Goal: Task Accomplishment & Management: Manage account settings

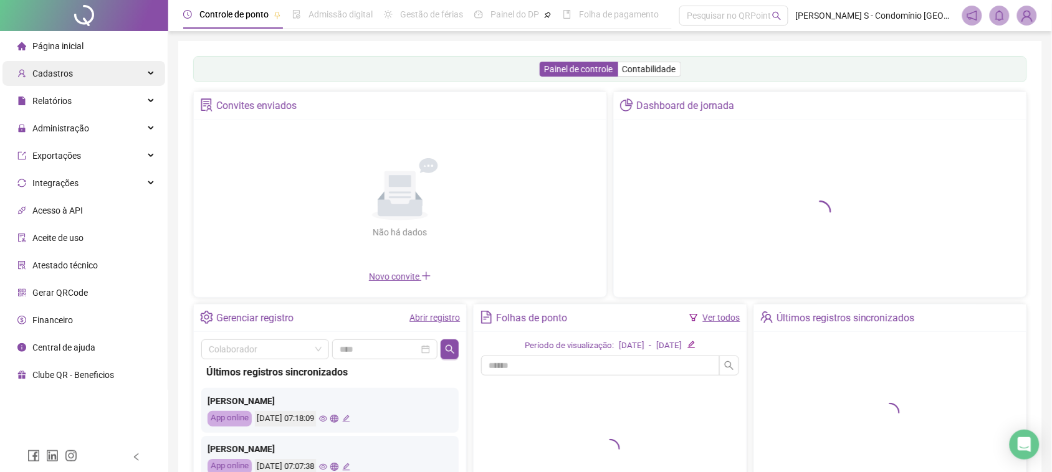
click at [156, 78] on div "Cadastros" at bounding box center [83, 73] width 163 height 25
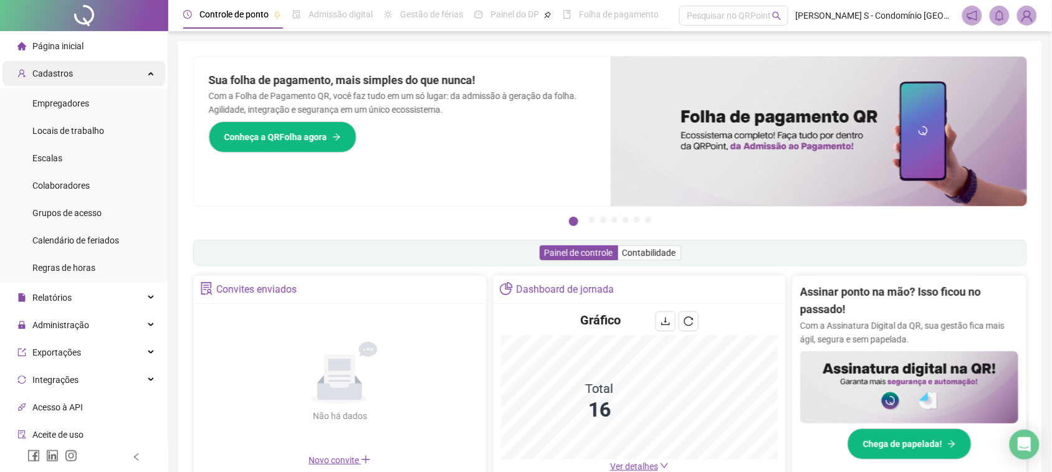
click at [149, 72] on icon at bounding box center [152, 72] width 6 height 0
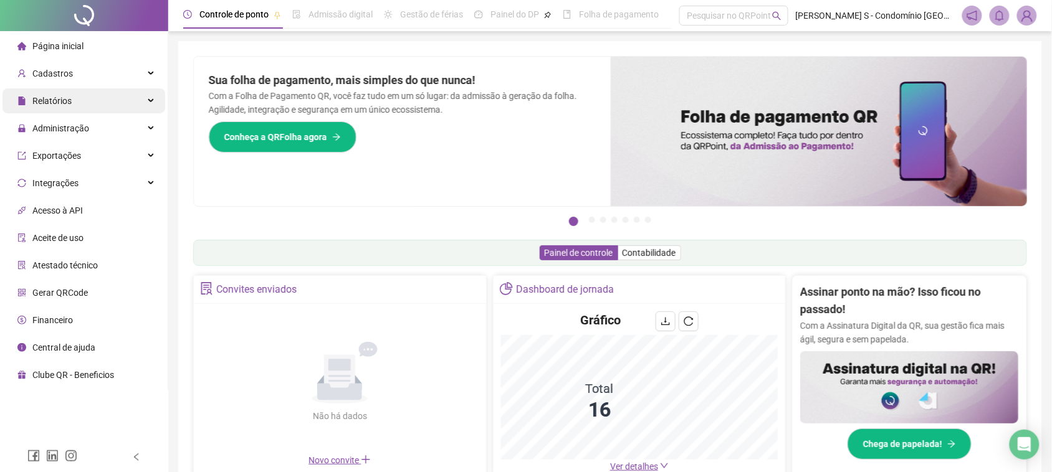
click at [135, 94] on div "Relatórios" at bounding box center [83, 101] width 163 height 25
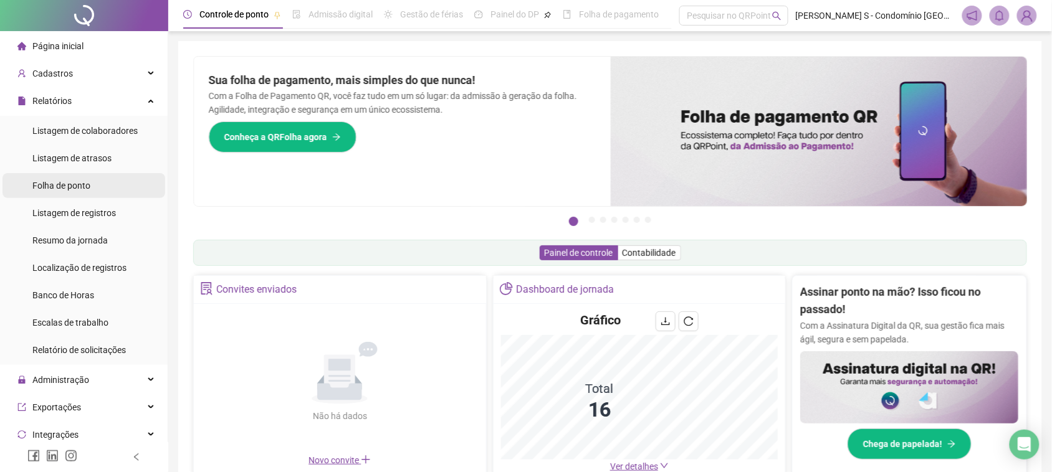
click at [89, 192] on div "Folha de ponto" at bounding box center [61, 185] width 58 height 25
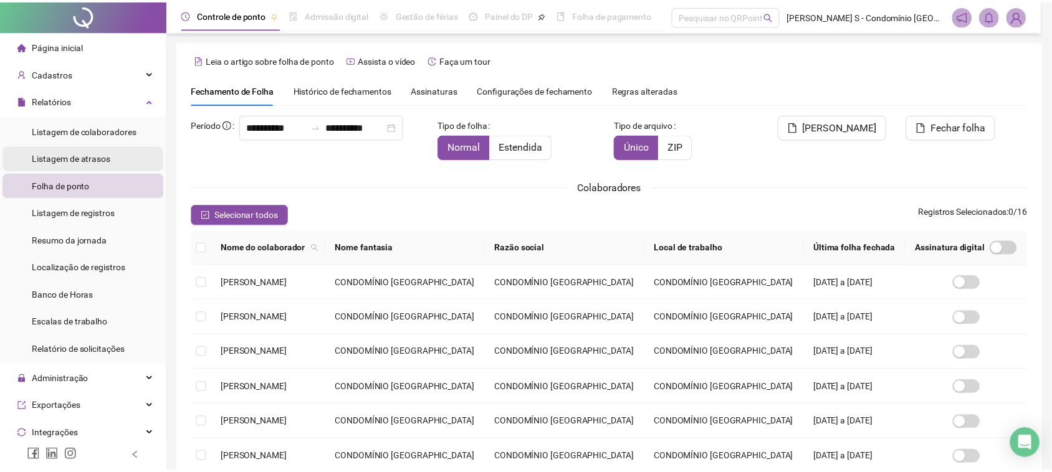
scroll to position [12, 0]
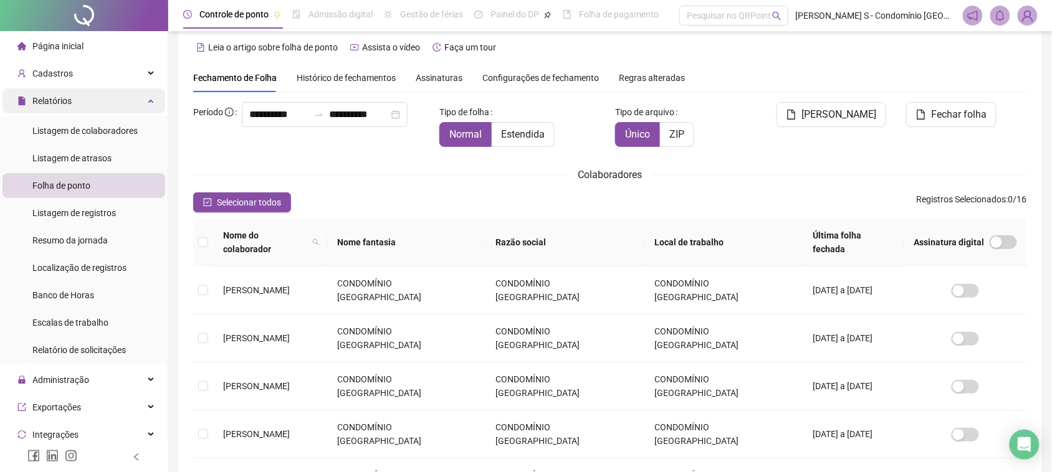
click at [148, 104] on div "Relatórios" at bounding box center [83, 101] width 163 height 25
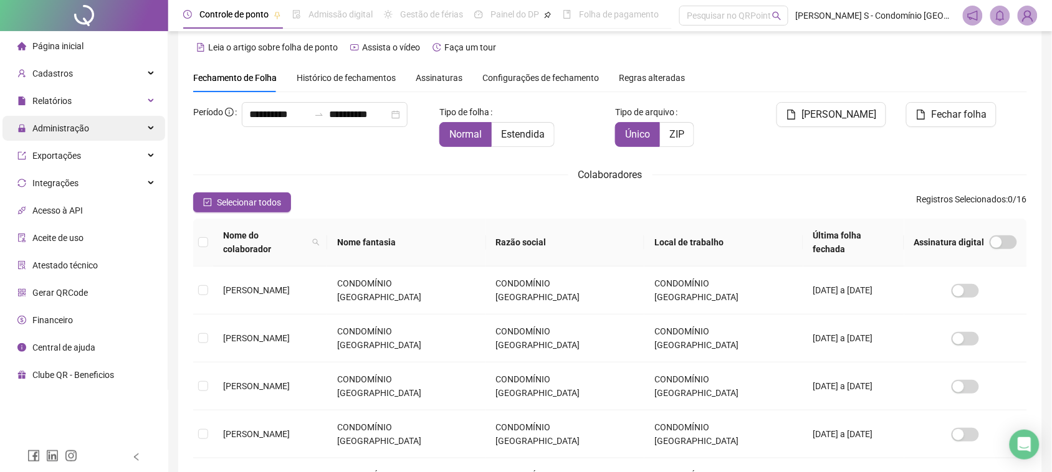
click at [128, 123] on div "Administração" at bounding box center [83, 128] width 163 height 25
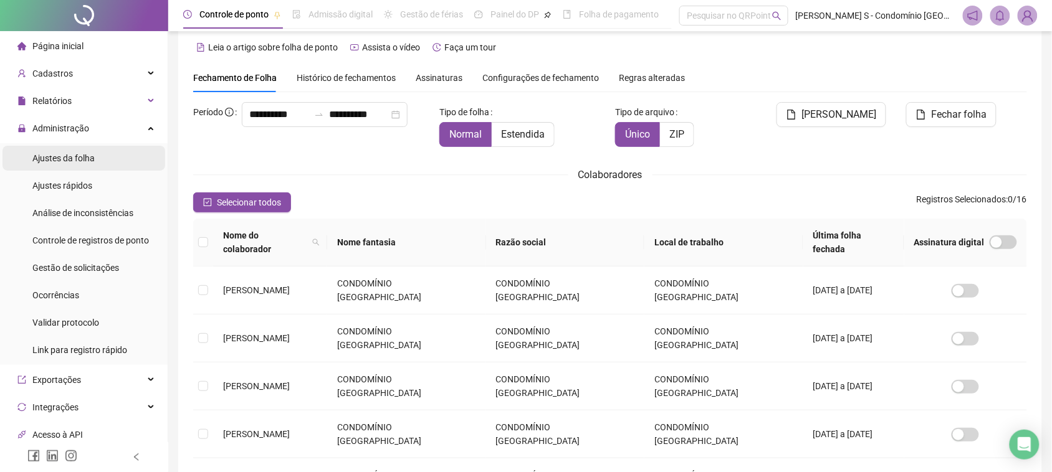
click at [117, 156] on li "Ajustes da folha" at bounding box center [83, 158] width 163 height 25
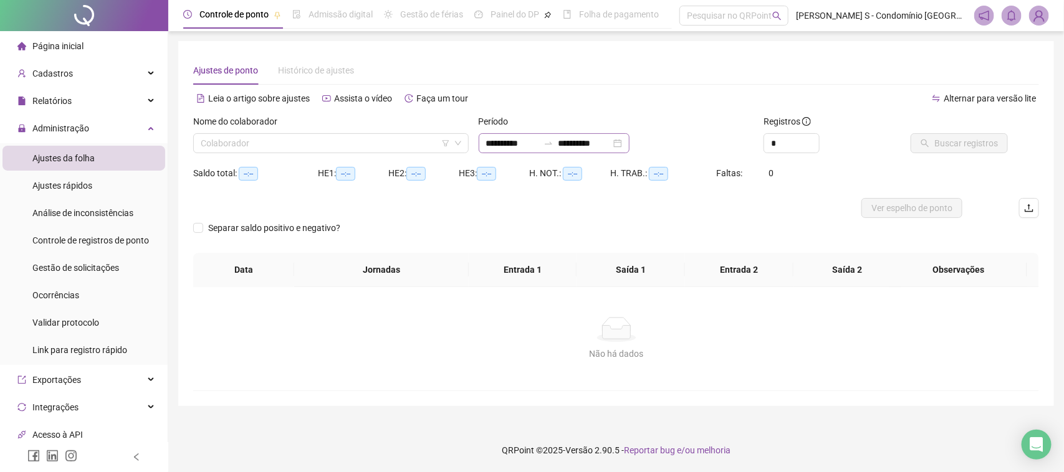
click at [629, 151] on div "**********" at bounding box center [554, 143] width 151 height 20
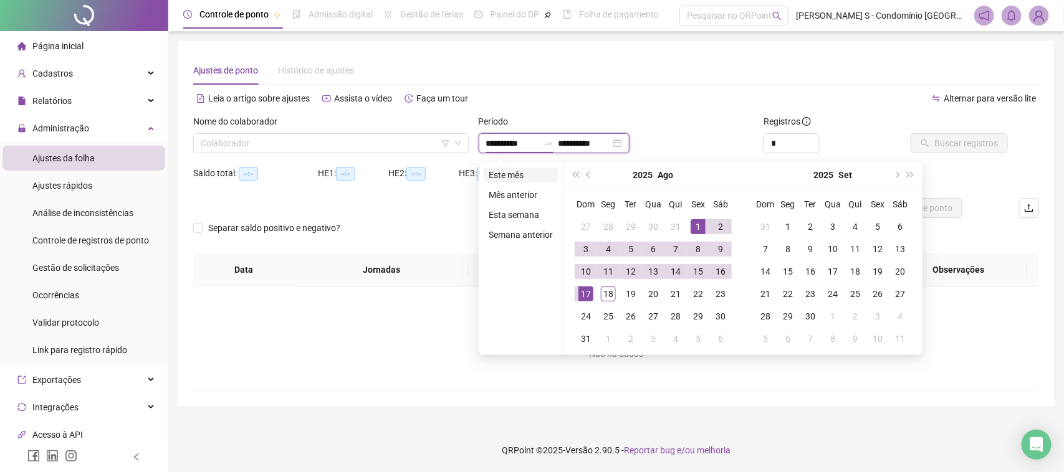
type input "**********"
click at [515, 169] on li "Este mês" at bounding box center [521, 175] width 74 height 15
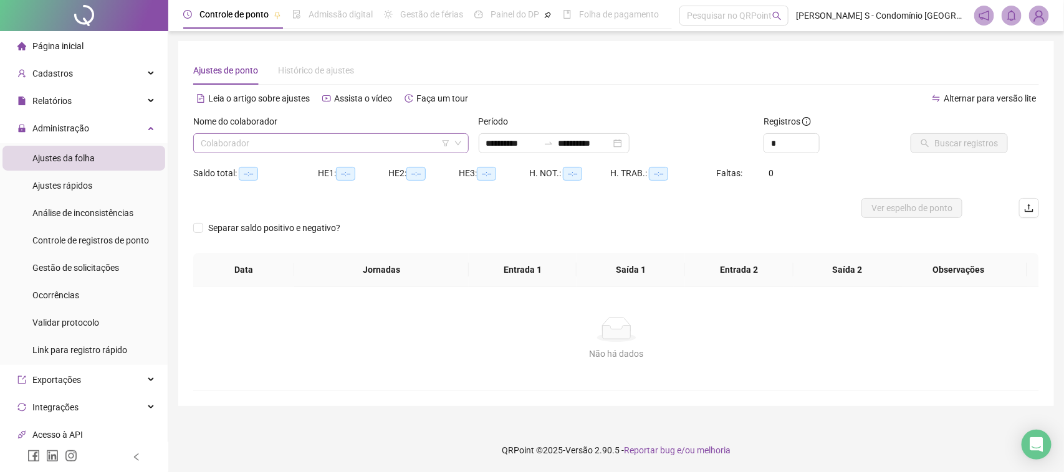
click at [413, 145] on input "search" at bounding box center [325, 143] width 249 height 19
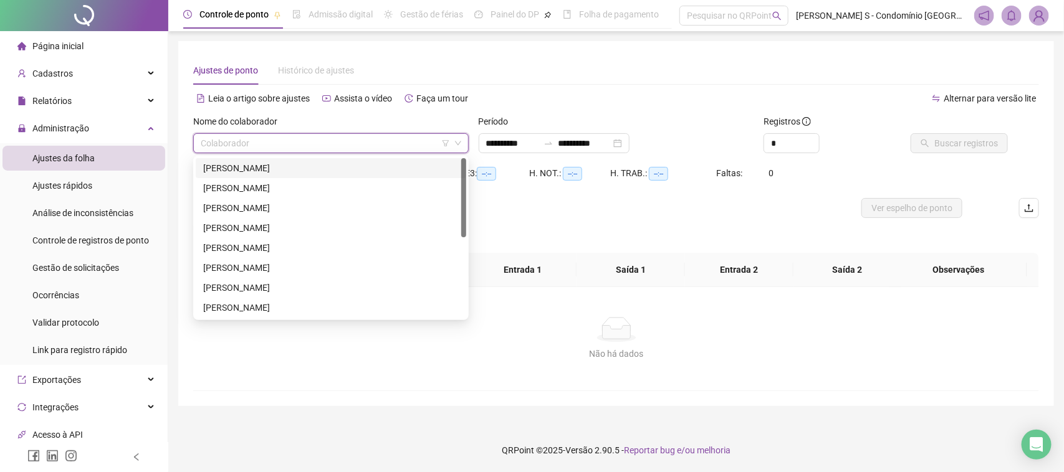
click at [343, 167] on div "[PERSON_NAME]" at bounding box center [331, 168] width 256 height 14
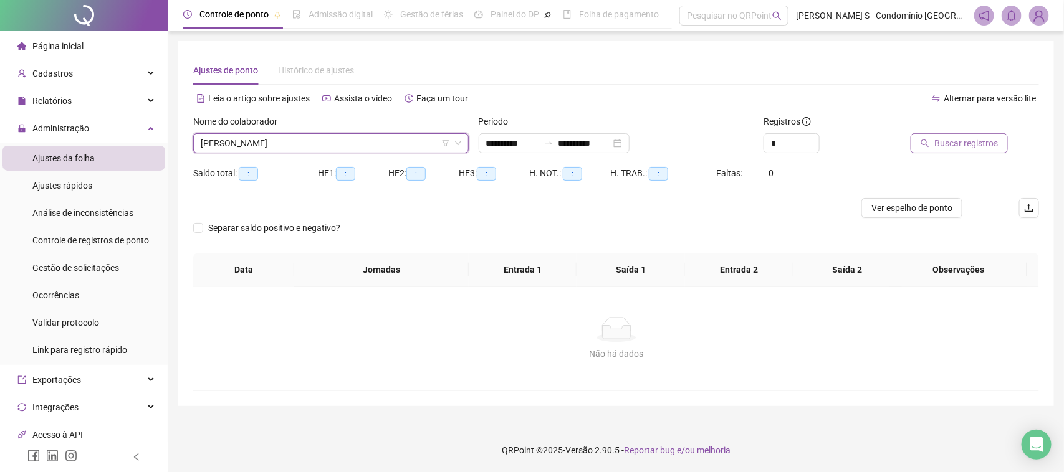
click at [929, 147] on icon "search" at bounding box center [925, 143] width 9 height 9
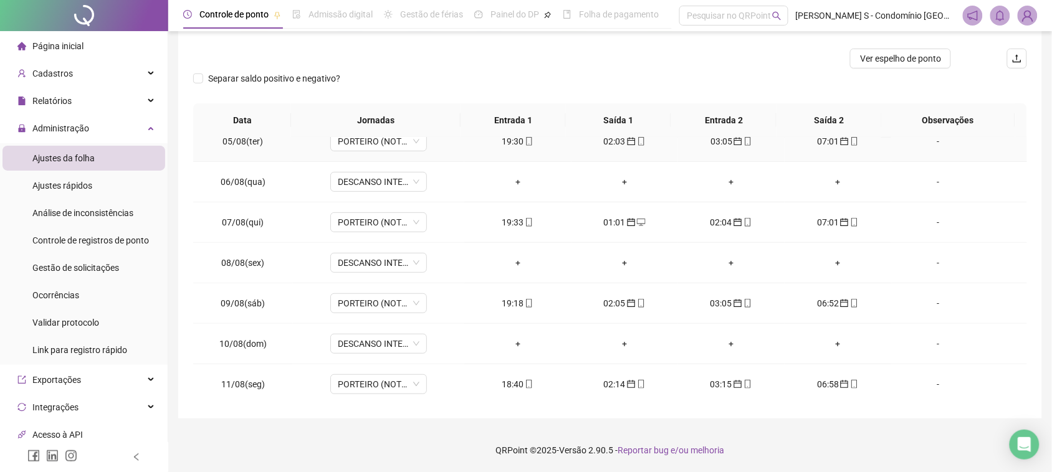
scroll to position [465, 0]
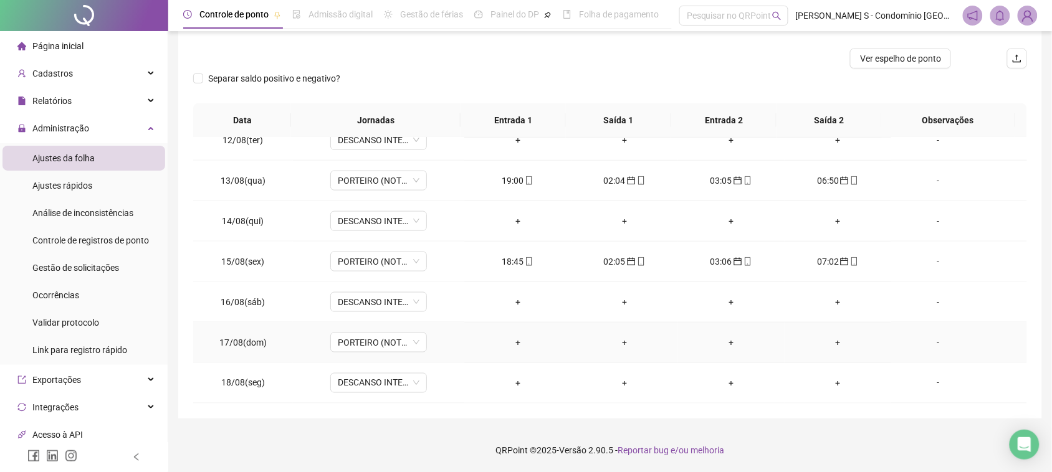
click at [930, 343] on div "-" at bounding box center [938, 343] width 74 height 14
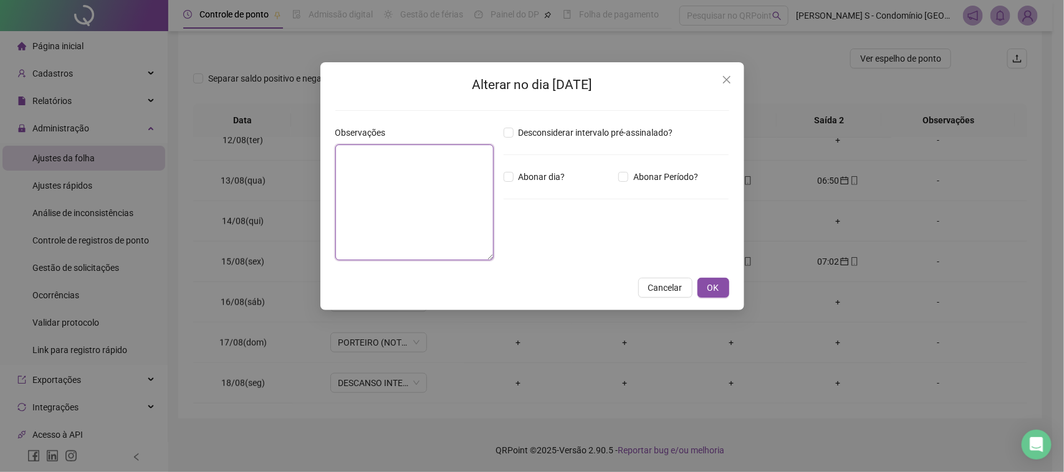
click at [415, 212] on textarea at bounding box center [414, 203] width 158 height 116
type textarea "*****"
click at [715, 285] on span "OK" at bounding box center [713, 288] width 12 height 14
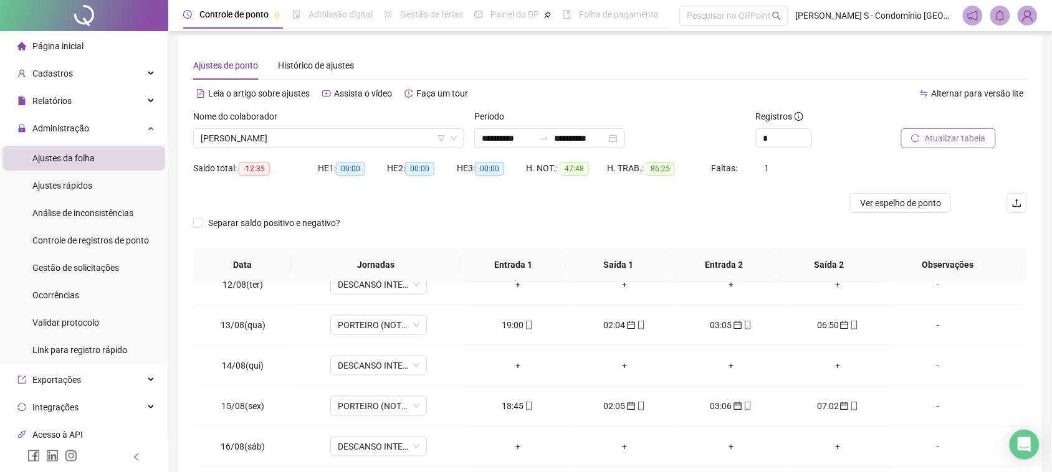
scroll to position [0, 0]
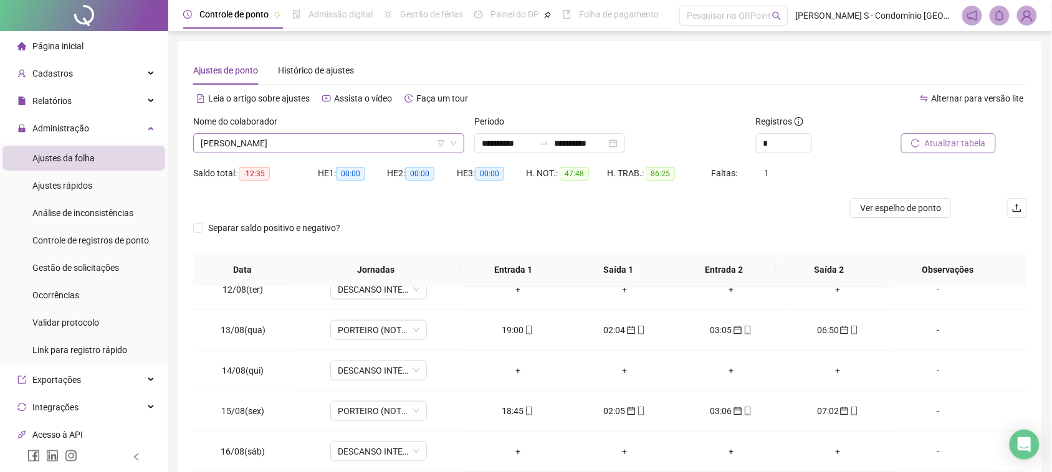
click at [310, 144] on span "[PERSON_NAME]" at bounding box center [329, 143] width 256 height 19
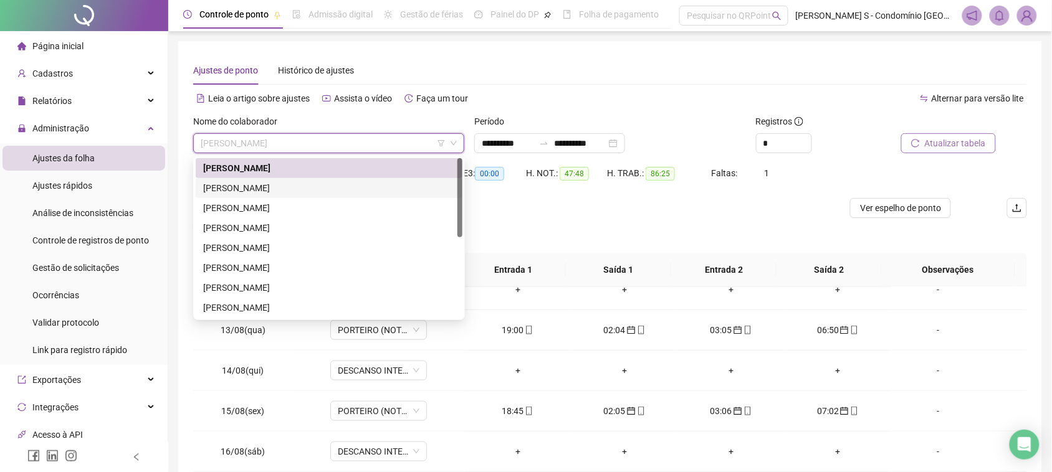
click at [297, 188] on div "[PERSON_NAME]" at bounding box center [329, 188] width 252 height 14
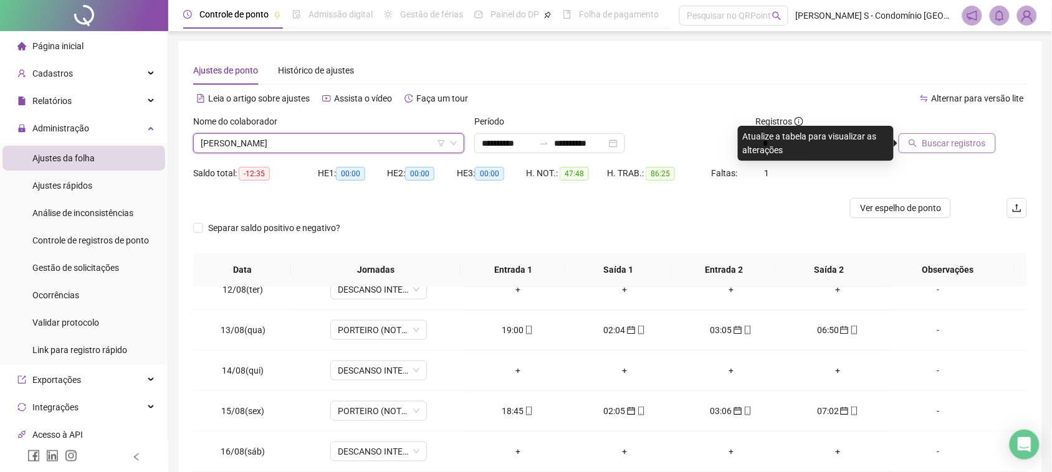
click at [924, 139] on button "Buscar registros" at bounding box center [947, 143] width 97 height 20
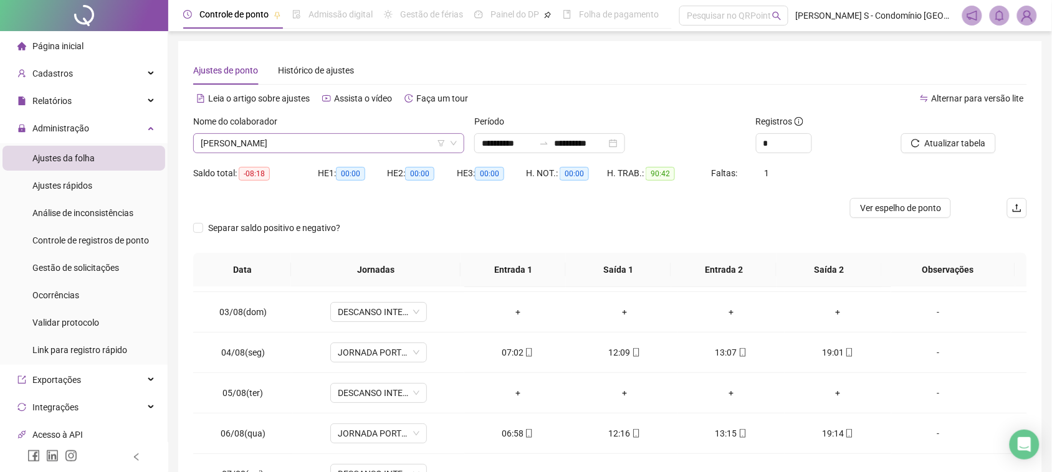
click at [280, 141] on span "[PERSON_NAME]" at bounding box center [329, 143] width 256 height 19
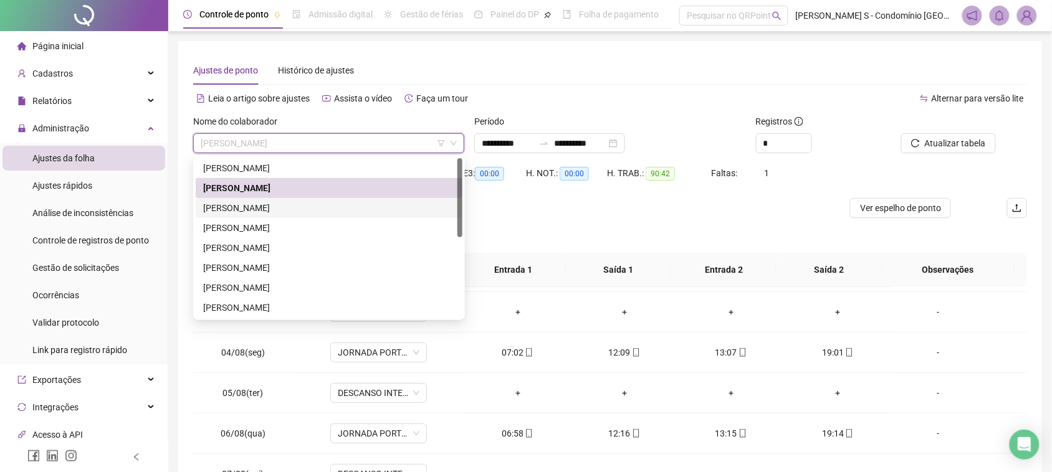
click at [281, 206] on div "[PERSON_NAME]" at bounding box center [329, 208] width 252 height 14
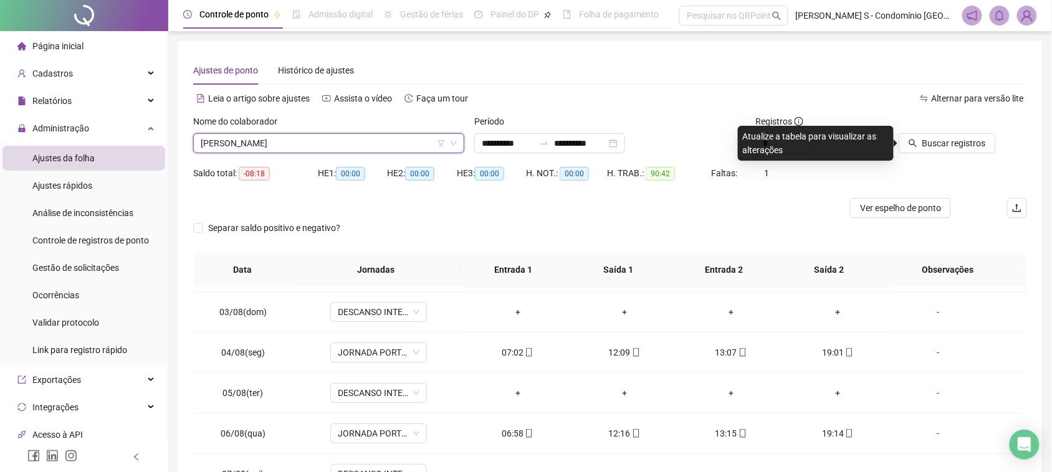
click at [930, 156] on div "Buscar registros" at bounding box center [961, 139] width 141 height 49
click at [936, 142] on span "Buscar registros" at bounding box center [954, 143] width 64 height 14
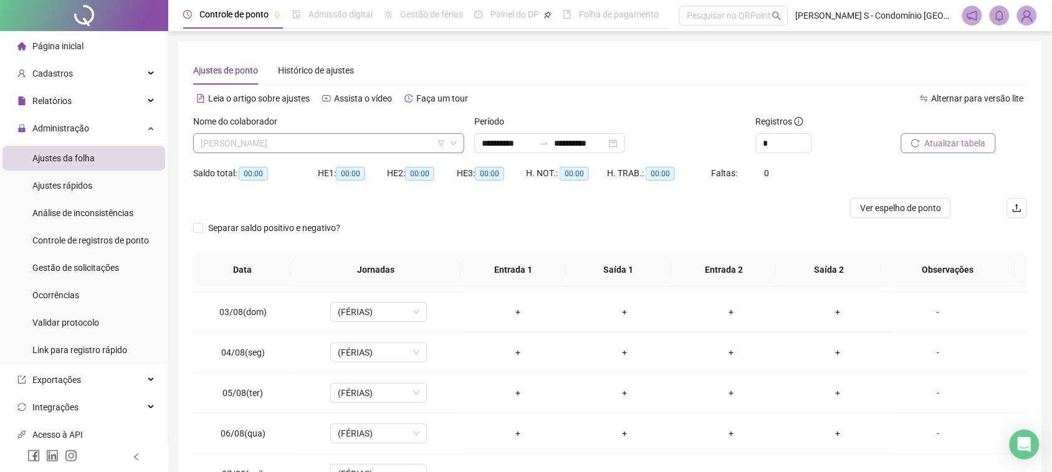
click at [332, 134] on span "[PERSON_NAME]" at bounding box center [329, 143] width 256 height 19
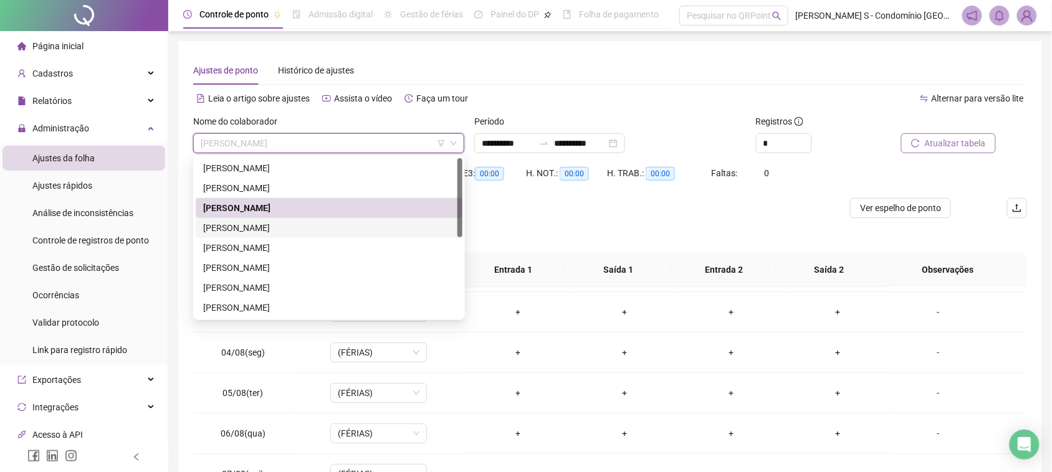
click at [282, 232] on div "[PERSON_NAME]" at bounding box center [329, 228] width 252 height 14
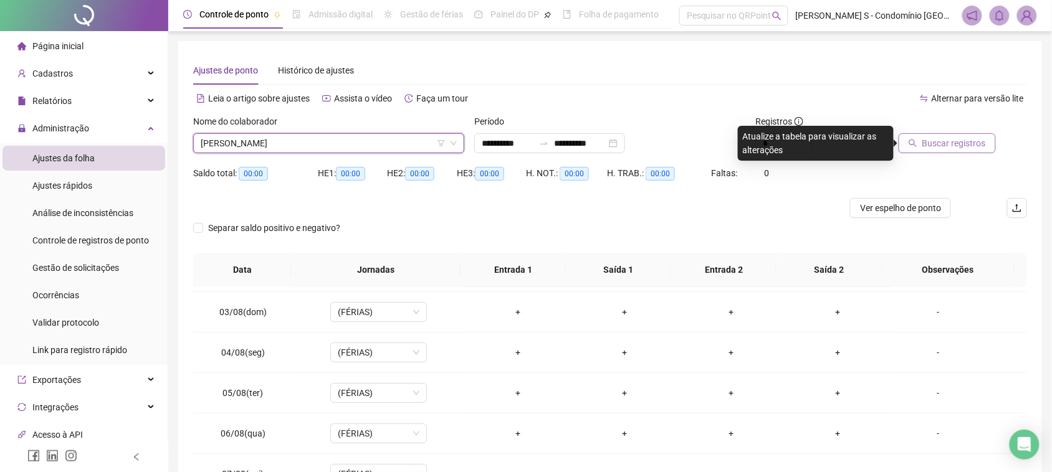
click at [970, 140] on span "Buscar registros" at bounding box center [954, 143] width 64 height 14
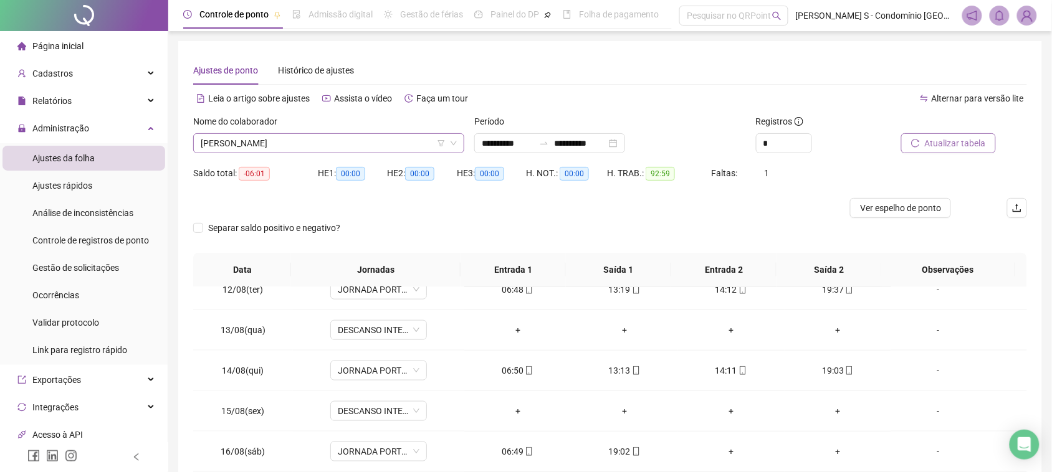
click at [312, 147] on span "[PERSON_NAME]" at bounding box center [329, 143] width 256 height 19
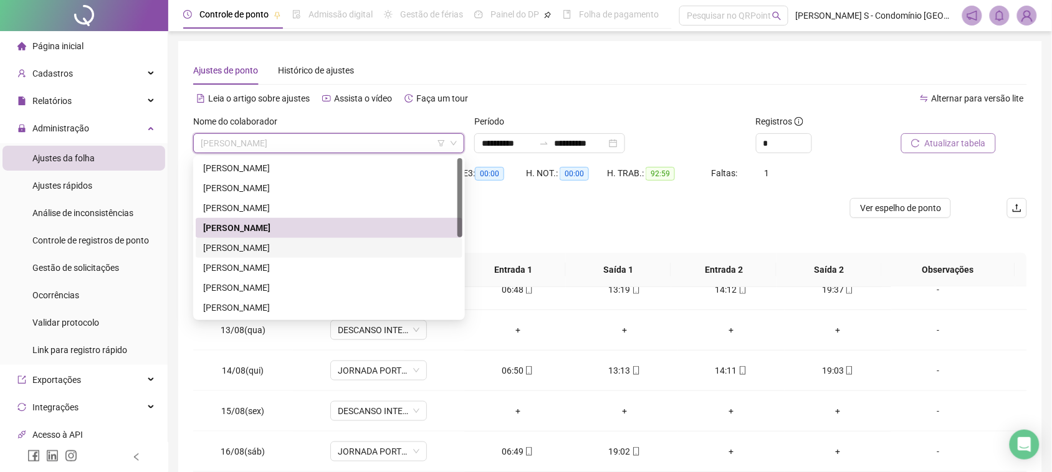
click at [285, 243] on div "[PERSON_NAME]" at bounding box center [329, 248] width 252 height 14
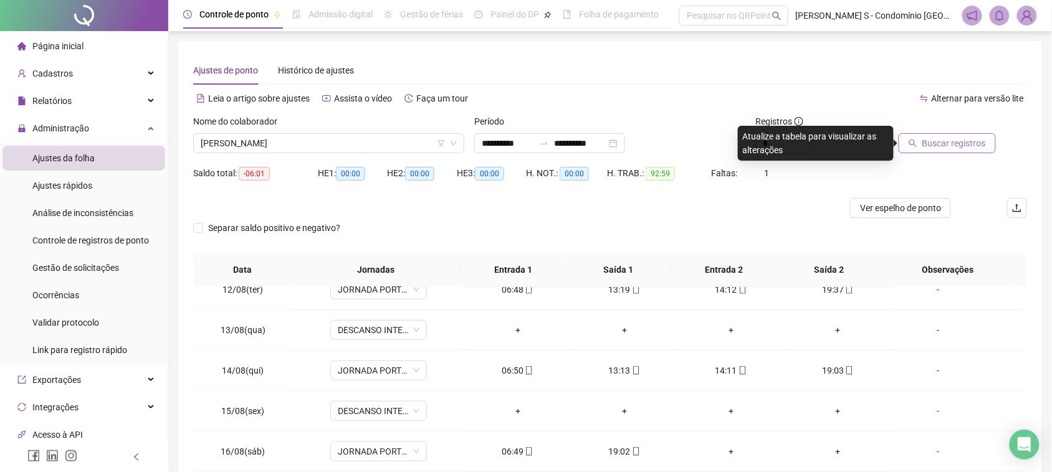
click at [954, 136] on span "Buscar registros" at bounding box center [954, 143] width 64 height 14
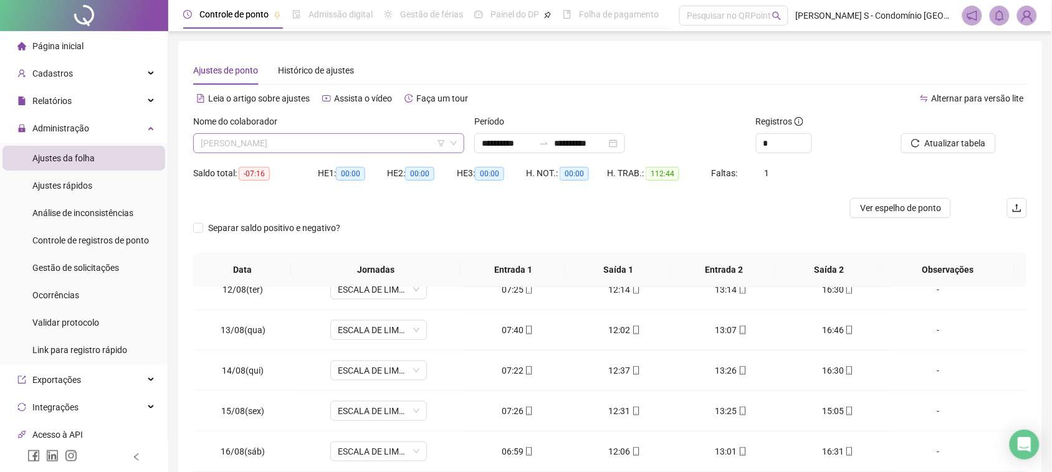
click at [378, 136] on span "[PERSON_NAME]" at bounding box center [329, 143] width 256 height 19
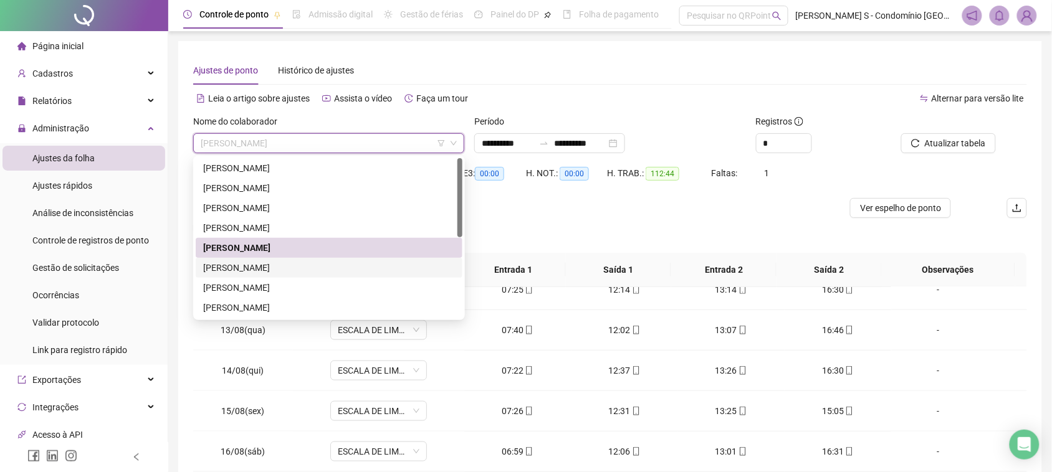
click at [298, 266] on div "[PERSON_NAME]" at bounding box center [329, 268] width 252 height 14
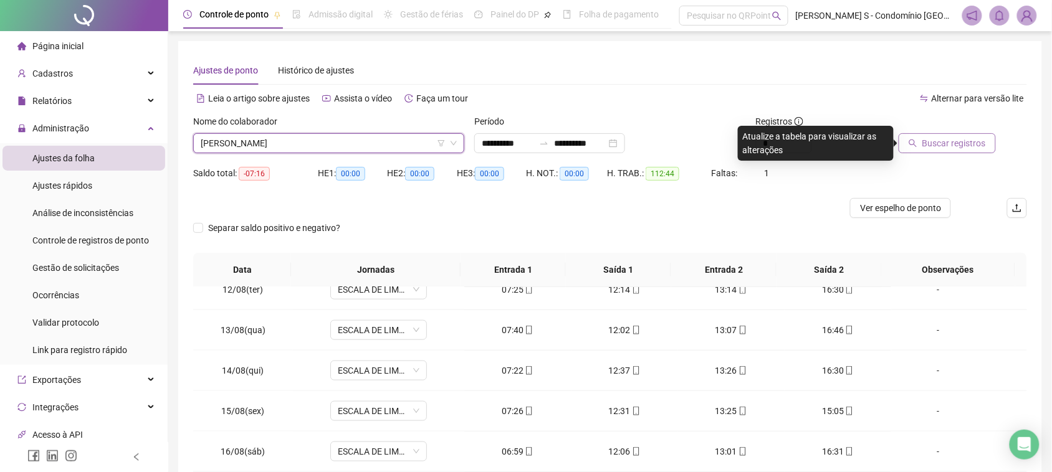
click at [983, 139] on span "Buscar registros" at bounding box center [954, 143] width 64 height 14
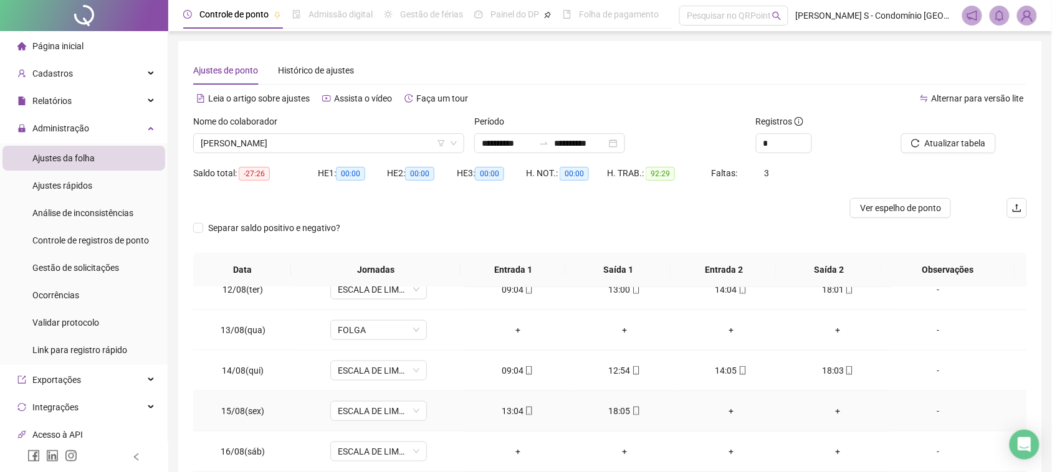
click at [929, 409] on div "-" at bounding box center [938, 411] width 74 height 14
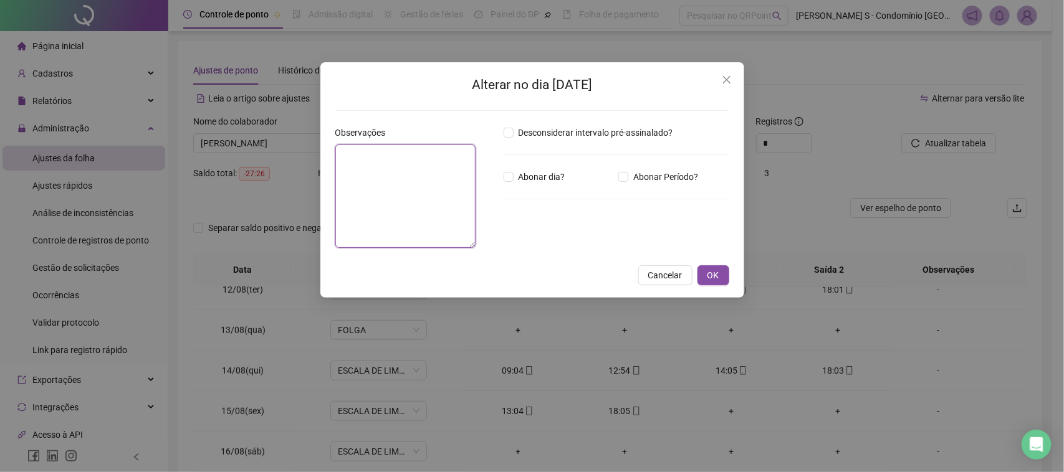
click at [476, 184] on textarea at bounding box center [405, 196] width 141 height 103
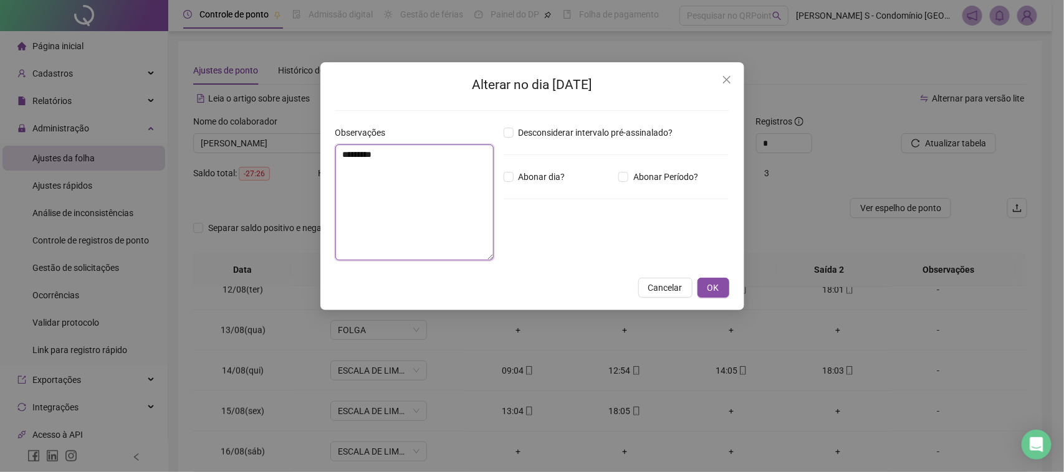
type textarea "**********"
click at [396, 225] on textarea "**" at bounding box center [414, 203] width 158 height 116
type textarea "*"
type textarea "**********"
click at [722, 304] on div "**********" at bounding box center [532, 186] width 424 height 248
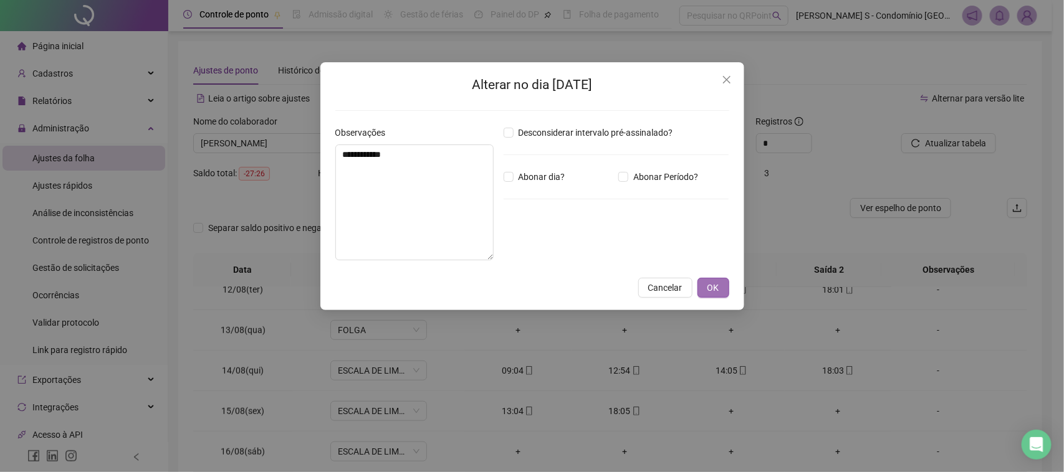
click at [712, 292] on span "OK" at bounding box center [713, 288] width 12 height 14
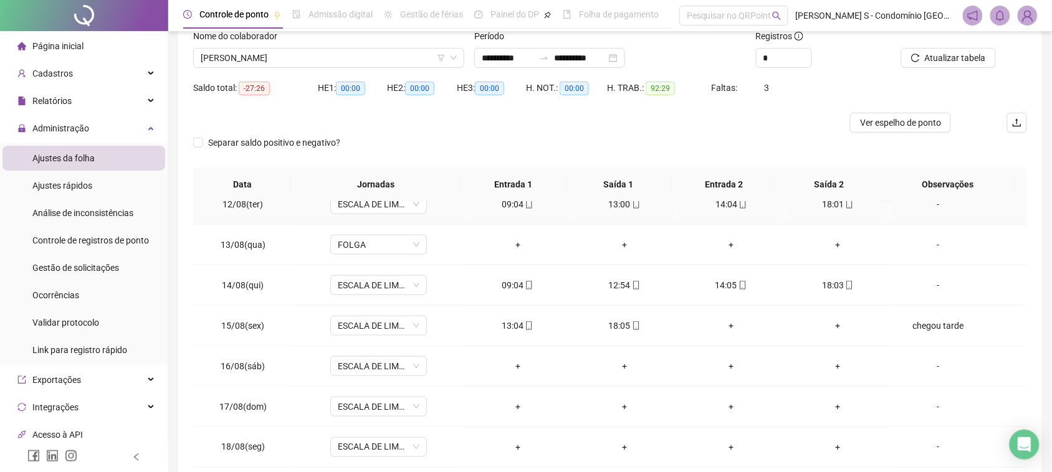
scroll to position [150, 0]
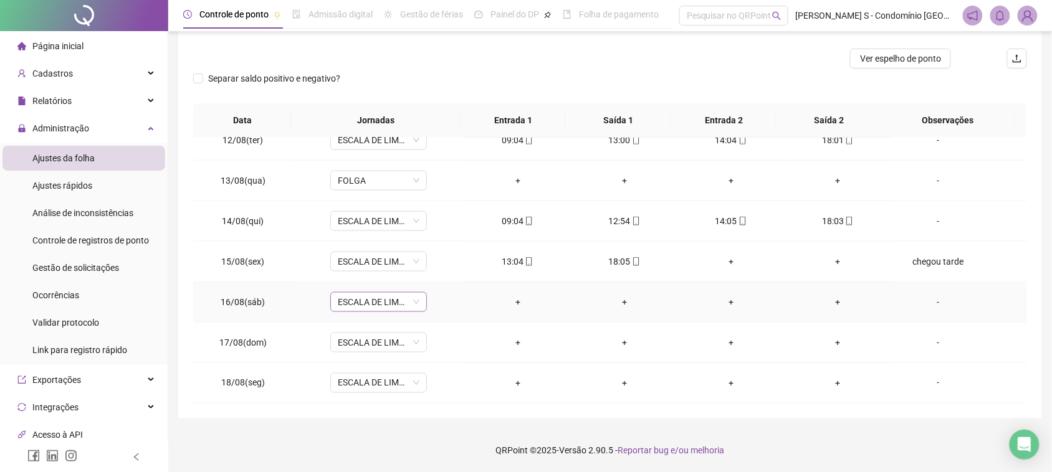
click at [385, 301] on span "ESCALA DE LIMPEZA" at bounding box center [379, 302] width 82 height 19
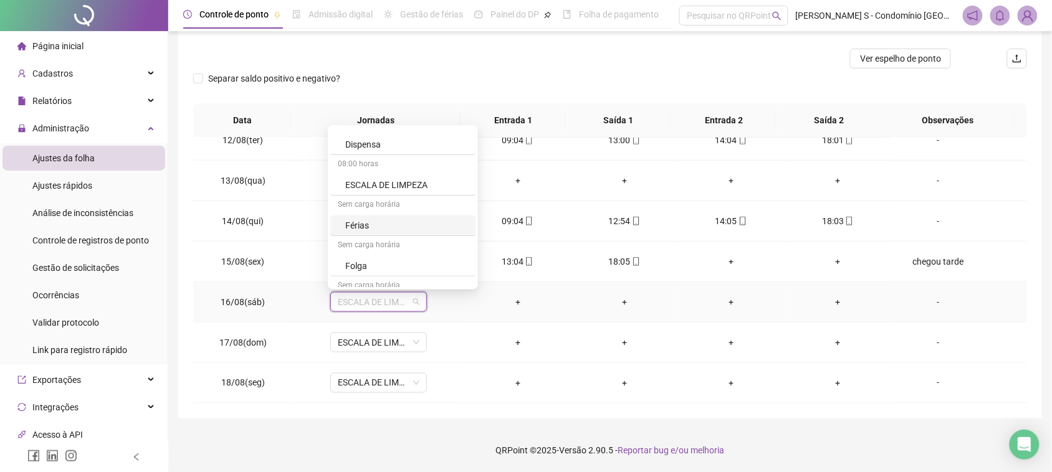
scroll to position [78, 0]
click at [377, 239] on div "Folga" at bounding box center [406, 242] width 123 height 14
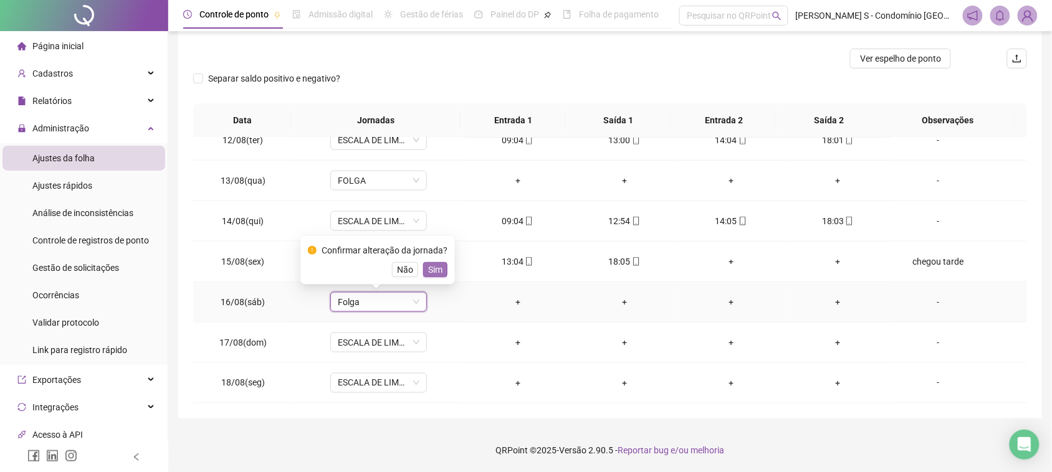
click at [437, 273] on span "Sim" at bounding box center [435, 270] width 14 height 14
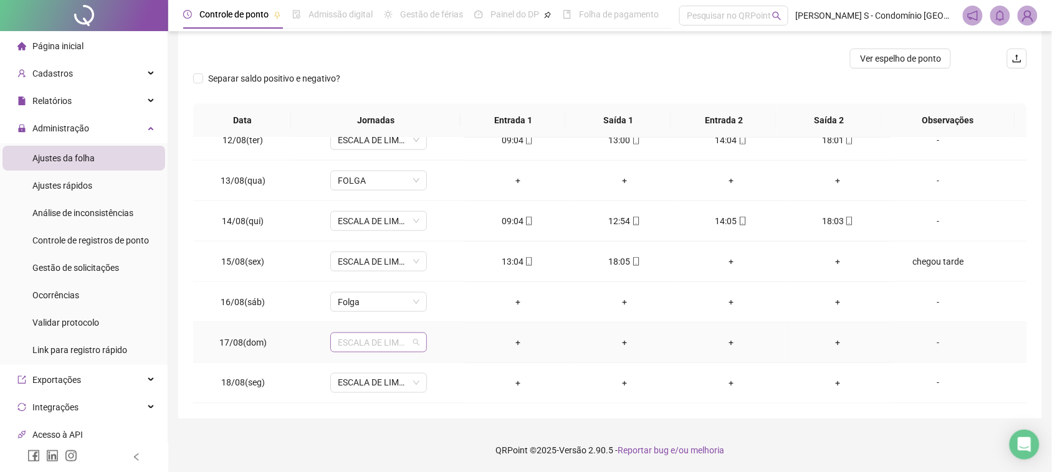
click at [380, 344] on span "ESCALA DE LIMPEZA" at bounding box center [379, 342] width 82 height 19
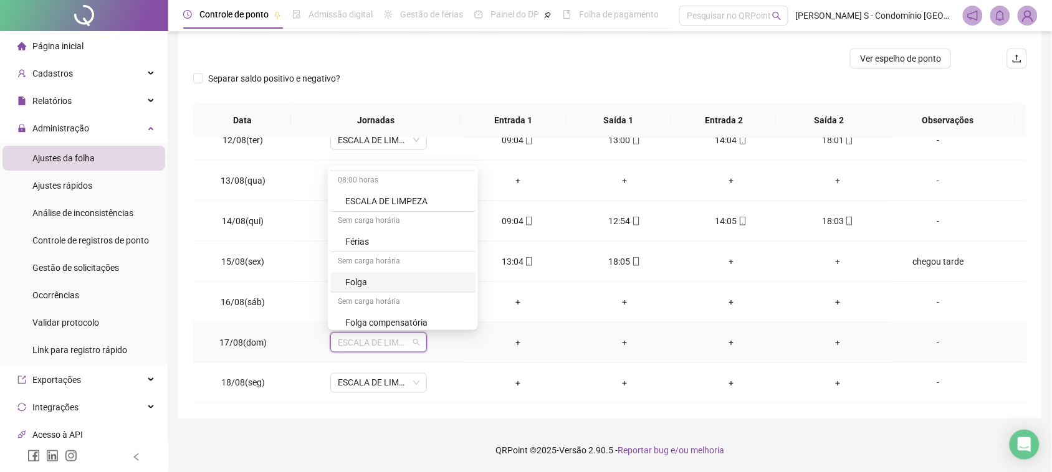
click at [370, 287] on div "Folga" at bounding box center [406, 282] width 123 height 14
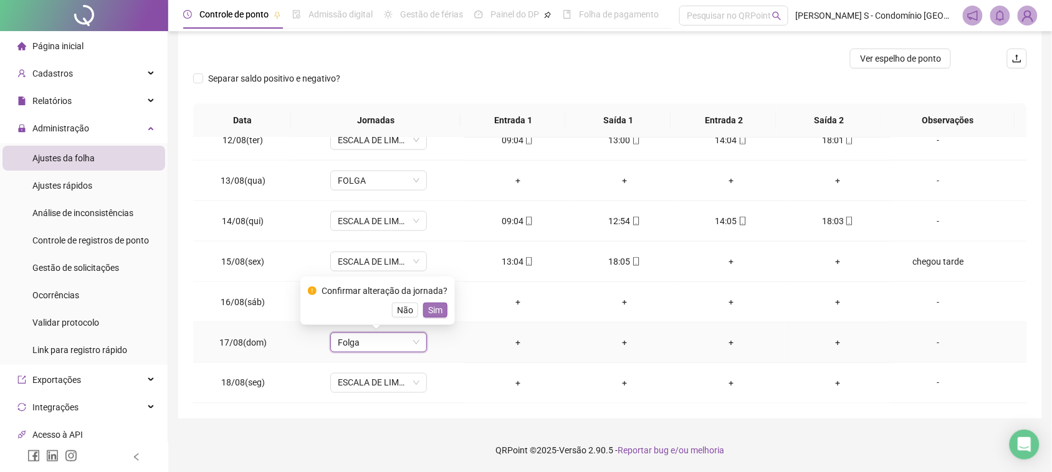
click at [441, 309] on button "Sim" at bounding box center [435, 310] width 24 height 15
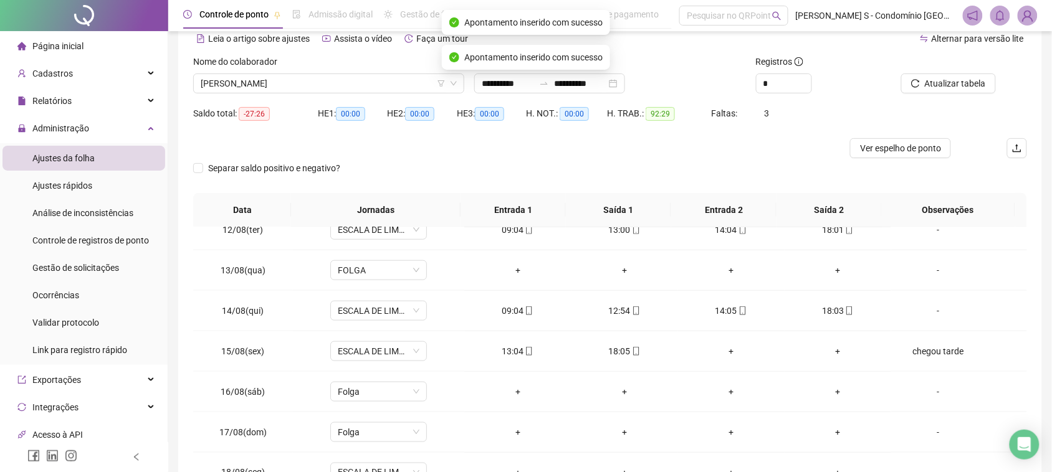
scroll to position [0, 0]
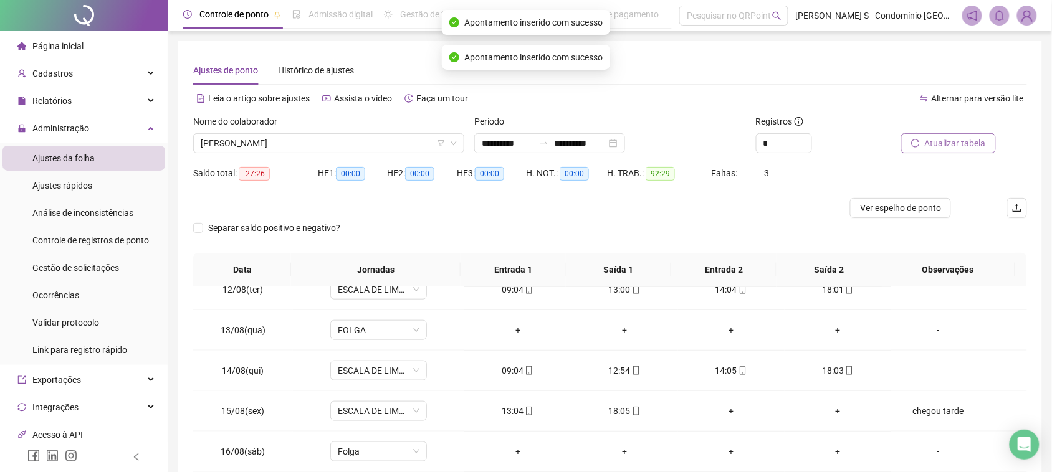
click at [934, 147] on span "Atualizar tabela" at bounding box center [955, 143] width 61 height 14
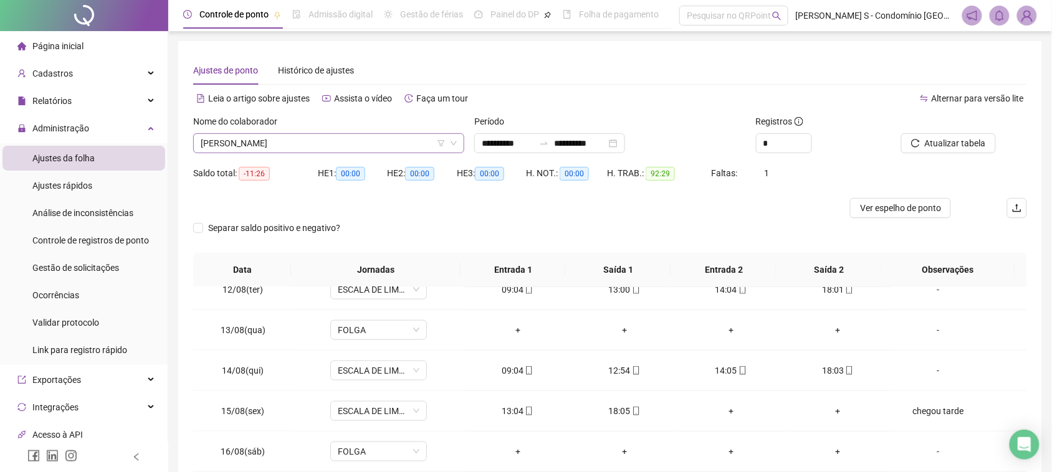
click at [294, 151] on span "[PERSON_NAME]" at bounding box center [329, 143] width 256 height 19
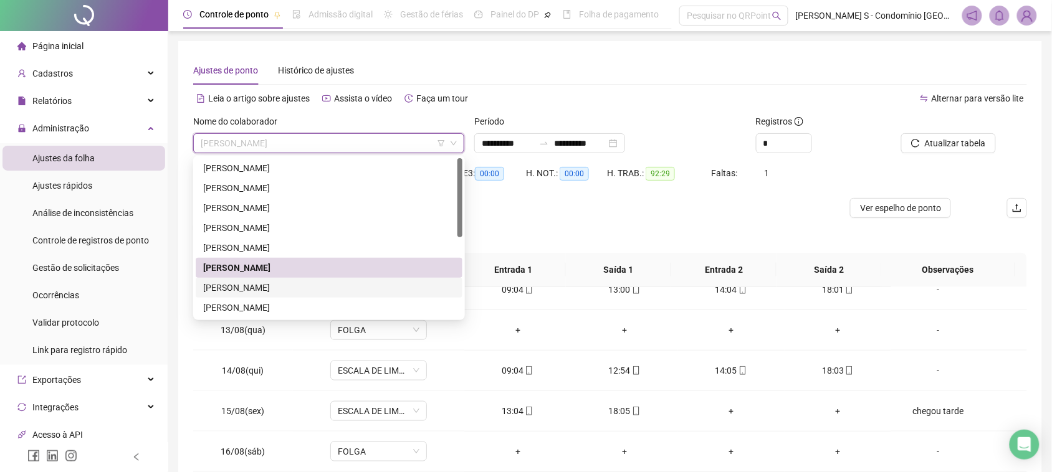
click at [268, 284] on div "[PERSON_NAME]" at bounding box center [329, 288] width 252 height 14
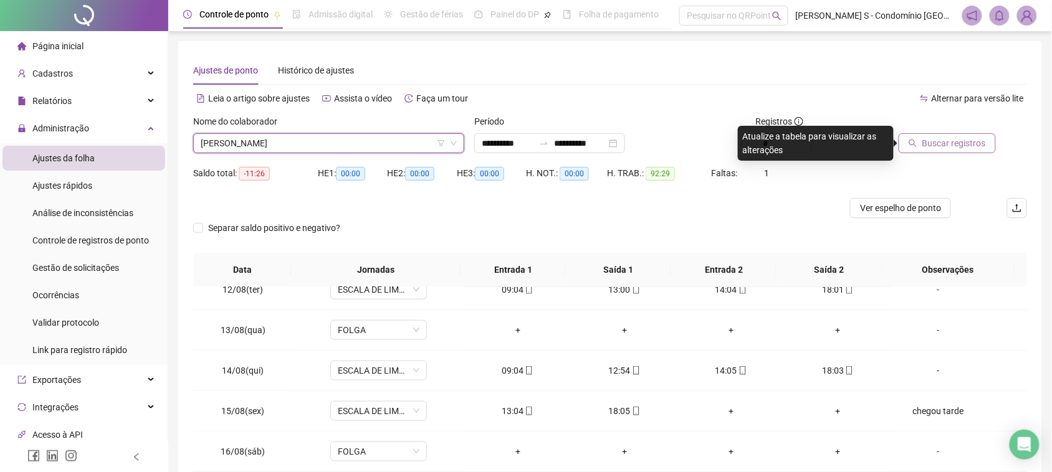
click at [926, 143] on span "Buscar registros" at bounding box center [954, 143] width 64 height 14
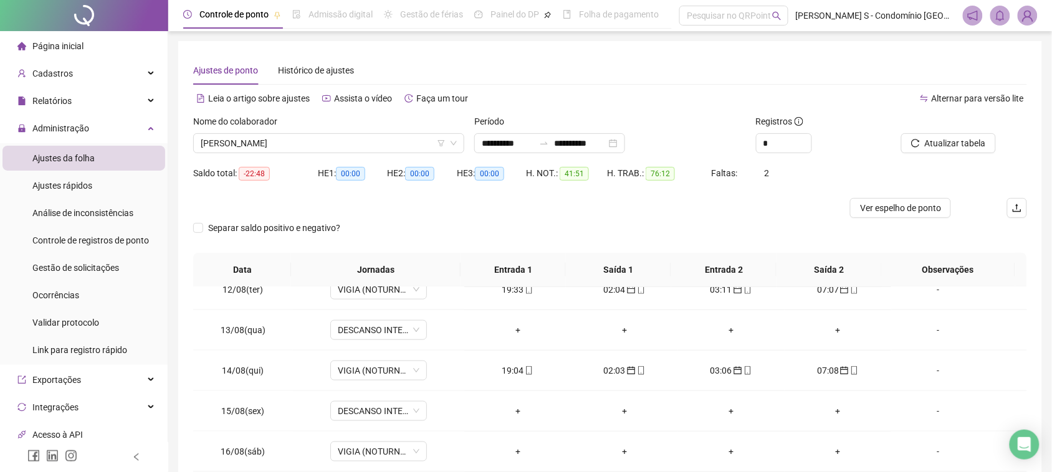
scroll to position [150, 0]
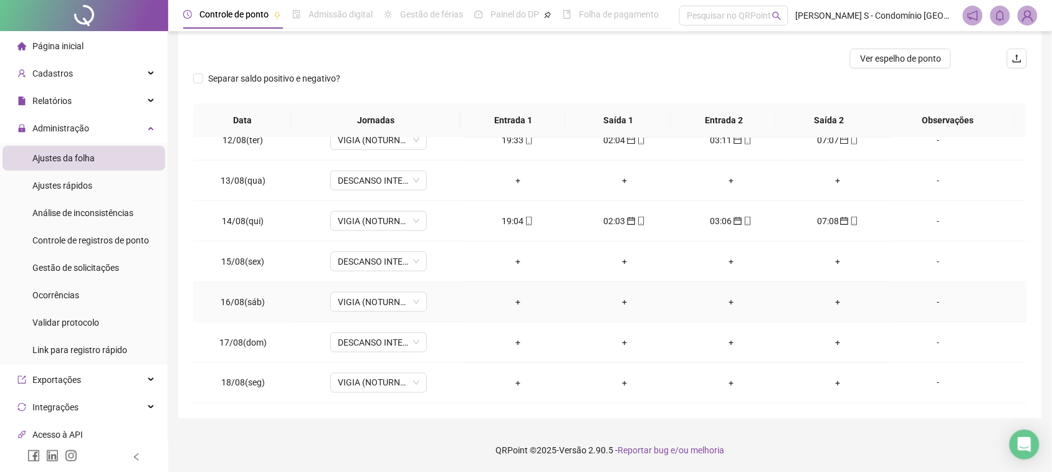
click at [512, 302] on div "+" at bounding box center [517, 302] width 87 height 14
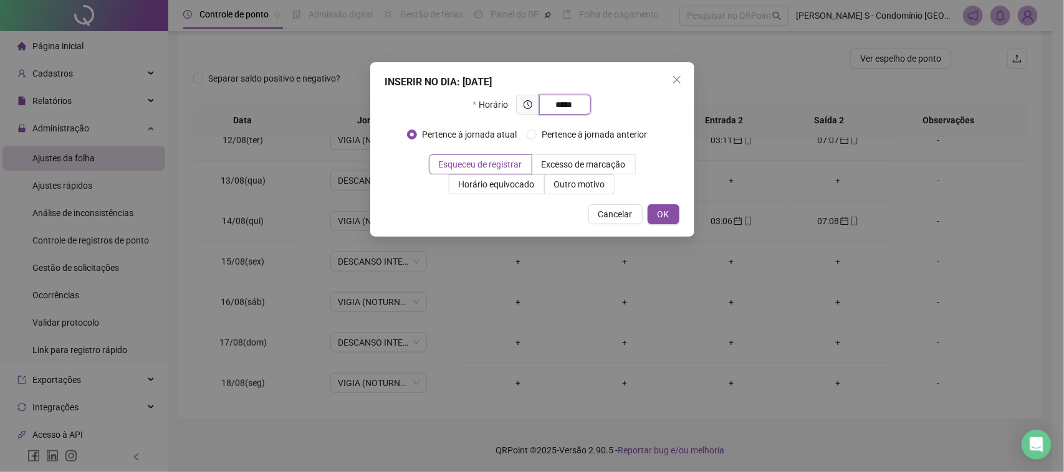
type input "*****"
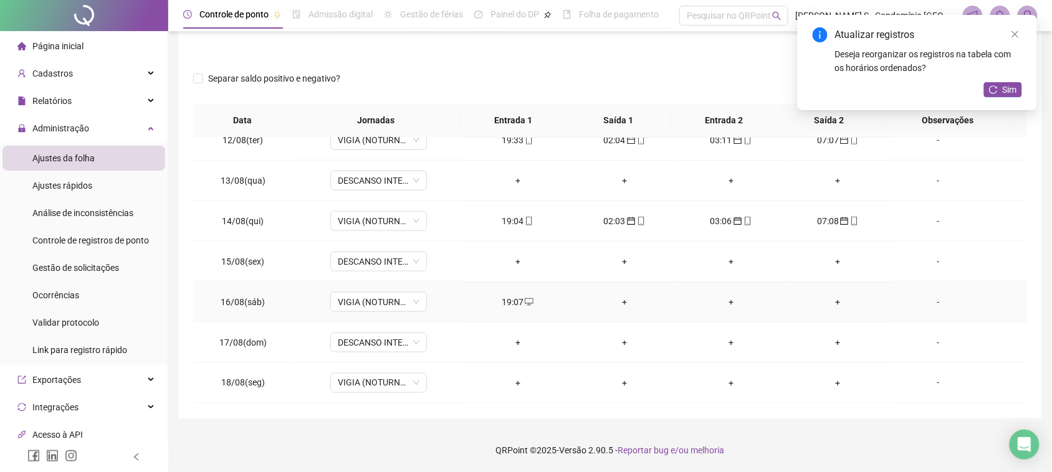
click at [625, 310] on td "+" at bounding box center [625, 302] width 107 height 41
click at [623, 344] on div "+" at bounding box center [624, 343] width 87 height 14
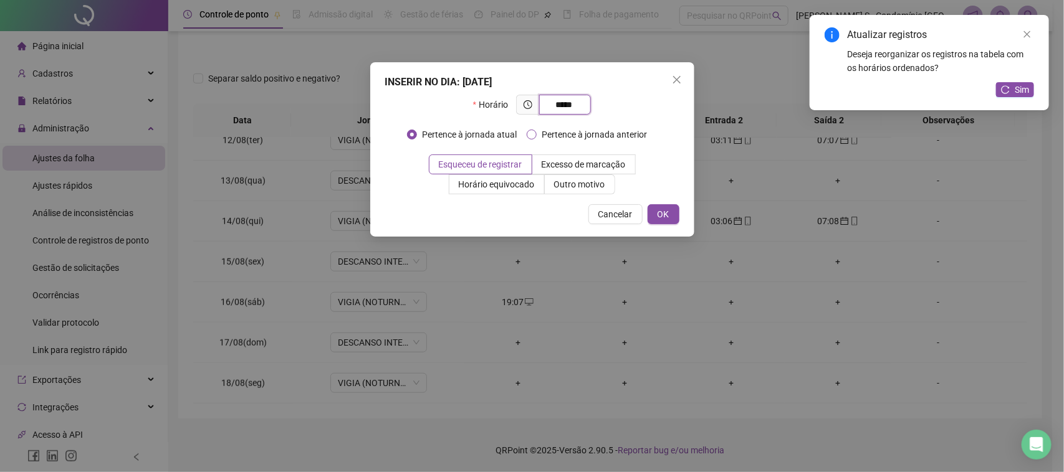
type input "*****"
click at [541, 130] on span "Pertence à jornada anterior" at bounding box center [594, 135] width 115 height 14
click at [654, 218] on button "OK" at bounding box center [664, 214] width 32 height 20
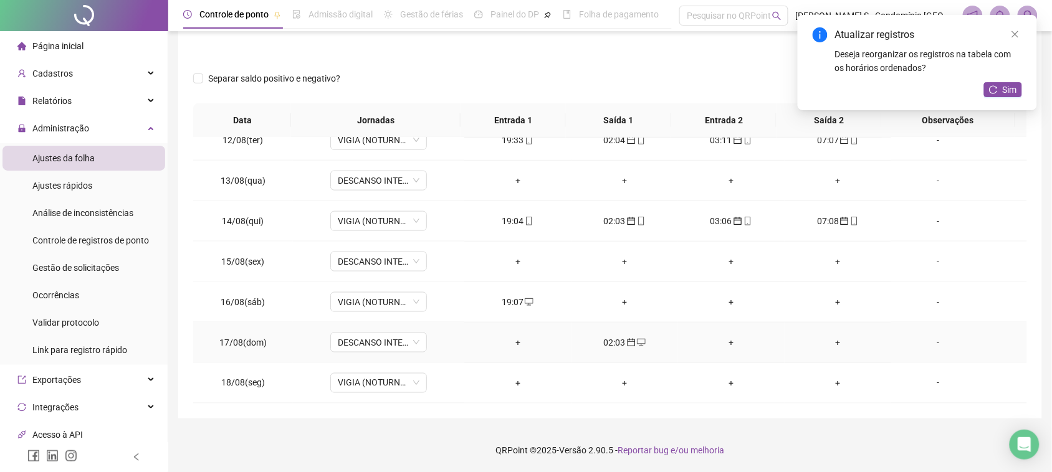
click at [730, 343] on div "+" at bounding box center [731, 343] width 87 height 14
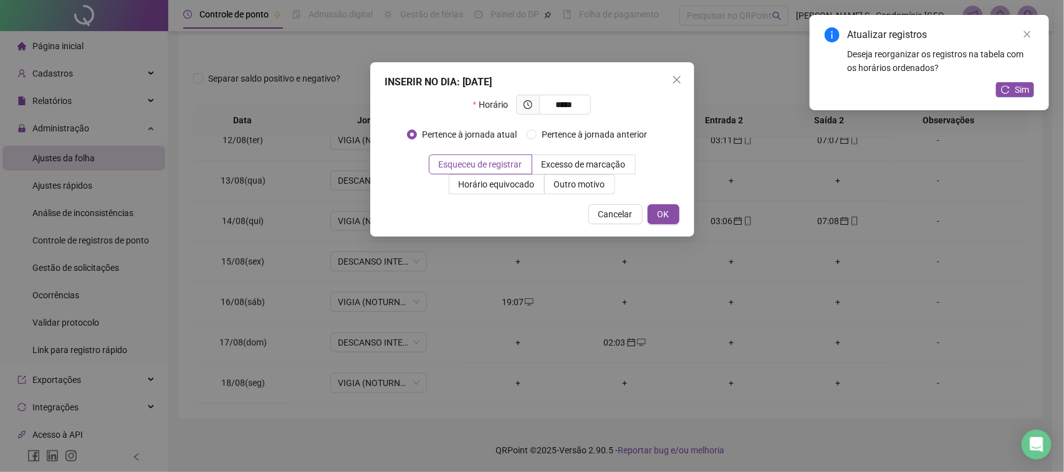
type input "*****"
click at [593, 223] on button "Cancelar" at bounding box center [602, 216] width 54 height 20
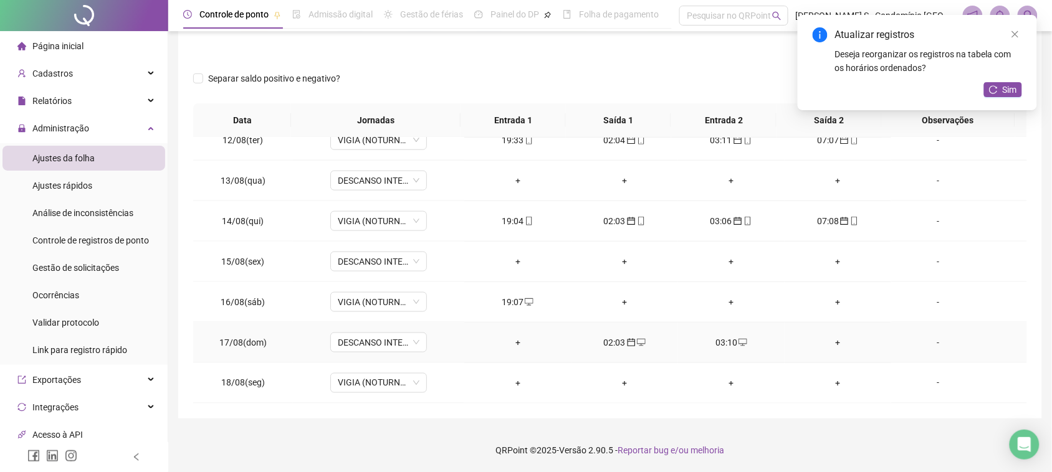
click at [724, 338] on div "03:10" at bounding box center [731, 343] width 87 height 14
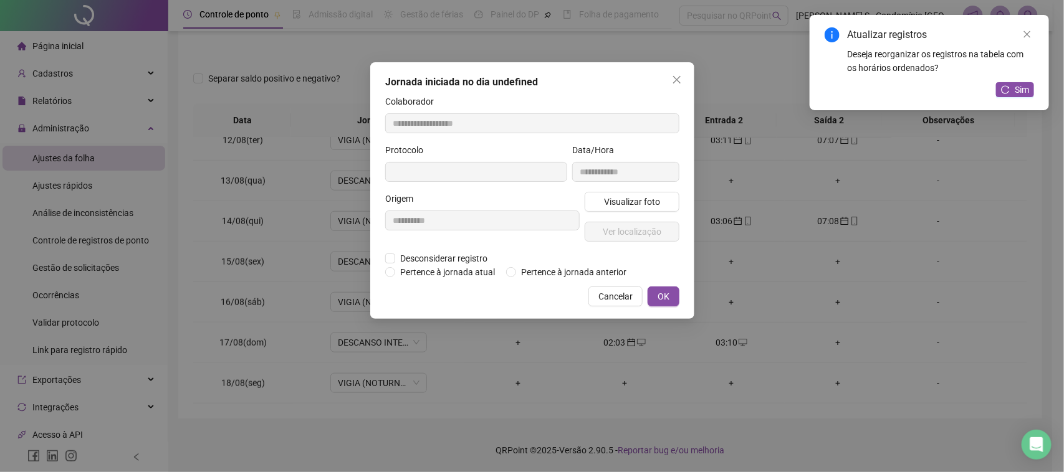
type input "**********"
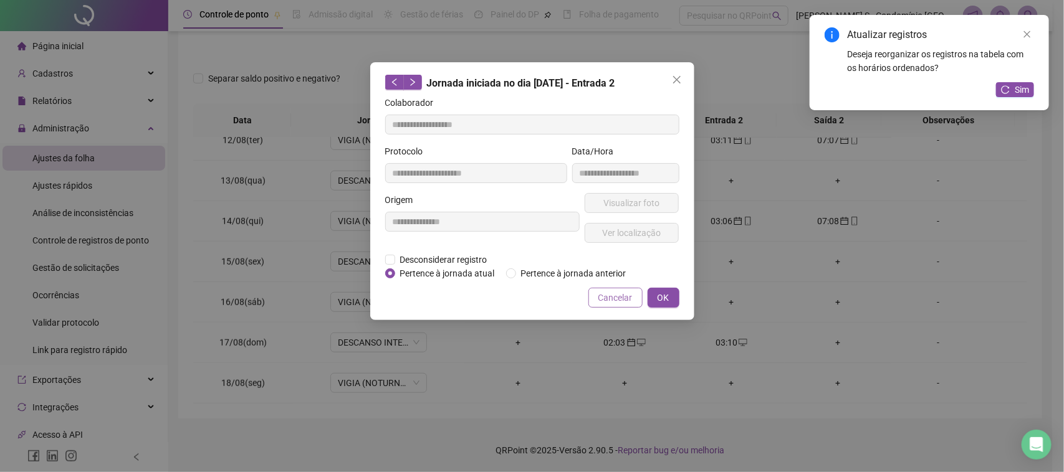
click at [630, 300] on span "Cancelar" at bounding box center [615, 298] width 34 height 14
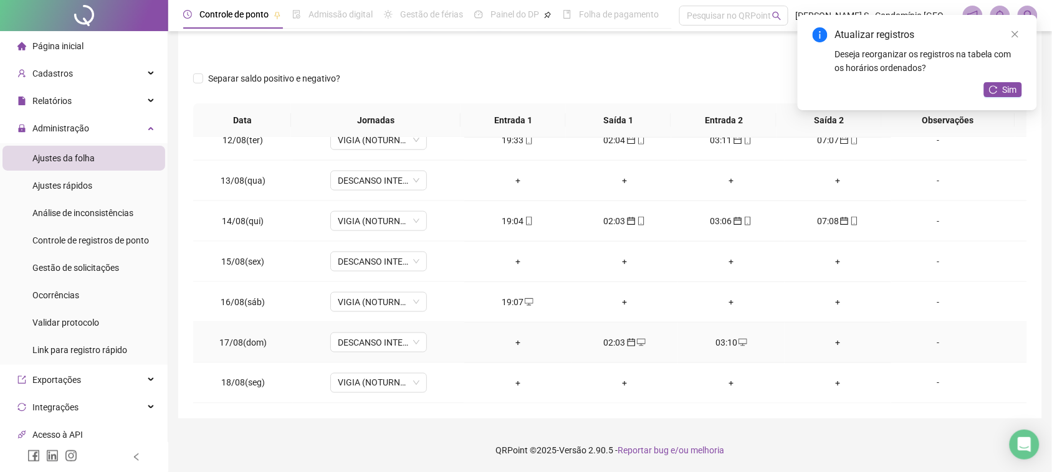
click at [737, 338] on span at bounding box center [742, 343] width 10 height 10
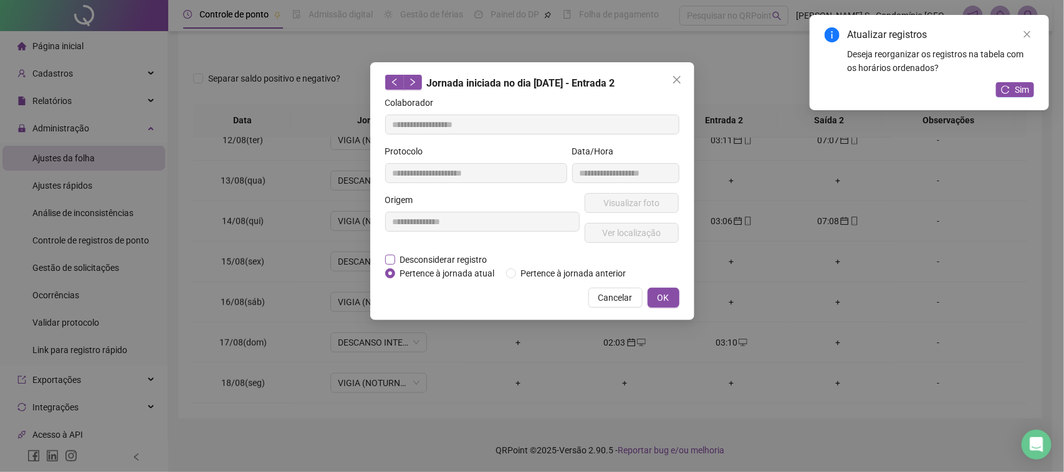
click at [457, 259] on span "Desconsiderar registro" at bounding box center [443, 260] width 97 height 14
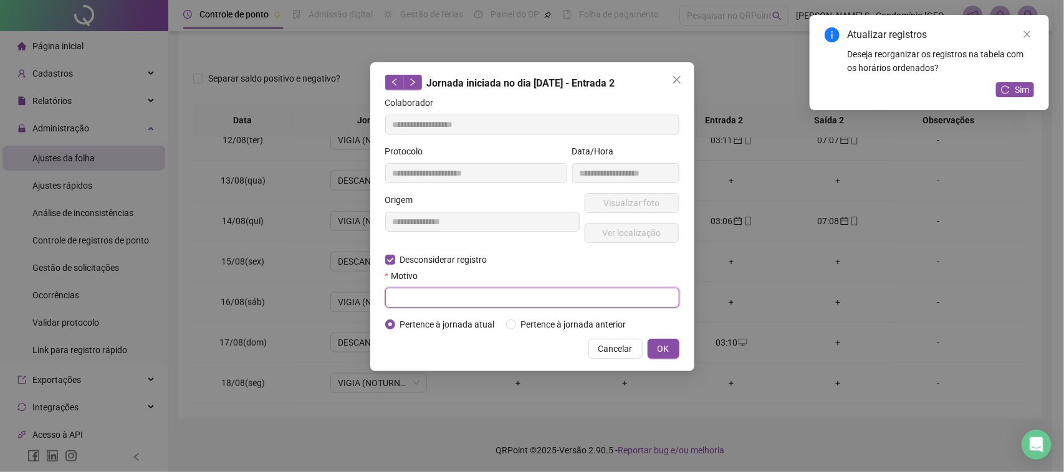
click at [465, 299] on input "text" at bounding box center [532, 298] width 294 height 20
type input "*****"
click at [674, 340] on button "OK" at bounding box center [664, 349] width 32 height 20
click at [674, 342] on div "**********" at bounding box center [532, 236] width 1064 height 472
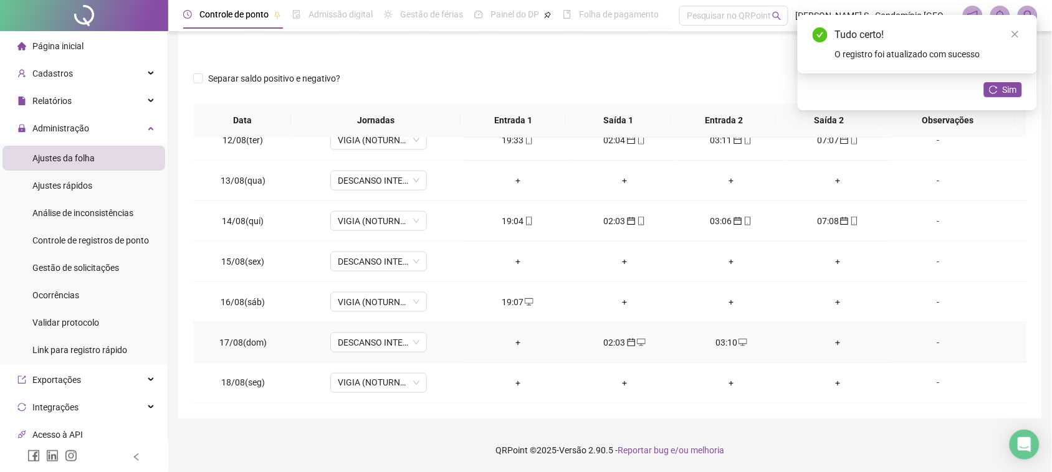
click at [829, 343] on div "+" at bounding box center [838, 343] width 87 height 14
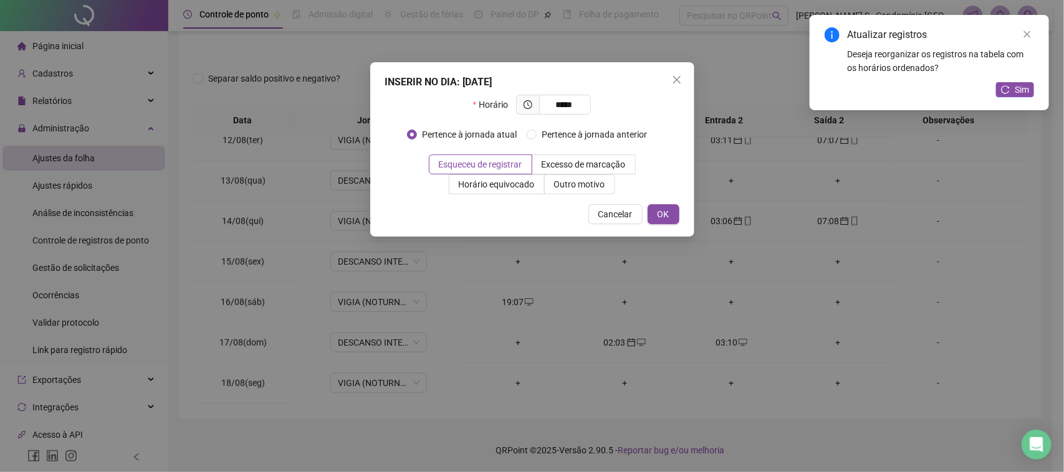
type input "*****"
click at [655, 213] on button "OK" at bounding box center [664, 214] width 32 height 20
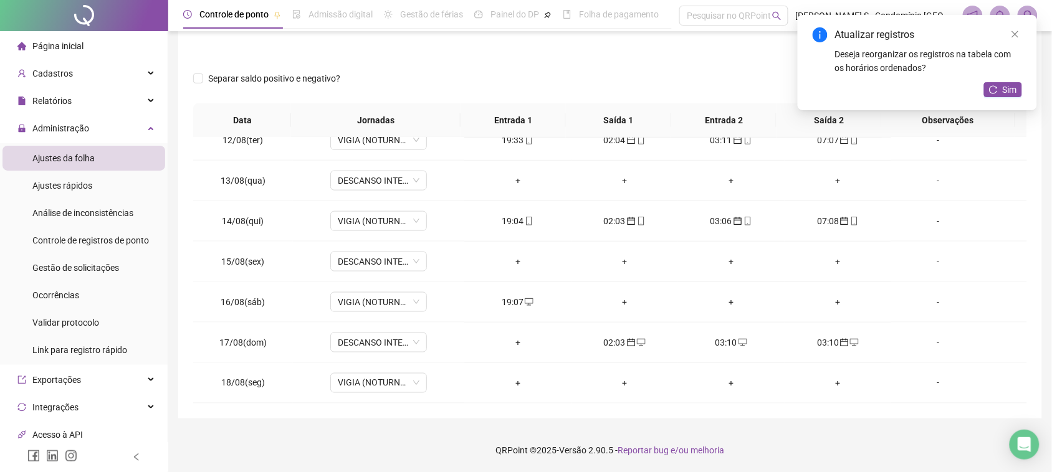
click at [1002, 101] on div "Atualizar registros Deseja reorganizar os registros na tabela com os horários o…" at bounding box center [917, 62] width 239 height 95
click at [1004, 95] on span "Sim" at bounding box center [1010, 90] width 14 height 14
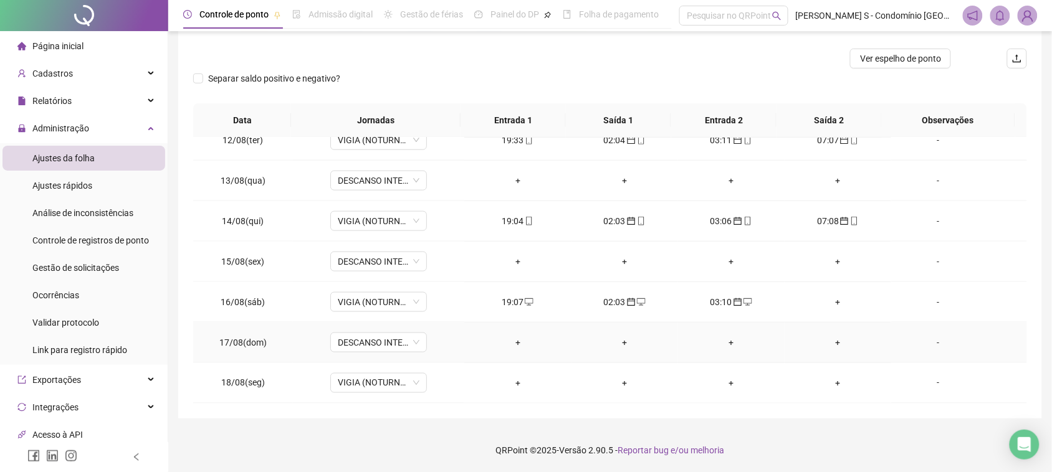
click at [720, 343] on div "+" at bounding box center [731, 343] width 87 height 14
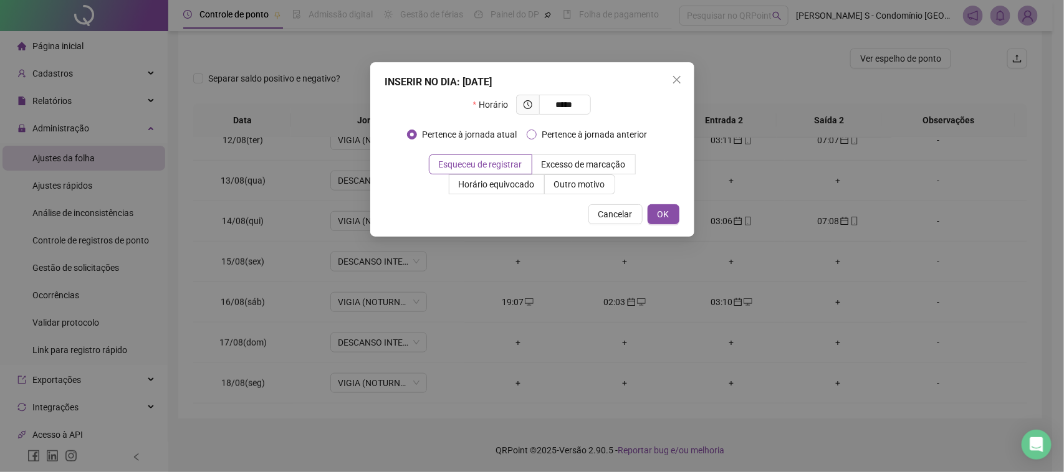
type input "*****"
click at [552, 140] on span "Pertence à jornada anterior" at bounding box center [594, 135] width 115 height 14
click at [663, 214] on span "OK" at bounding box center [664, 215] width 12 height 14
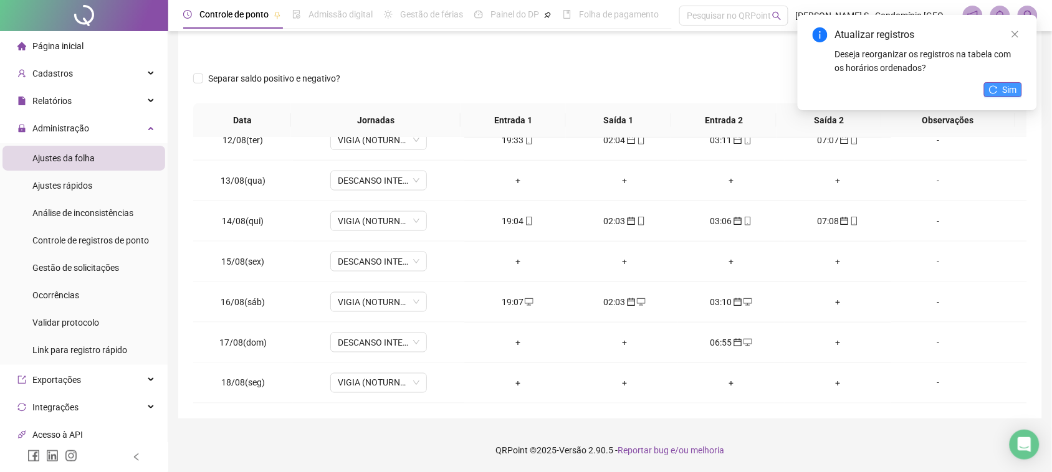
click at [1013, 90] on span "Sim" at bounding box center [1010, 90] width 14 height 14
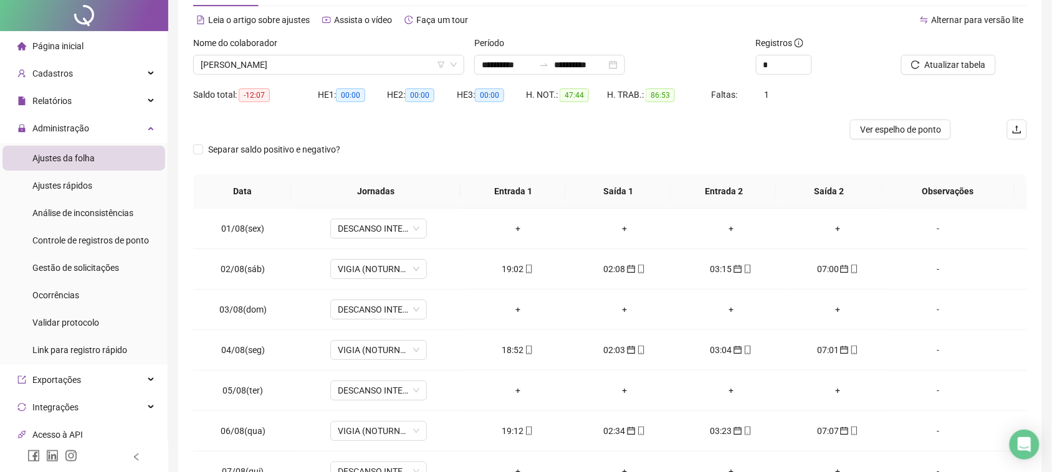
scroll to position [0, 0]
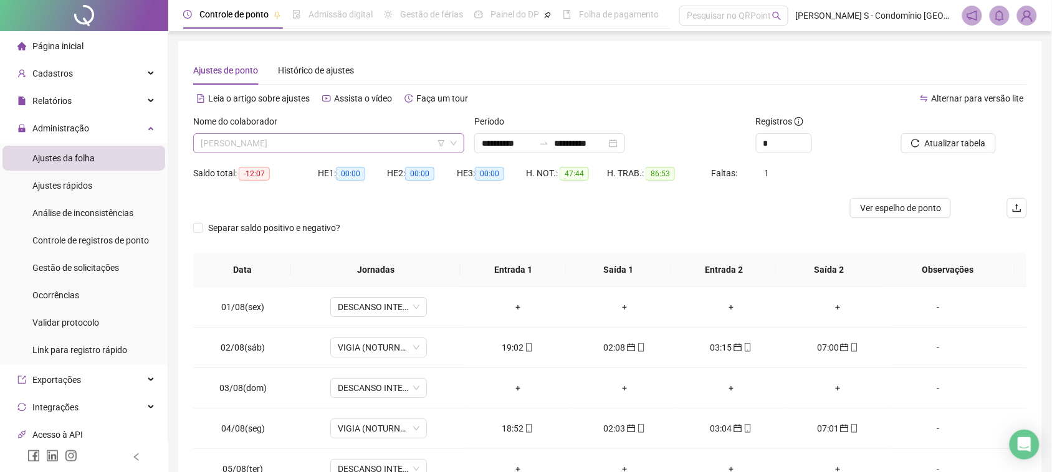
click at [318, 143] on span "[PERSON_NAME]" at bounding box center [329, 143] width 256 height 19
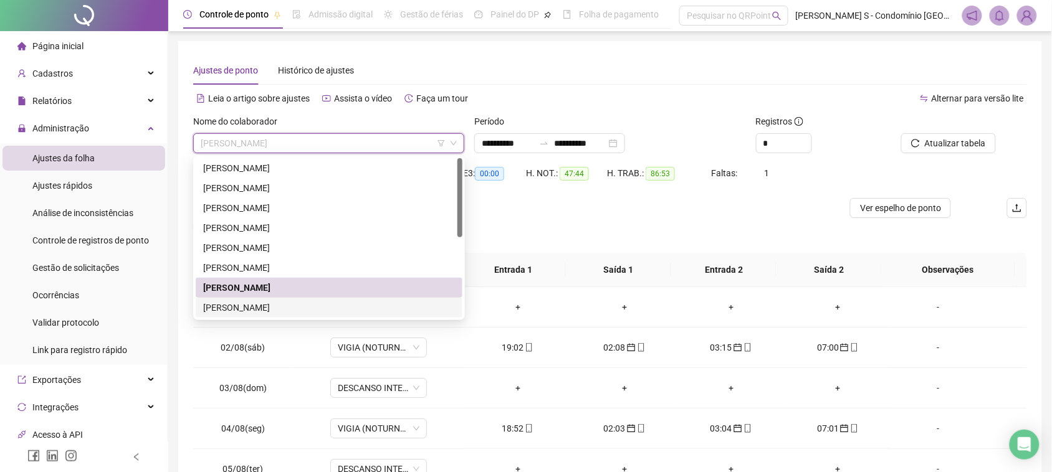
click at [290, 309] on div "[PERSON_NAME]" at bounding box center [329, 308] width 252 height 14
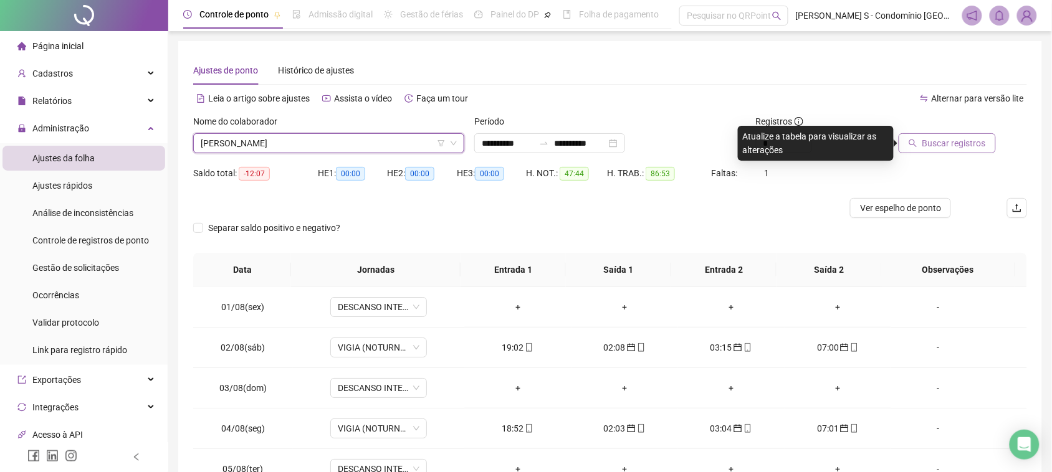
click at [908, 144] on button "Buscar registros" at bounding box center [947, 143] width 97 height 20
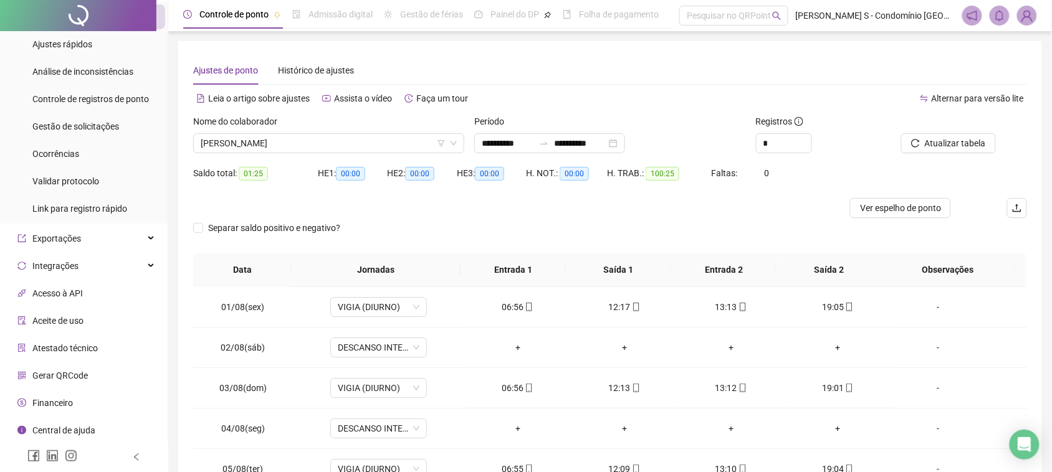
click at [391, 128] on div "Nome do colaborador" at bounding box center [328, 124] width 271 height 19
click at [391, 139] on span "[PERSON_NAME]" at bounding box center [329, 143] width 256 height 19
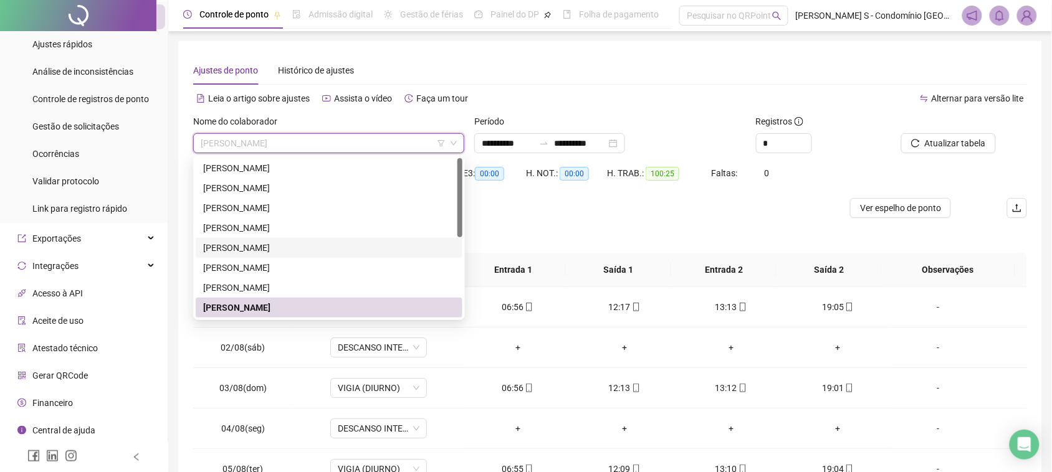
scroll to position [78, 0]
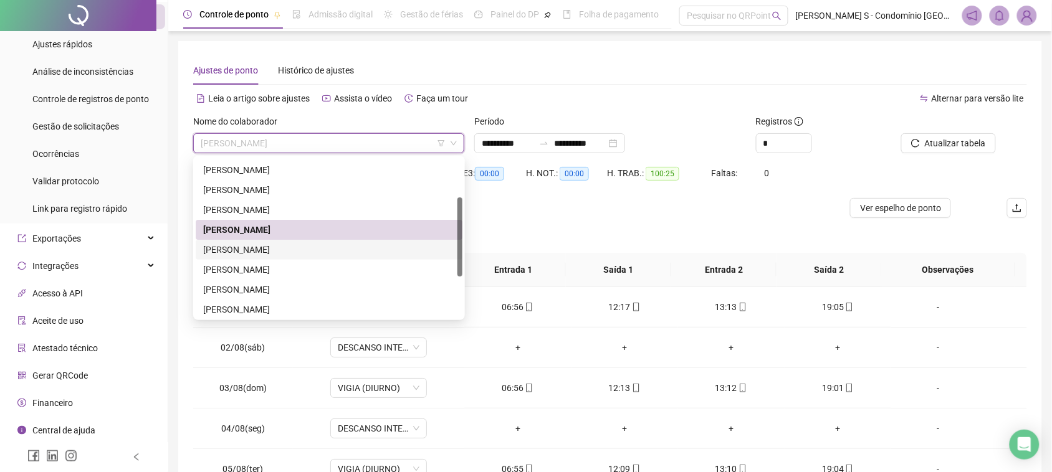
click at [300, 248] on div "[PERSON_NAME]" at bounding box center [329, 250] width 252 height 14
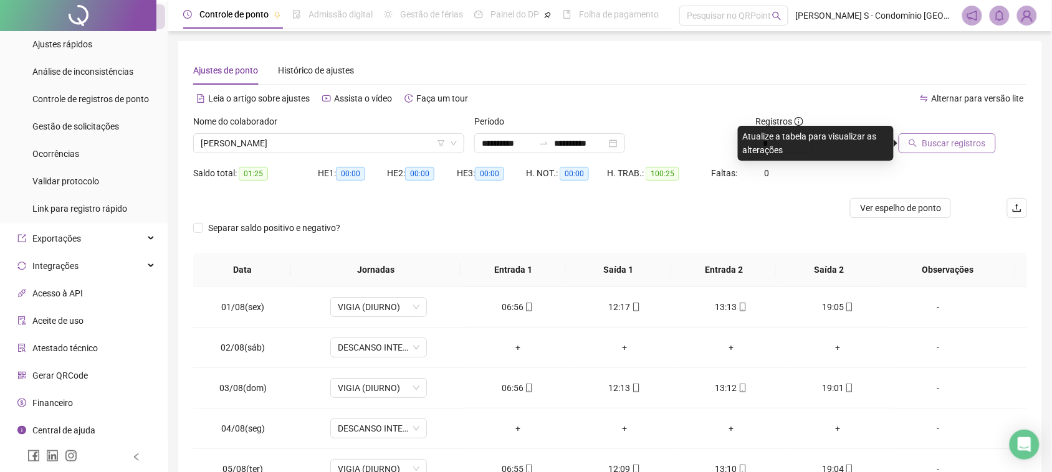
click at [957, 134] on div "Buscar registros" at bounding box center [946, 134] width 100 height 39
click at [957, 139] on span "Buscar registros" at bounding box center [954, 143] width 64 height 14
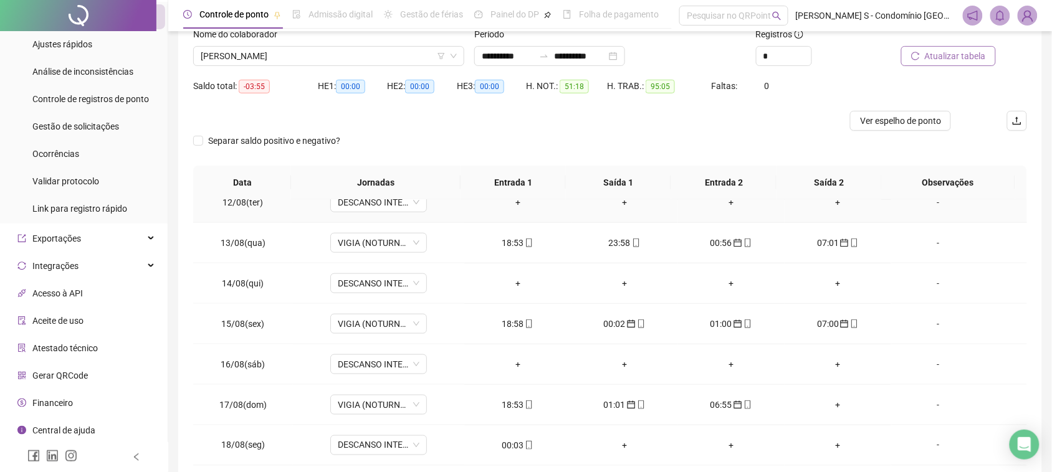
scroll to position [150, 0]
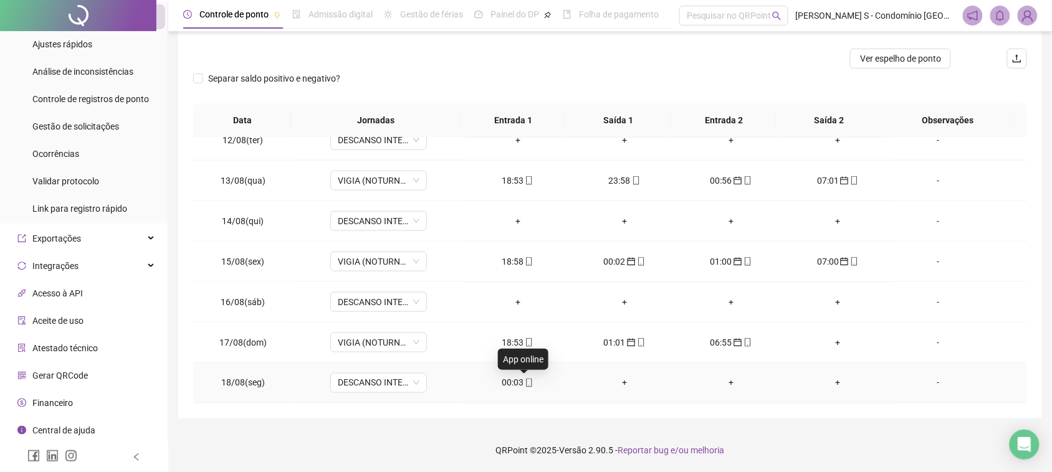
click at [525, 381] on icon "mobile" at bounding box center [529, 383] width 9 height 9
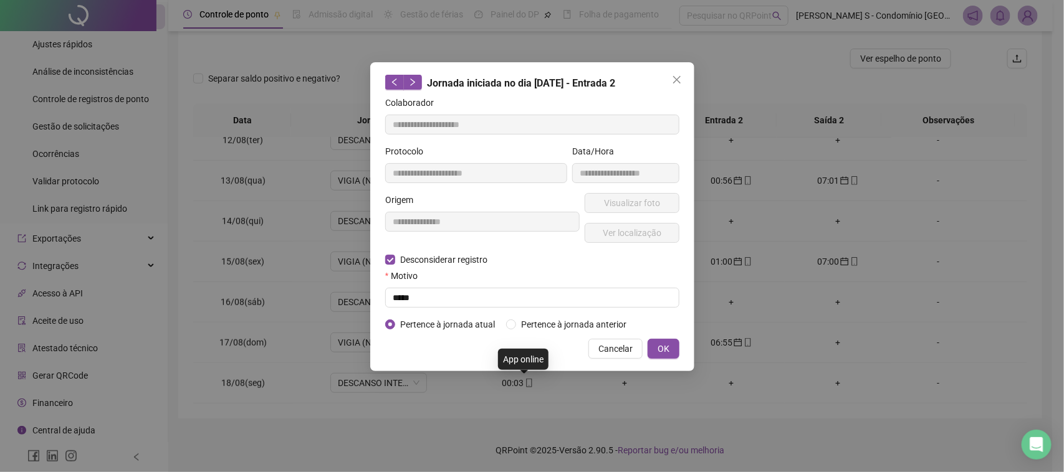
type input "**********"
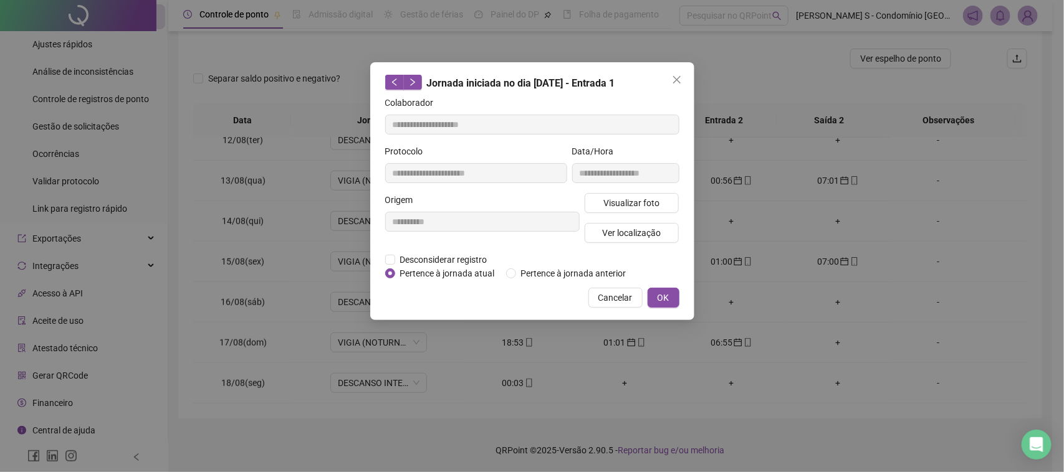
click at [522, 281] on div "**********" at bounding box center [532, 191] width 324 height 258
click at [522, 276] on span "Pertence à jornada anterior" at bounding box center [573, 274] width 115 height 14
click at [671, 303] on button "OK" at bounding box center [664, 298] width 32 height 20
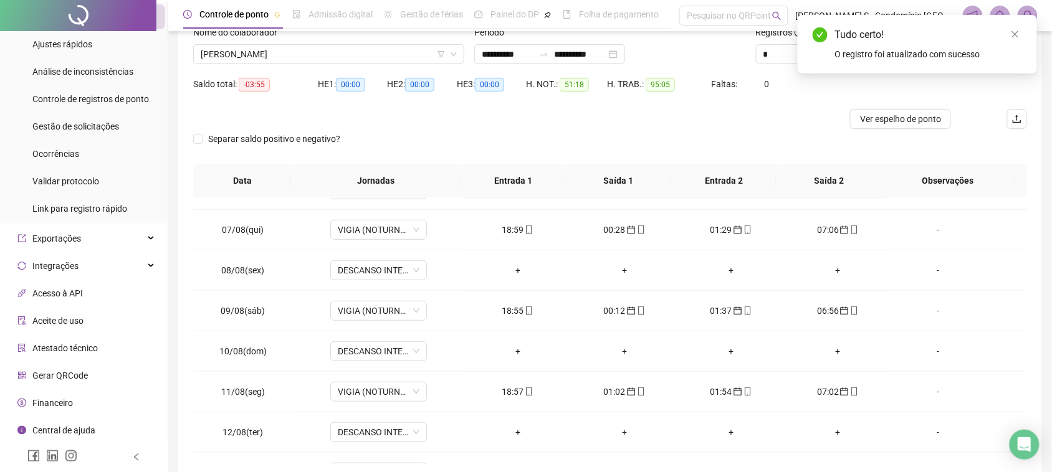
scroll to position [0, 0]
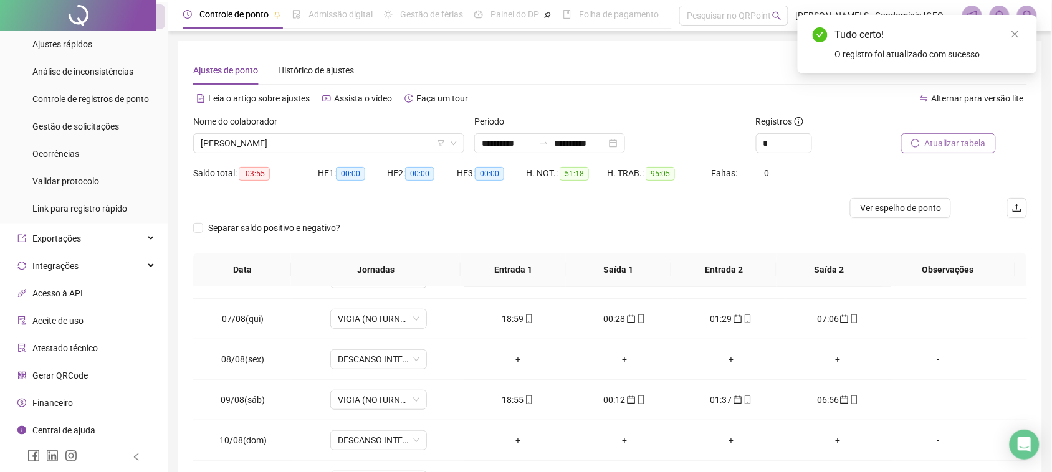
click at [970, 135] on button "Atualizar tabela" at bounding box center [948, 143] width 95 height 20
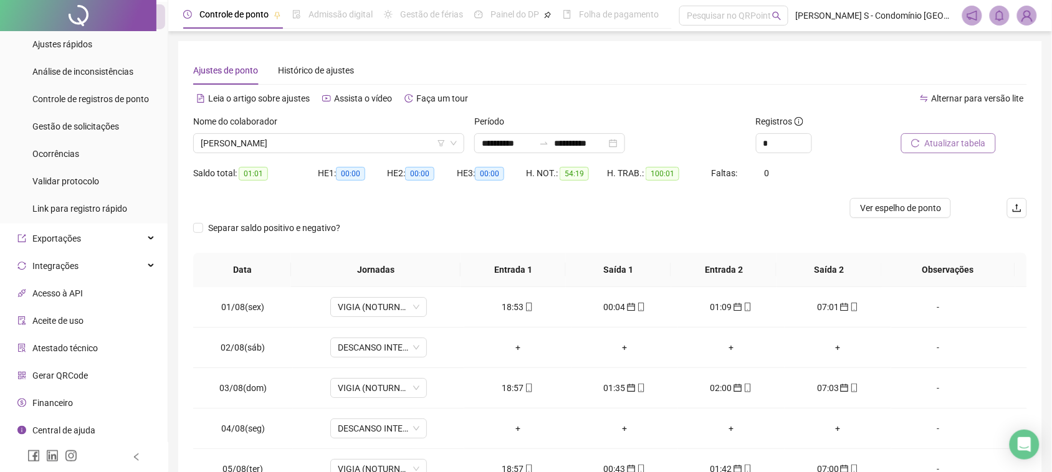
click at [932, 138] on span "Atualizar tabela" at bounding box center [955, 143] width 61 height 14
click at [278, 144] on span "[PERSON_NAME]" at bounding box center [329, 143] width 256 height 19
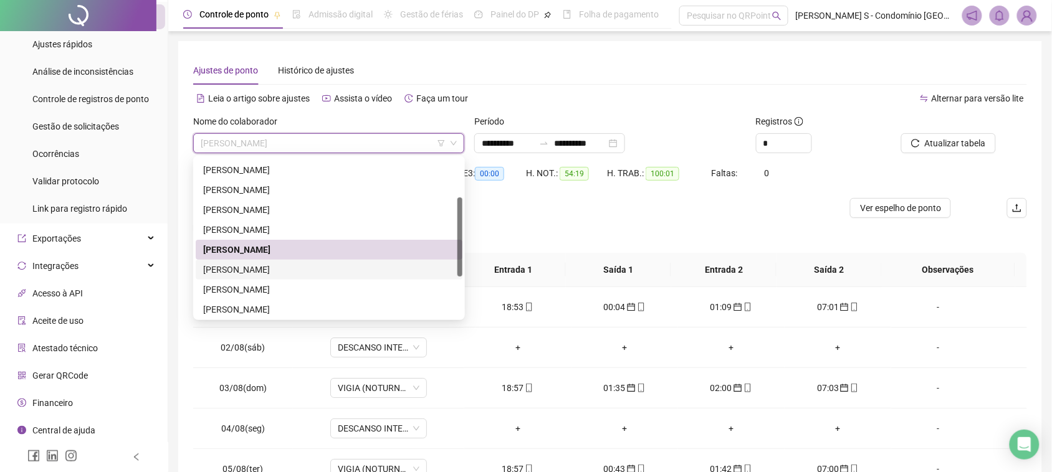
click at [257, 269] on div "[PERSON_NAME]" at bounding box center [329, 270] width 252 height 14
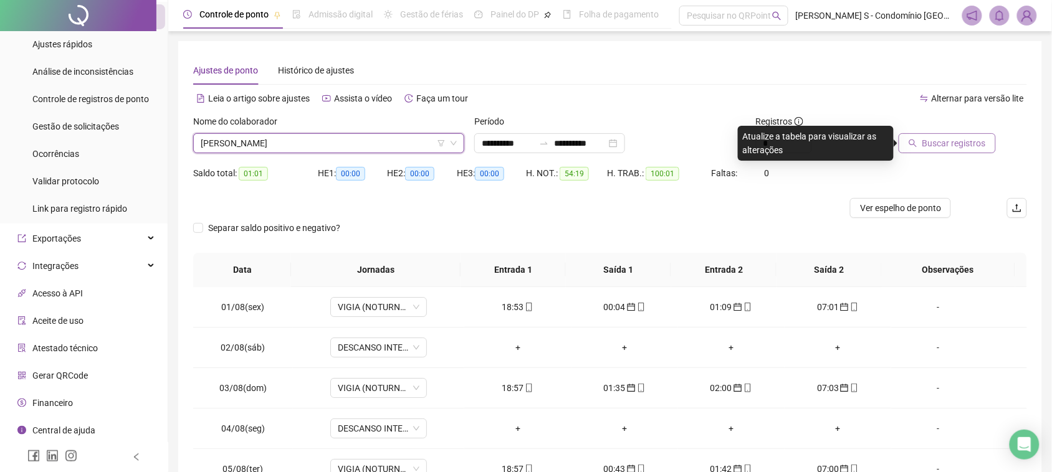
click at [970, 141] on span "Buscar registros" at bounding box center [954, 143] width 64 height 14
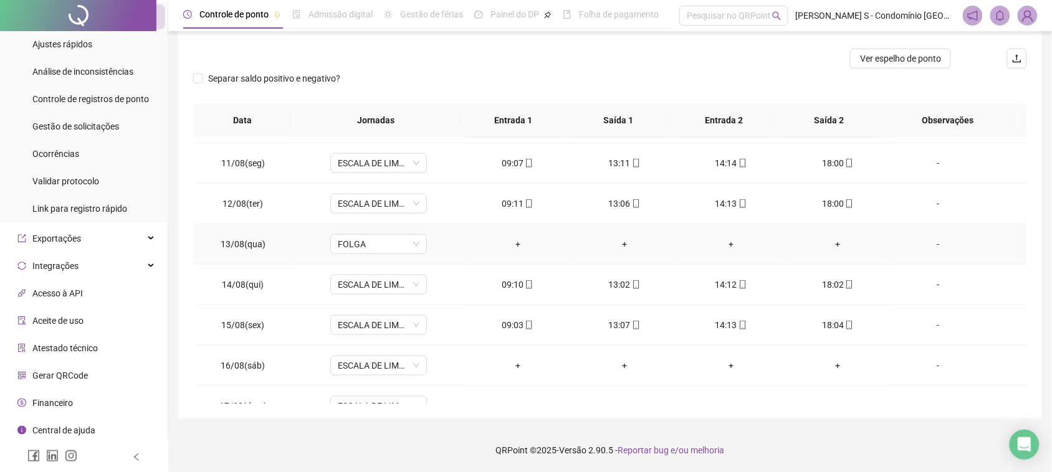
scroll to position [465, 0]
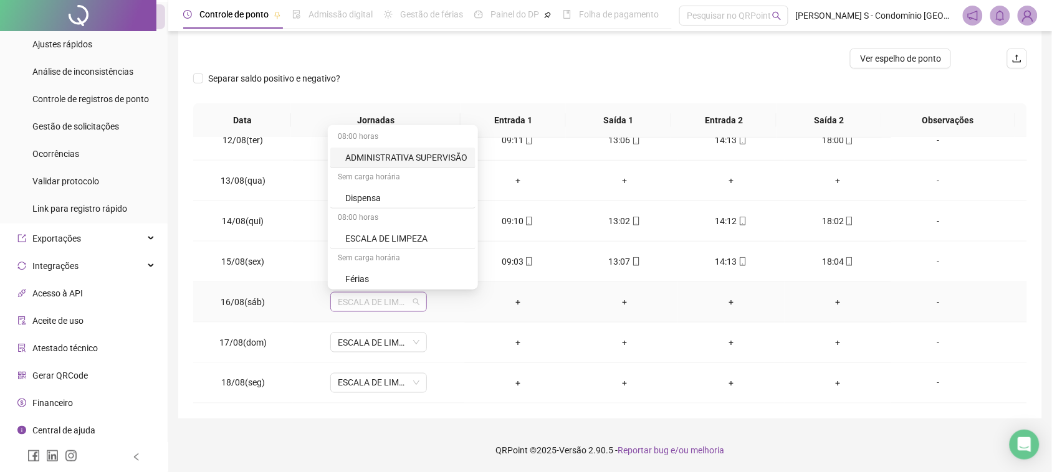
click at [393, 303] on span "ESCALA DE LIMPEZA" at bounding box center [379, 302] width 82 height 19
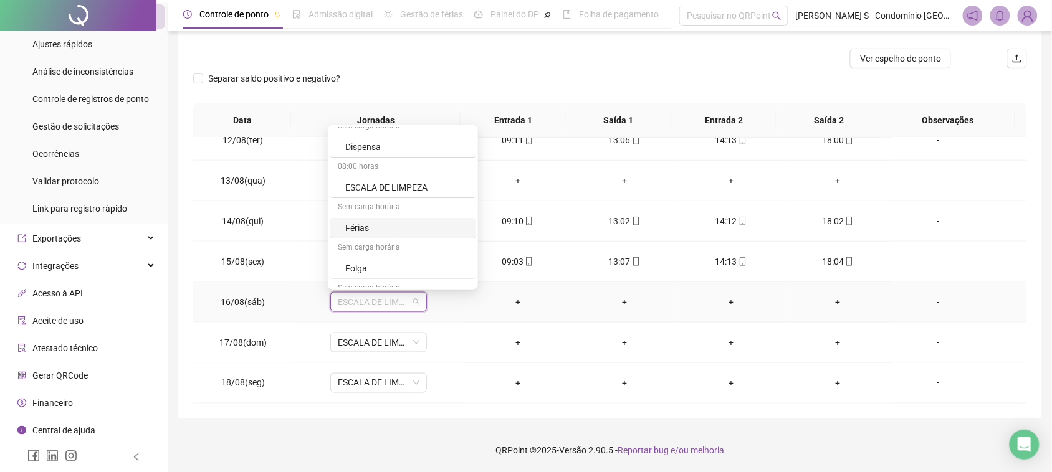
scroll to position [78, 0]
click at [384, 237] on div "Folga" at bounding box center [406, 242] width 123 height 14
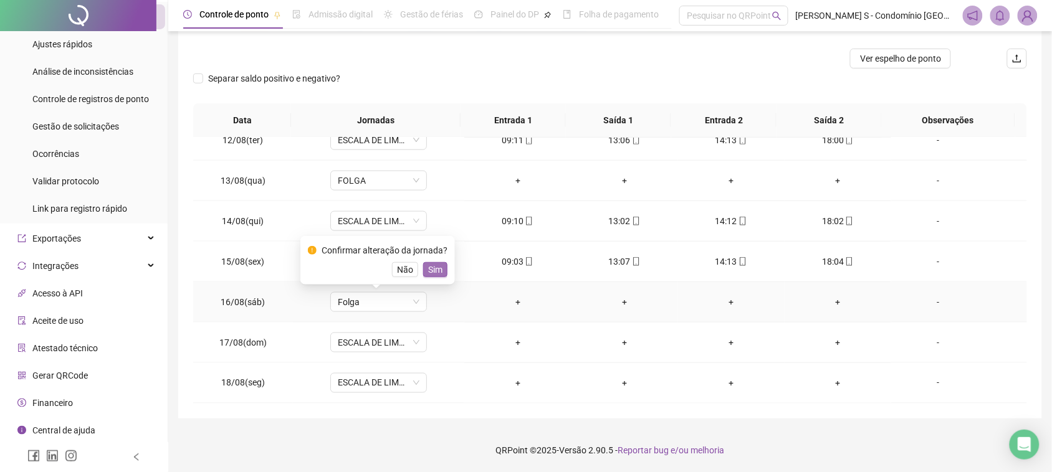
click at [438, 267] on span "Sim" at bounding box center [435, 270] width 14 height 14
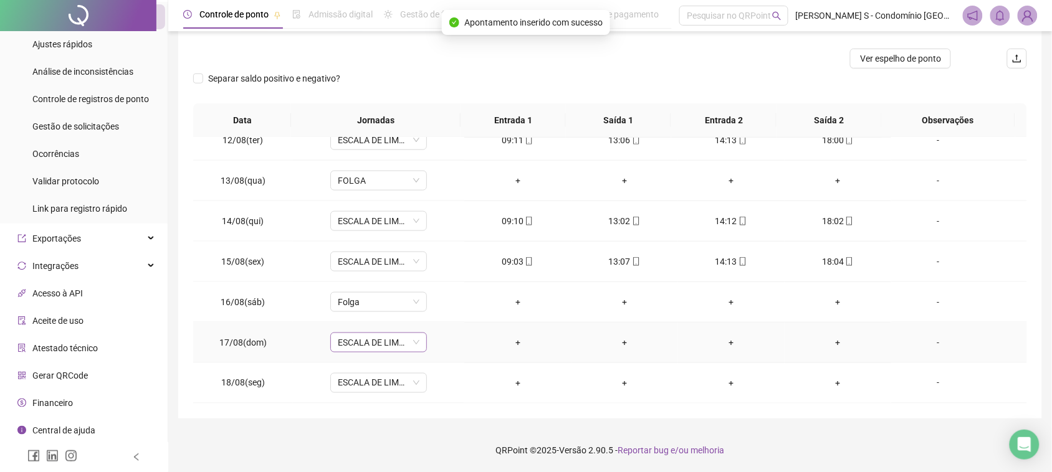
drag, startPoint x: 401, startPoint y: 331, endPoint x: 400, endPoint y: 337, distance: 6.3
click at [401, 333] on td "ESCALA DE LIMPEZA" at bounding box center [379, 343] width 172 height 41
click at [400, 338] on span "ESCALA DE LIMPEZA" at bounding box center [379, 342] width 82 height 19
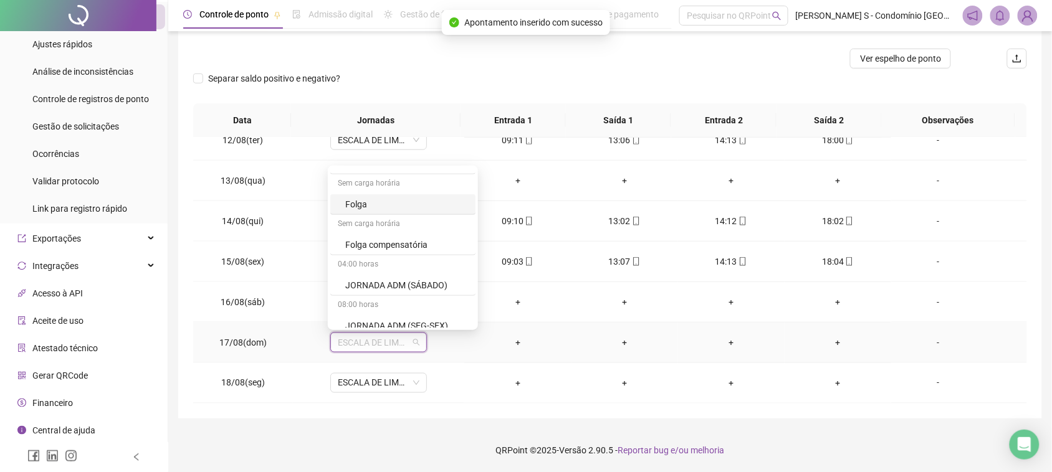
click at [385, 210] on div "Folga" at bounding box center [406, 205] width 123 height 14
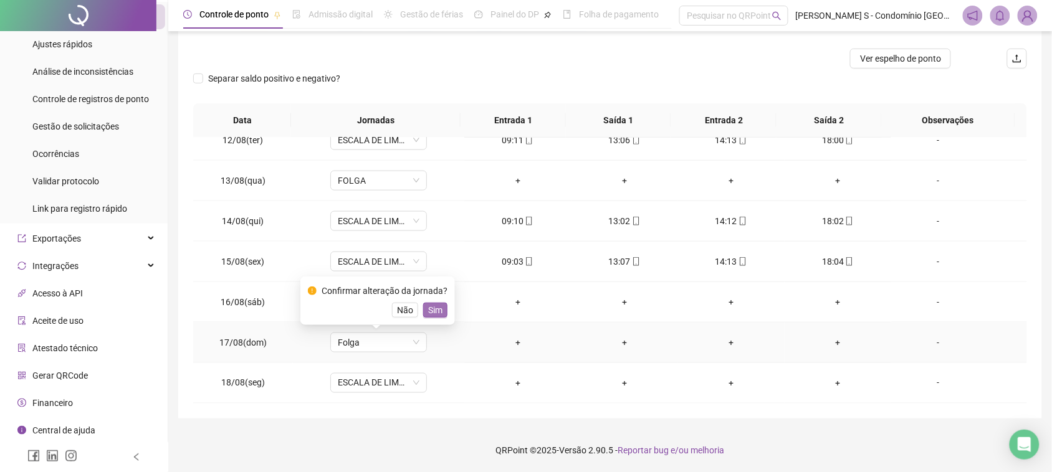
click at [444, 309] on button "Sim" at bounding box center [435, 310] width 24 height 15
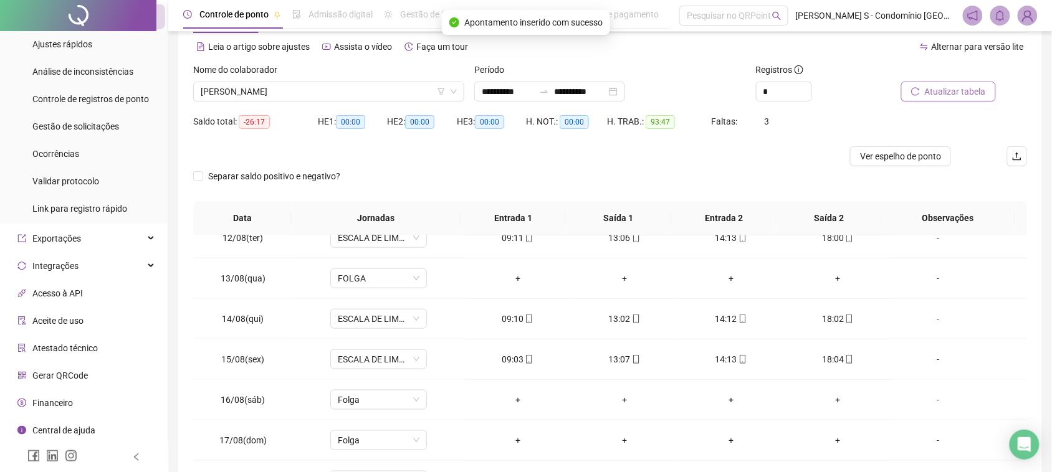
scroll to position [0, 0]
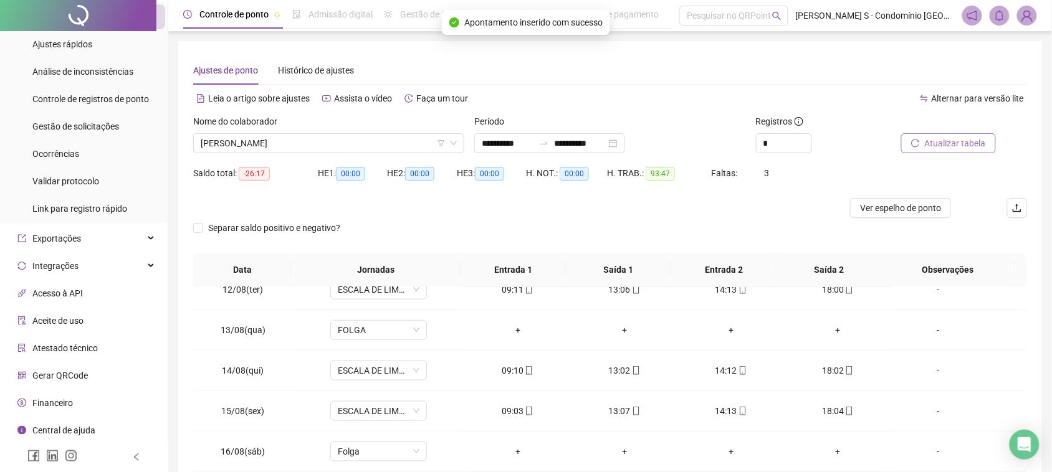
click at [921, 157] on div "Atualizar tabela" at bounding box center [961, 139] width 141 height 49
click at [924, 145] on button "Atualizar tabela" at bounding box center [948, 143] width 95 height 20
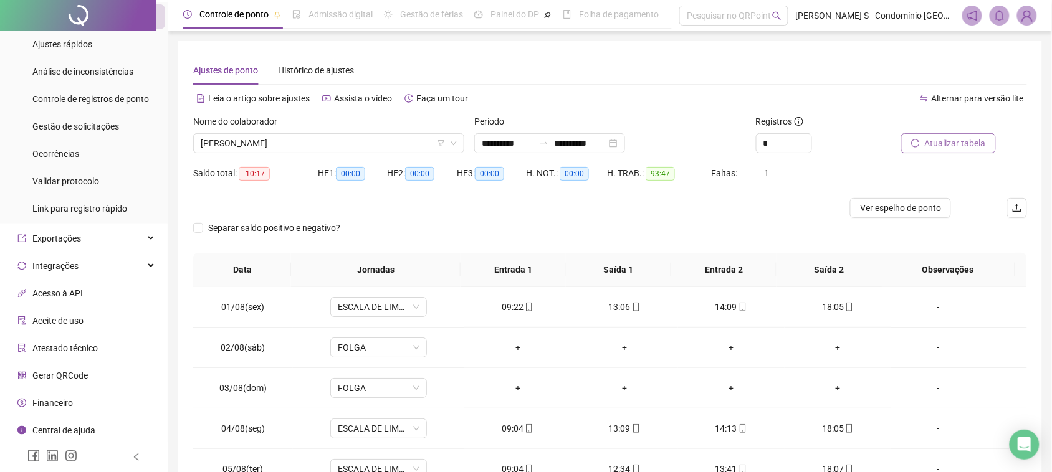
click at [929, 139] on span "Atualizar tabela" at bounding box center [955, 143] width 61 height 14
click at [309, 148] on span "[PERSON_NAME]" at bounding box center [329, 143] width 256 height 19
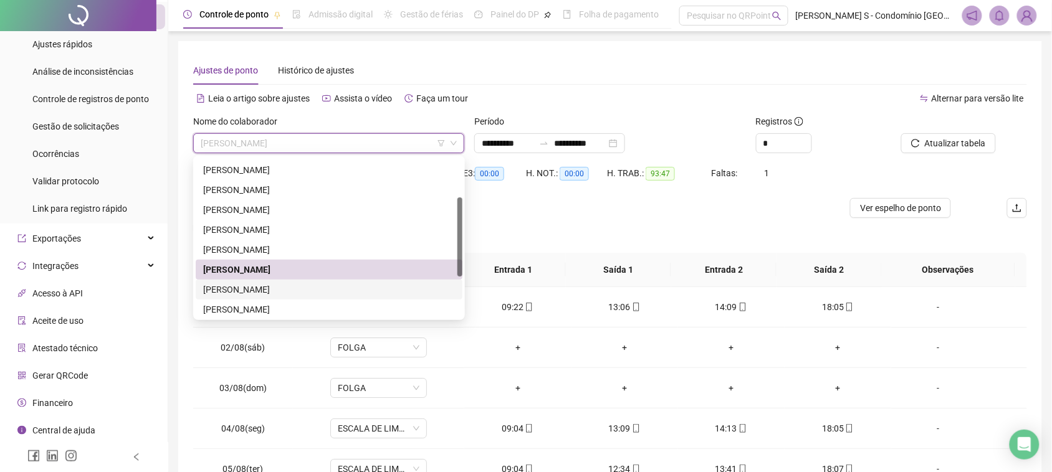
click at [287, 290] on div "[PERSON_NAME]" at bounding box center [329, 290] width 252 height 14
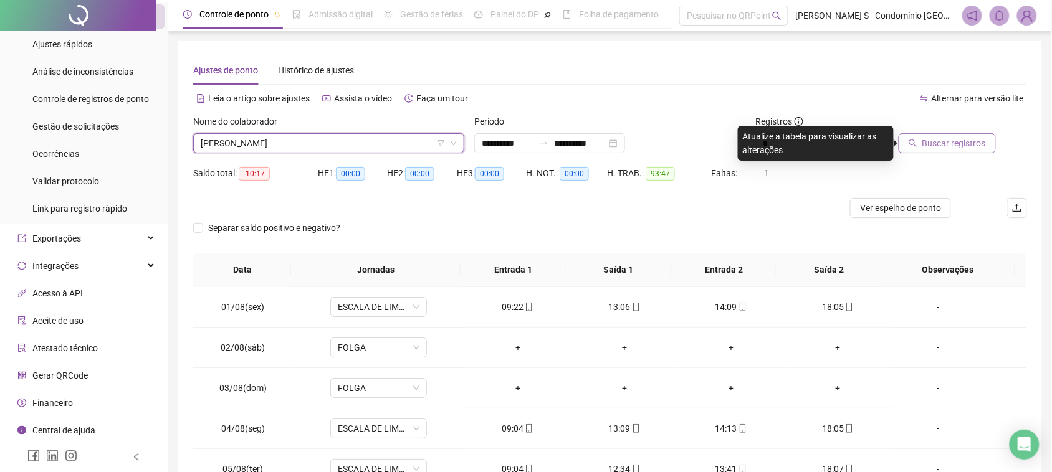
click at [957, 150] on span "Buscar registros" at bounding box center [954, 143] width 64 height 14
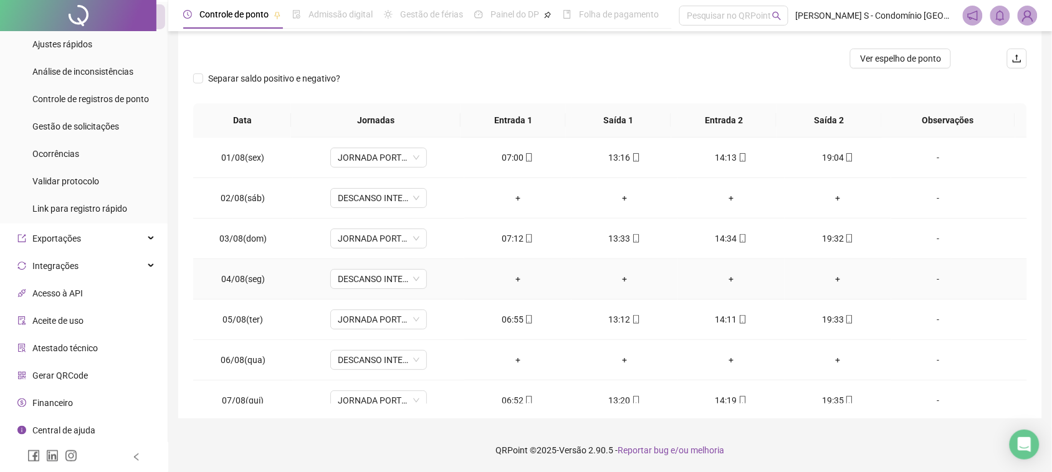
scroll to position [465, 0]
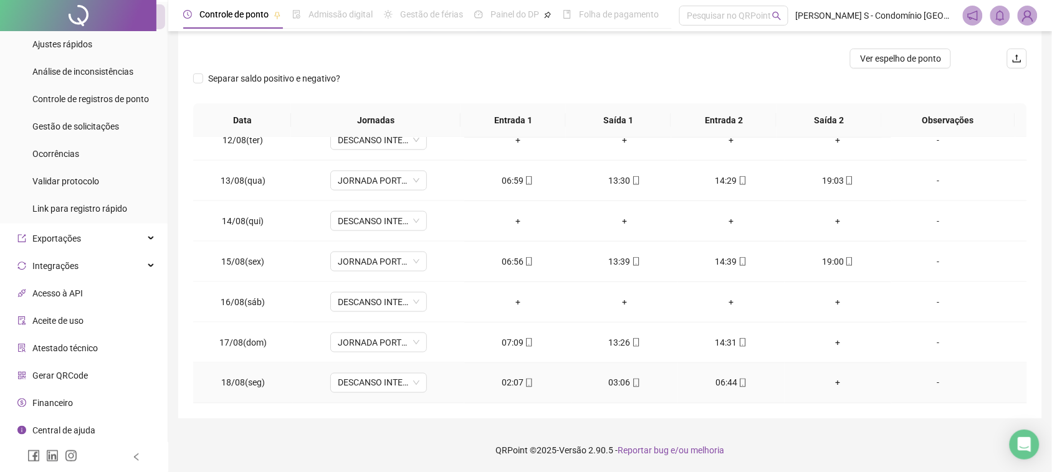
click at [715, 379] on div "06:44" at bounding box center [731, 383] width 87 height 14
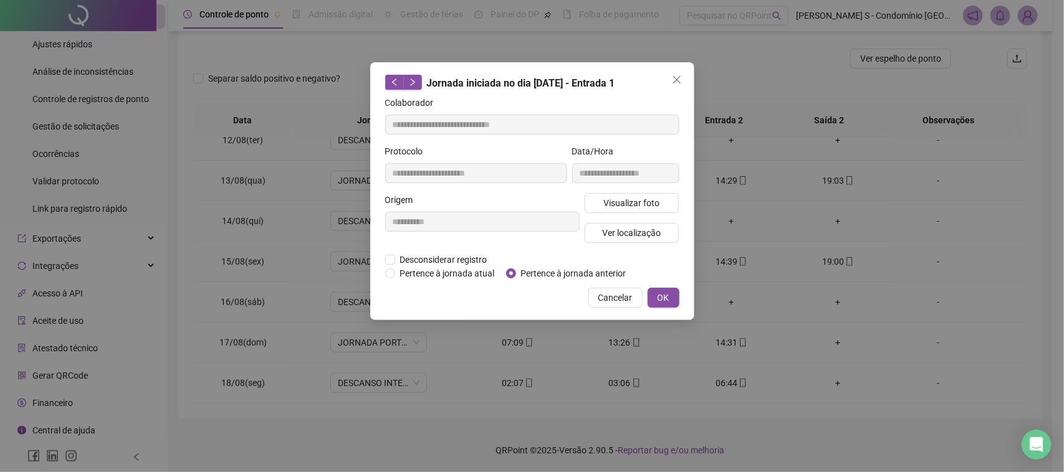
type input "**********"
click at [558, 269] on span "Pertence à jornada anterior" at bounding box center [573, 274] width 115 height 14
click at [671, 300] on button "OK" at bounding box center [664, 298] width 32 height 20
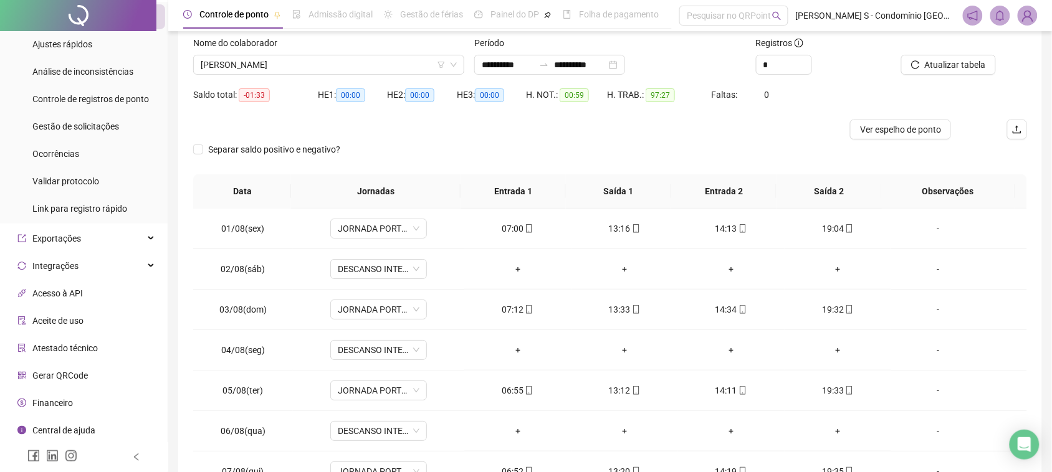
scroll to position [0, 0]
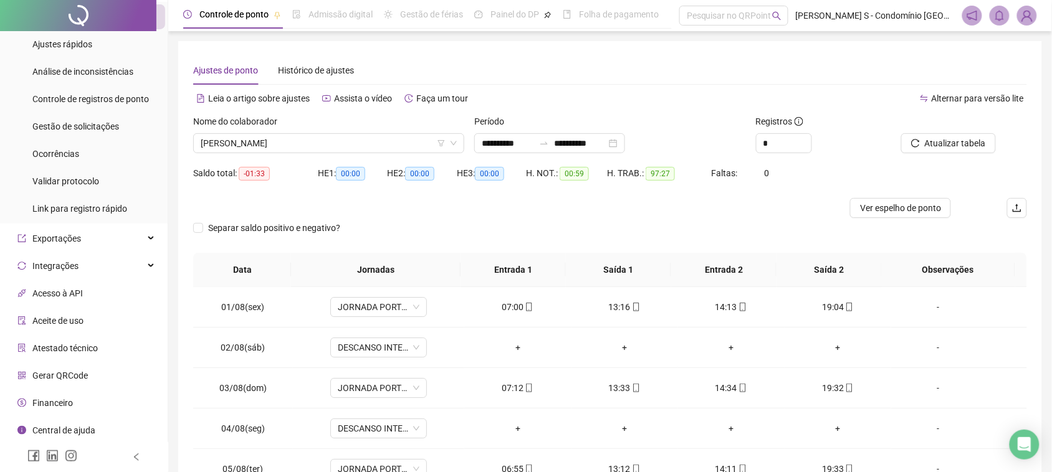
click at [955, 132] on div at bounding box center [946, 124] width 100 height 19
click at [955, 138] on button "Atualizar tabela" at bounding box center [948, 143] width 95 height 20
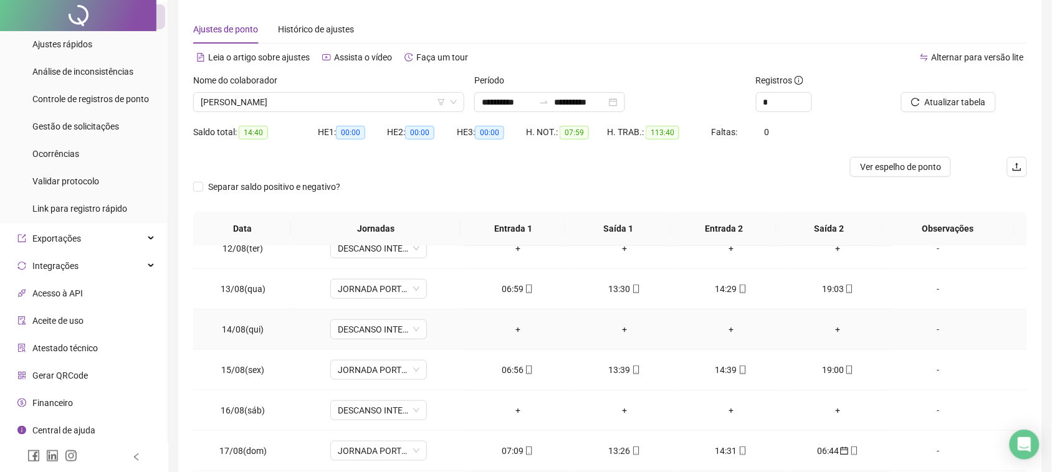
scroll to position [78, 0]
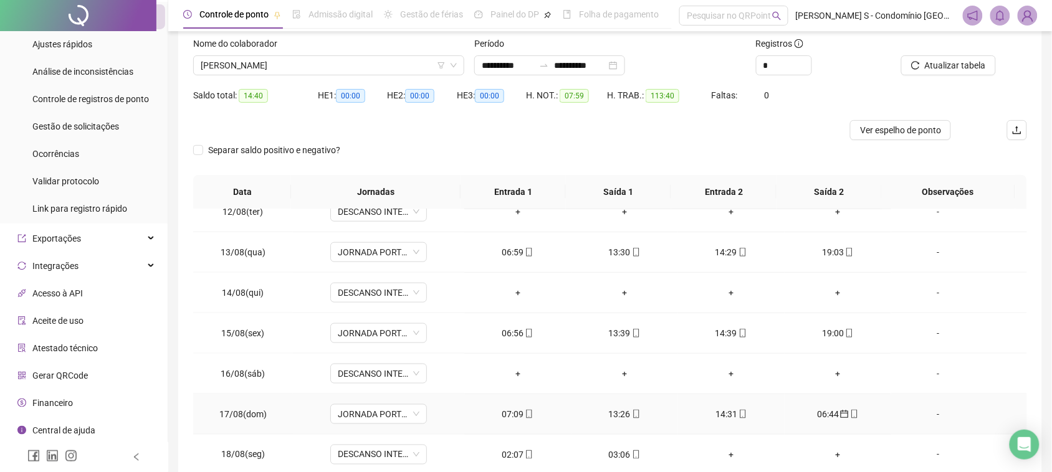
click at [927, 419] on div "-" at bounding box center [938, 415] width 74 height 14
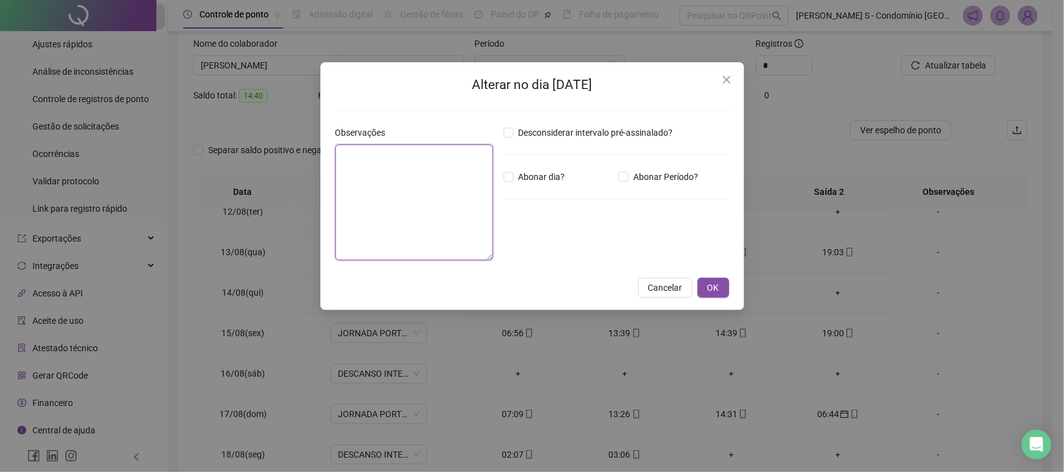
click at [393, 170] on textarea at bounding box center [414, 203] width 158 height 116
type textarea "******"
click at [698, 279] on button "OK" at bounding box center [713, 288] width 32 height 20
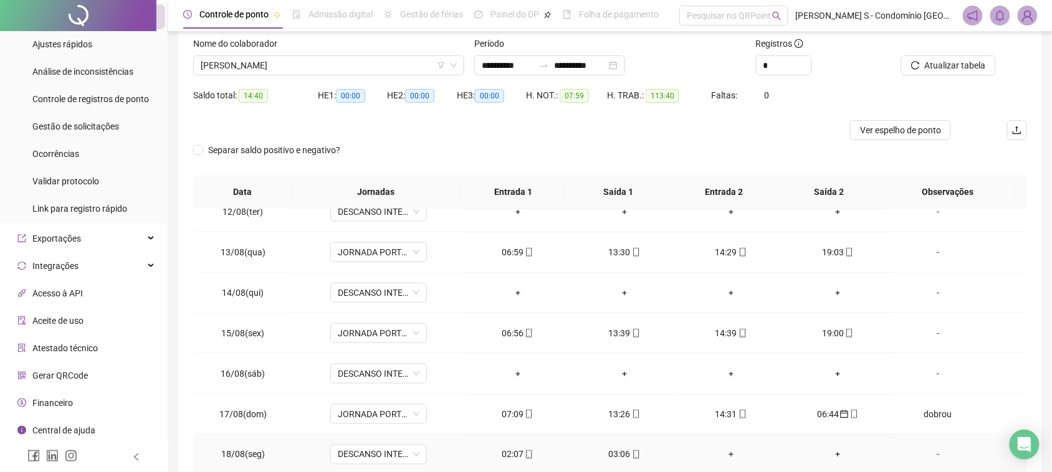
drag, startPoint x: 616, startPoint y: 450, endPoint x: 614, endPoint y: 458, distance: 8.3
click at [614, 458] on div "03:06" at bounding box center [624, 455] width 87 height 14
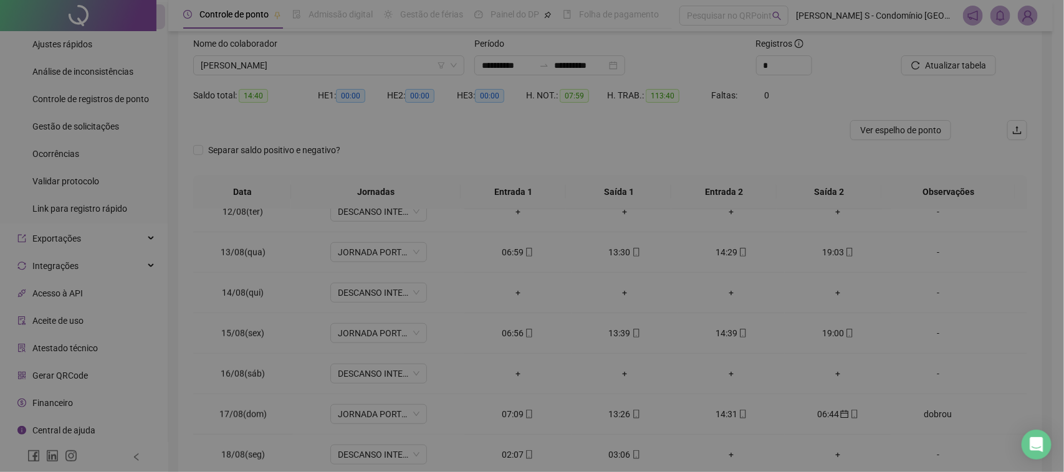
type input "**********"
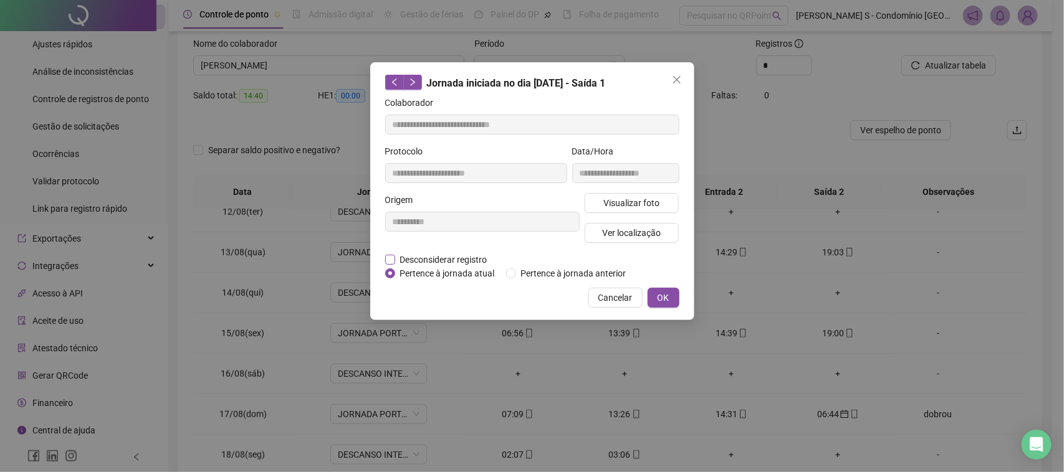
click at [477, 257] on span "Desconsiderar registro" at bounding box center [443, 260] width 97 height 14
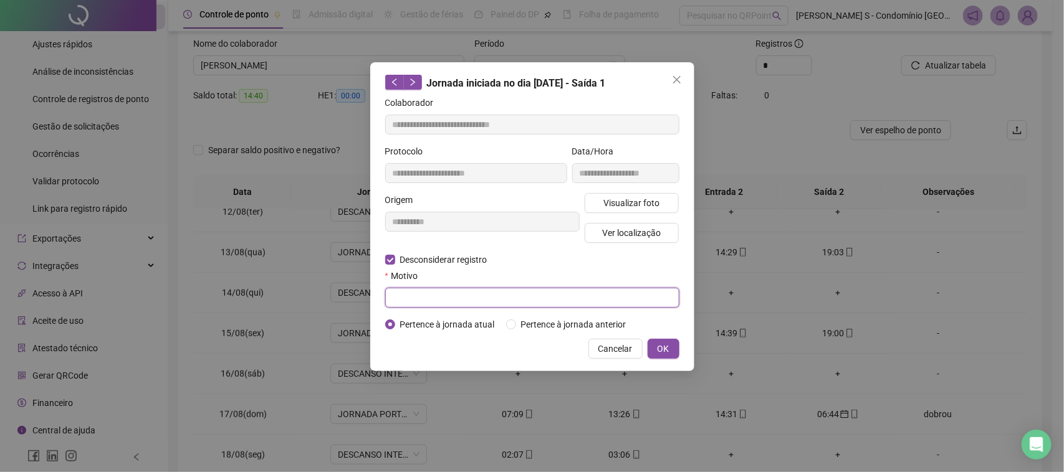
click at [427, 294] on input "text" at bounding box center [532, 298] width 294 height 20
type input "*****"
click at [653, 351] on button "OK" at bounding box center [664, 349] width 32 height 20
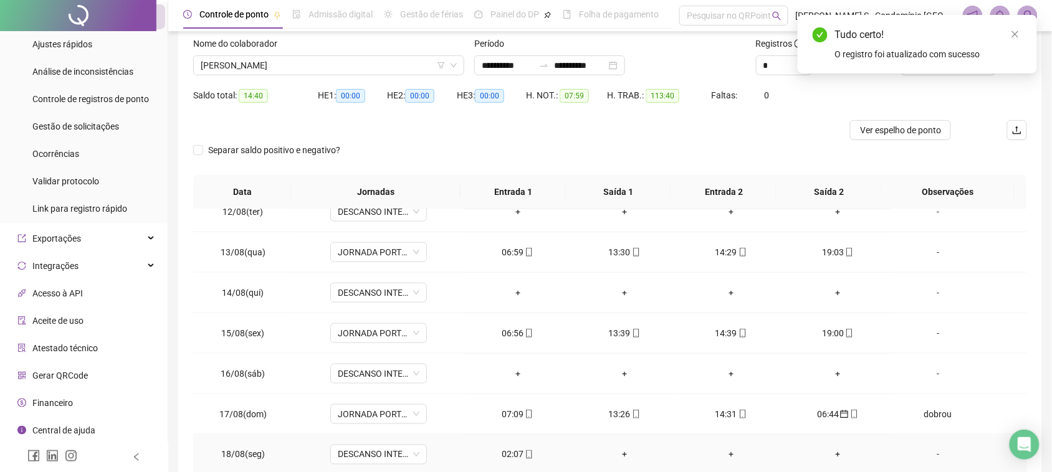
click at [510, 452] on div "02:07" at bounding box center [517, 455] width 87 height 14
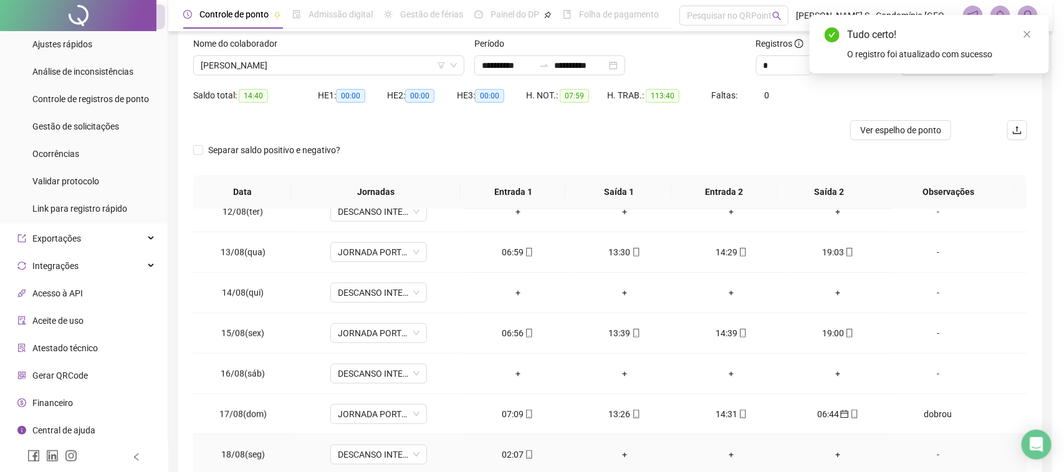
type input "**********"
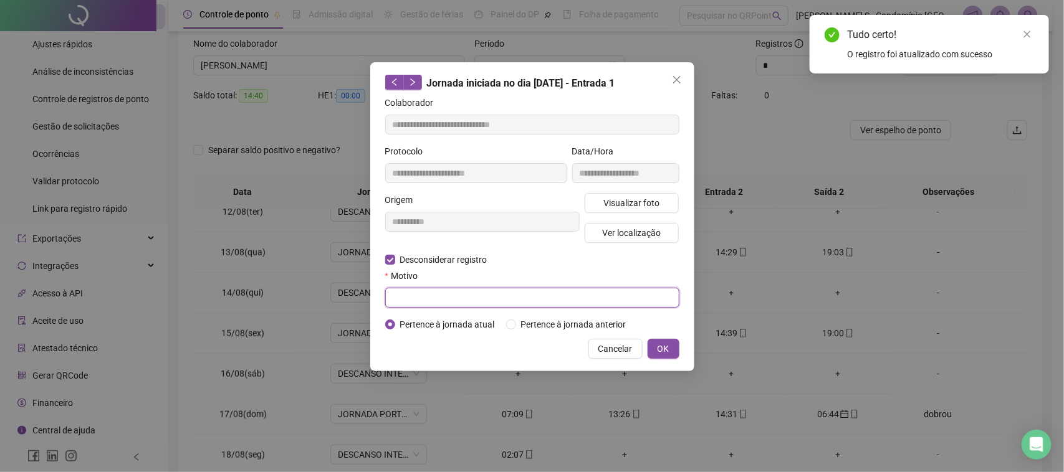
click at [409, 302] on input "text" at bounding box center [532, 298] width 294 height 20
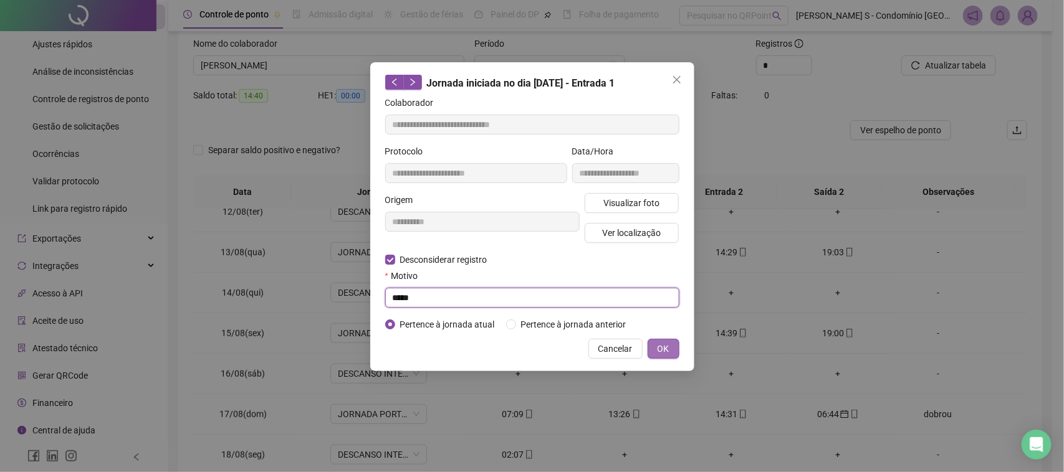
type input "*****"
click at [671, 356] on button "OK" at bounding box center [664, 349] width 32 height 20
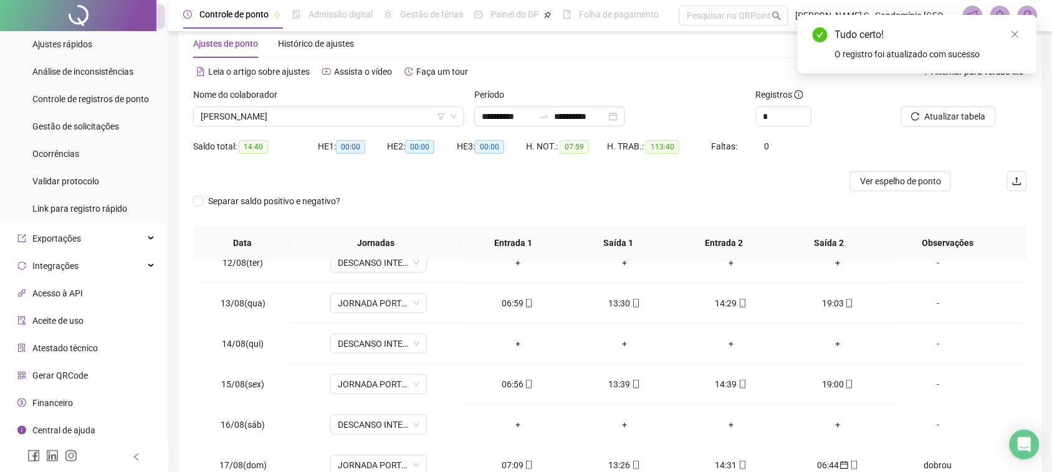
scroll to position [0, 0]
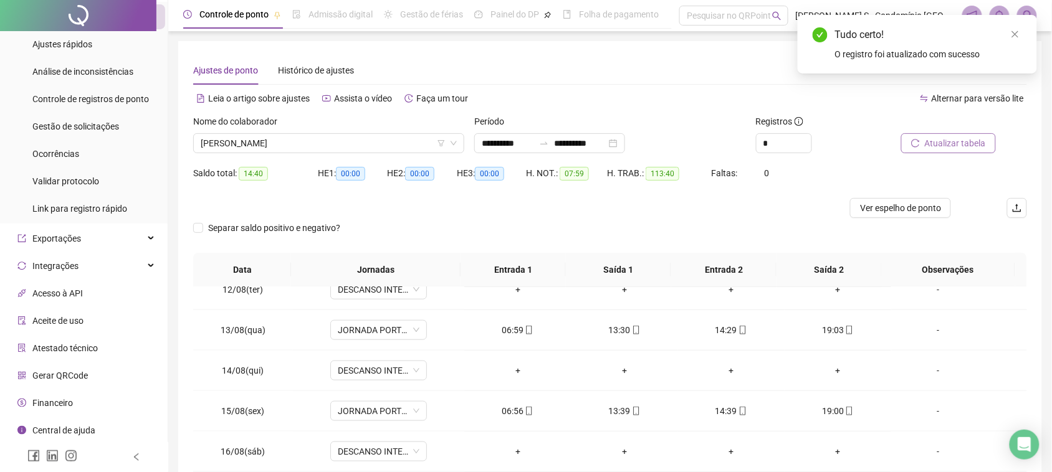
click at [957, 150] on button "Atualizar tabela" at bounding box center [948, 143] width 95 height 20
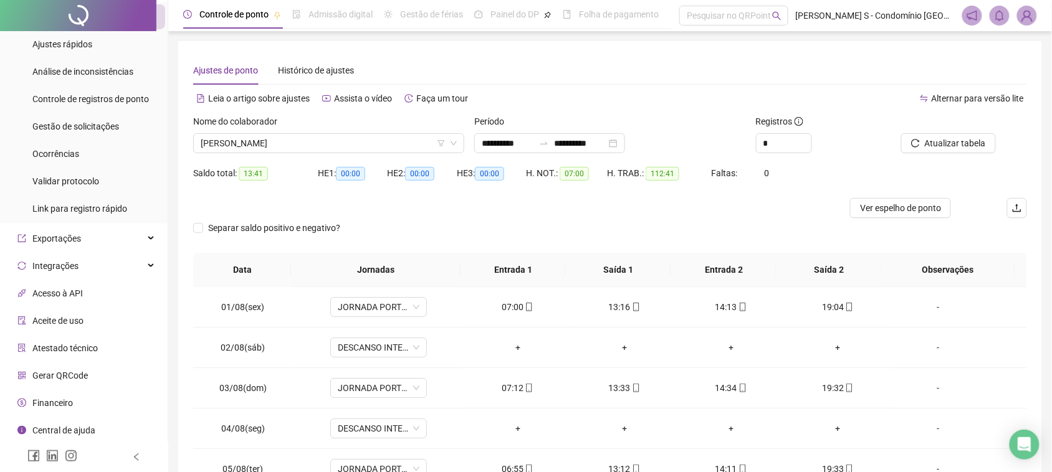
click at [326, 130] on div "Nome do colaborador" at bounding box center [328, 124] width 271 height 19
click at [323, 140] on span "[PERSON_NAME]" at bounding box center [329, 143] width 256 height 19
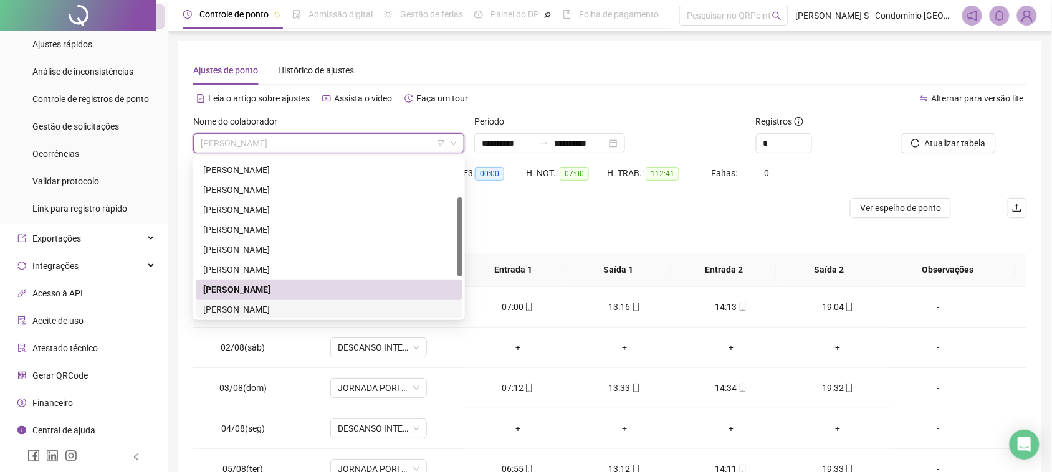
click at [232, 305] on div "[PERSON_NAME]" at bounding box center [329, 310] width 252 height 14
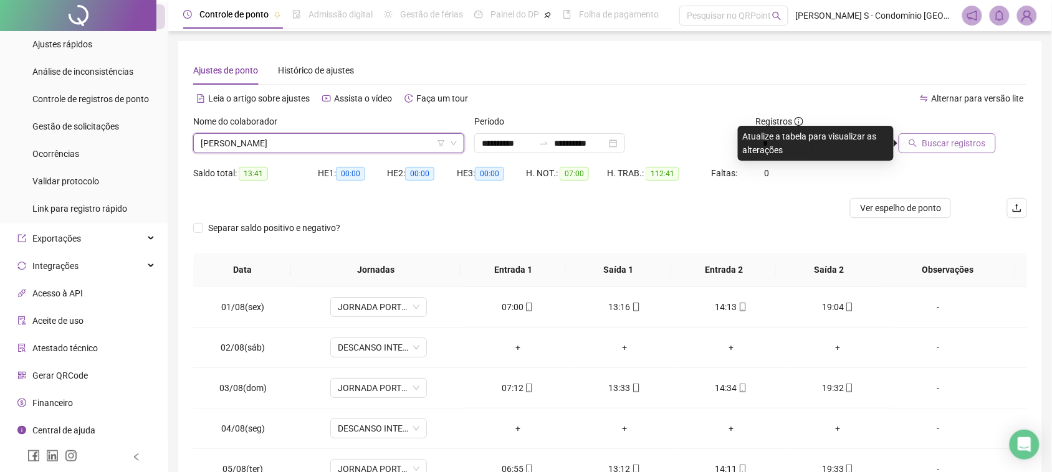
click at [935, 141] on span "Buscar registros" at bounding box center [954, 143] width 64 height 14
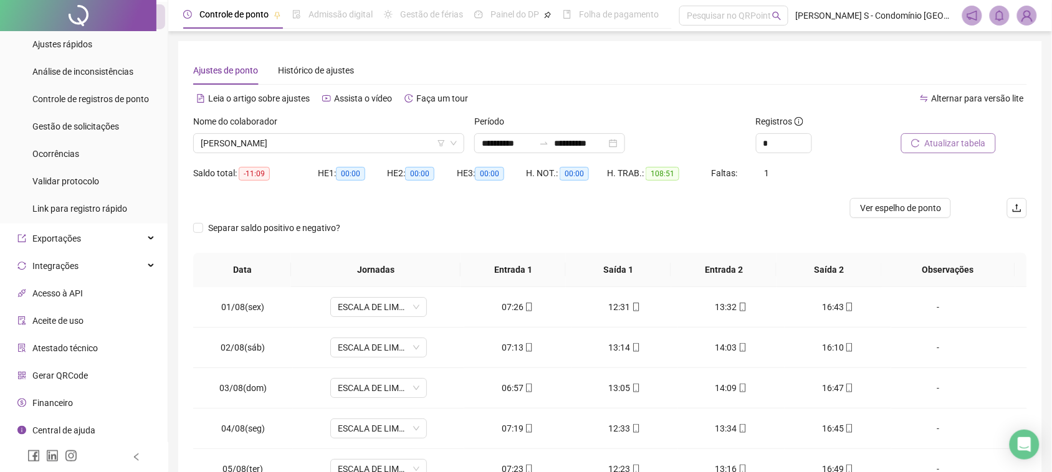
click at [936, 138] on span "Atualizar tabela" at bounding box center [955, 143] width 61 height 14
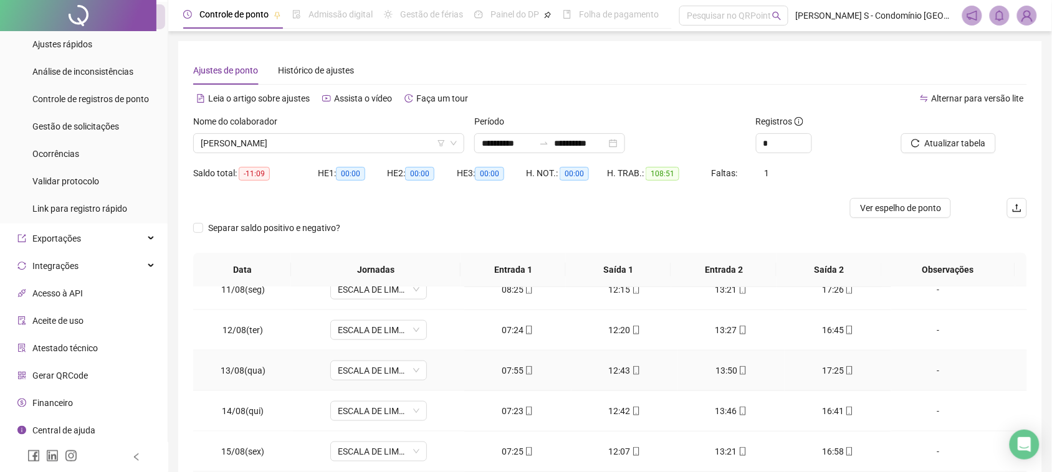
scroll to position [388, 0]
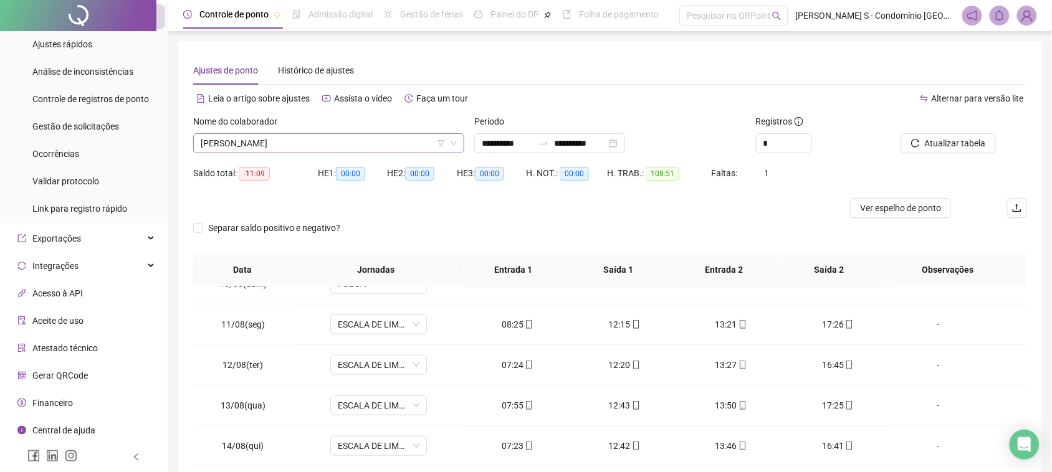
click at [369, 144] on span "[PERSON_NAME]" at bounding box center [329, 143] width 256 height 19
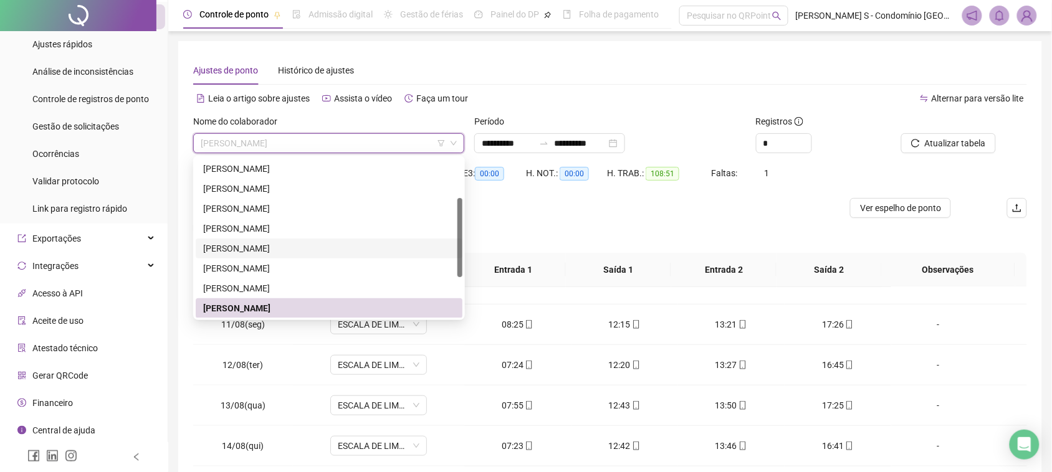
scroll to position [157, 0]
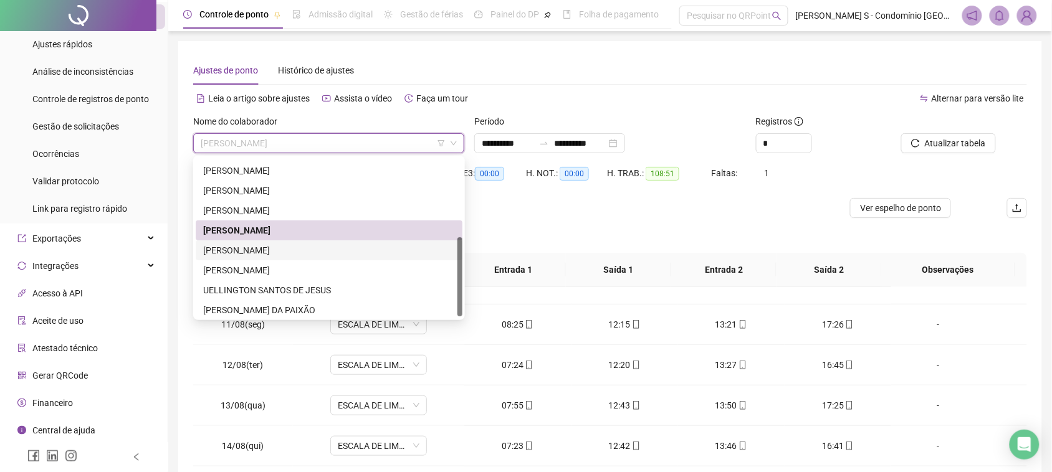
click at [269, 241] on div "[PERSON_NAME]" at bounding box center [329, 251] width 267 height 20
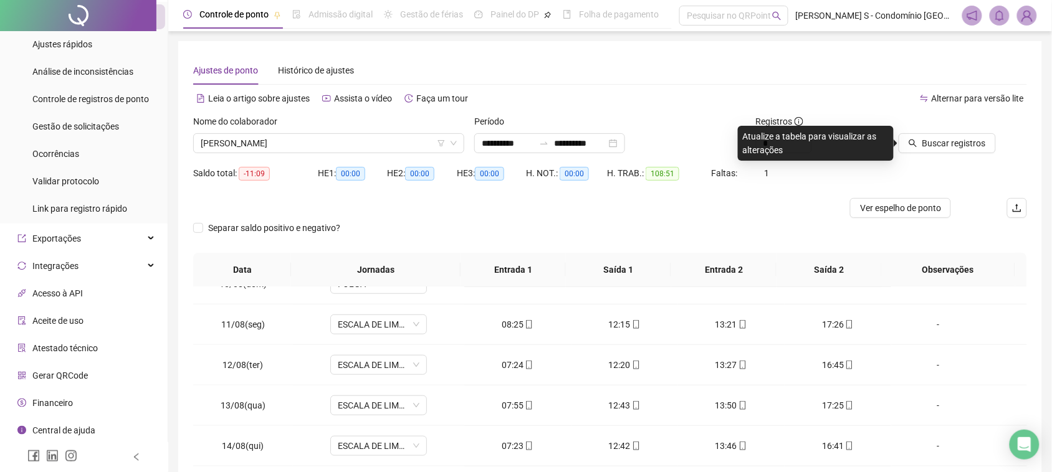
click at [917, 145] on icon "search" at bounding box center [913, 143] width 9 height 9
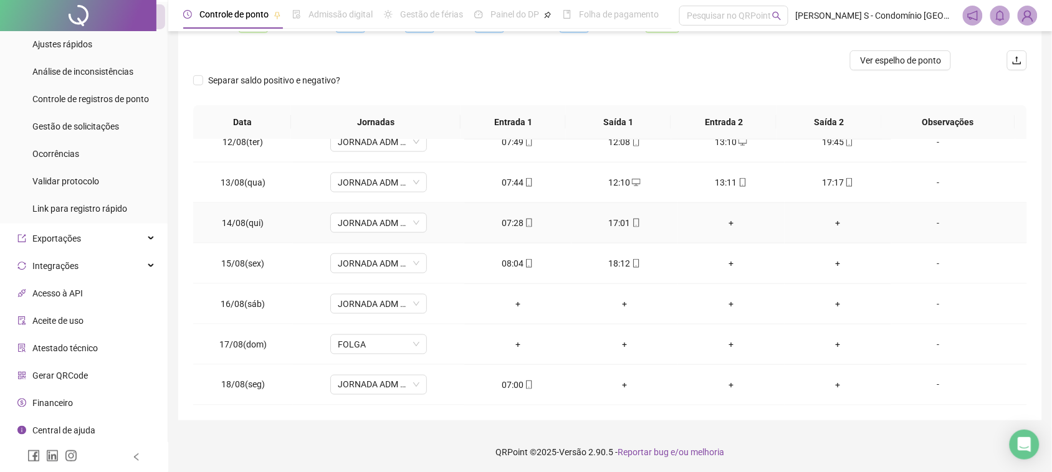
scroll to position [150, 0]
click at [414, 300] on span "JORNADA ADM (SÁBADO)" at bounding box center [379, 302] width 82 height 19
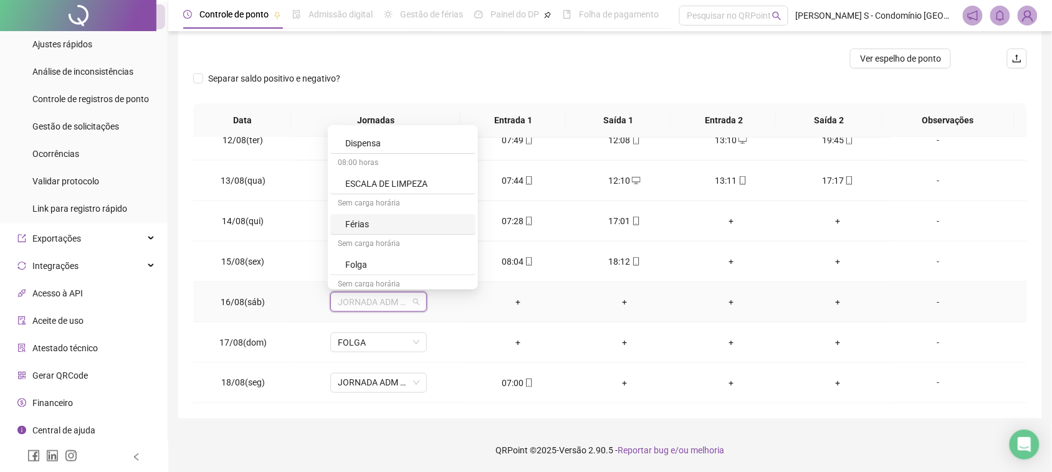
scroll to position [78, 0]
click at [381, 237] on div "Folga" at bounding box center [406, 242] width 123 height 14
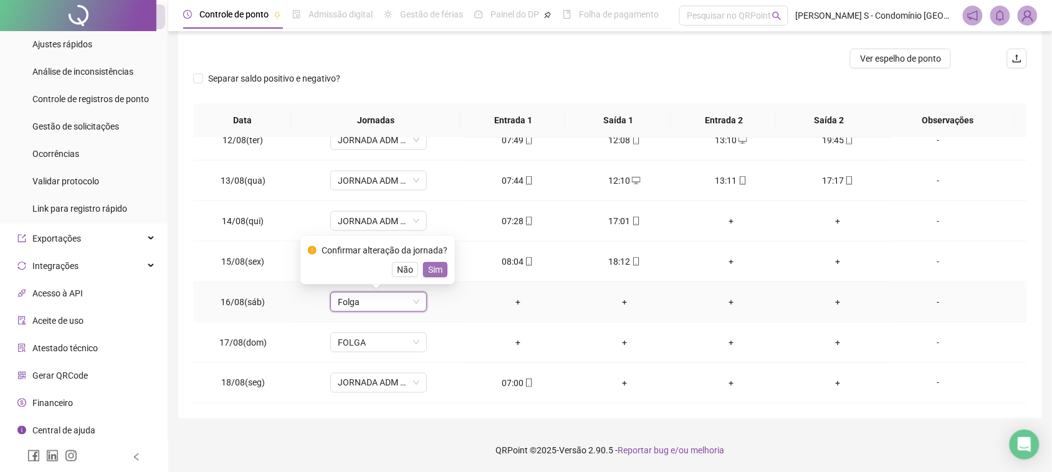
click at [432, 272] on span "Sim" at bounding box center [435, 270] width 14 height 14
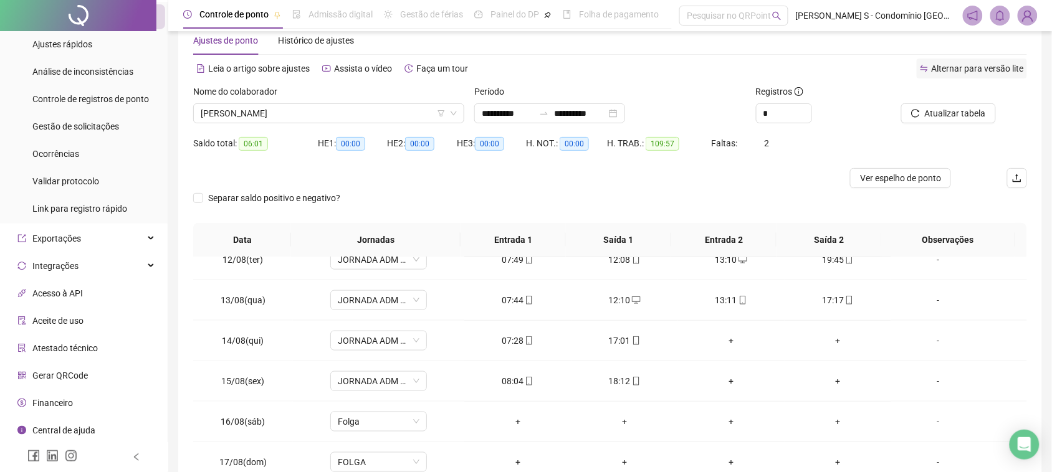
scroll to position [0, 0]
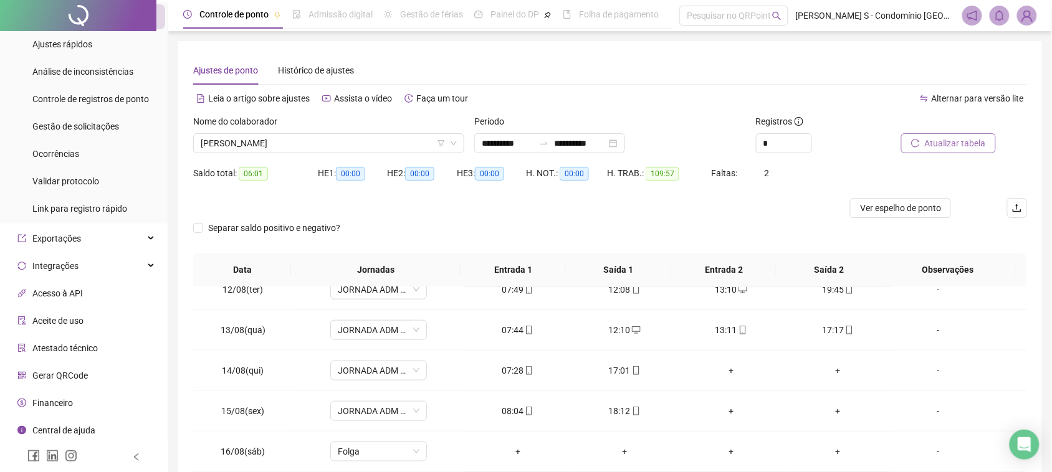
click at [965, 133] on button "Atualizar tabela" at bounding box center [948, 143] width 95 height 20
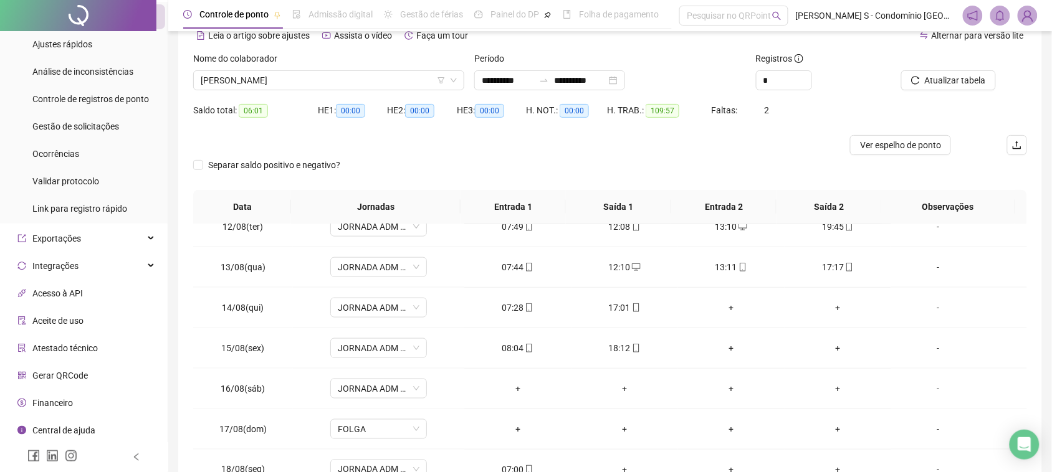
scroll to position [150, 0]
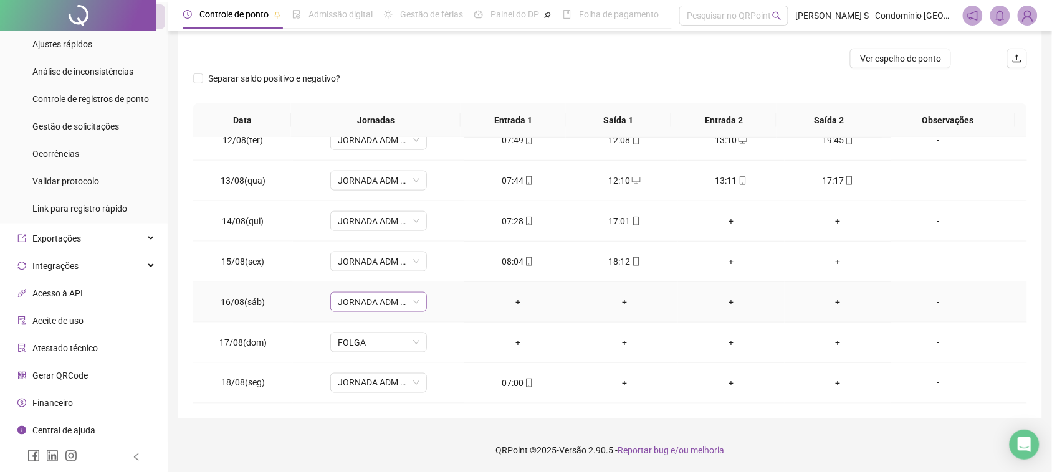
click at [381, 300] on span "JORNADA ADM (SÁBADO)" at bounding box center [379, 302] width 82 height 19
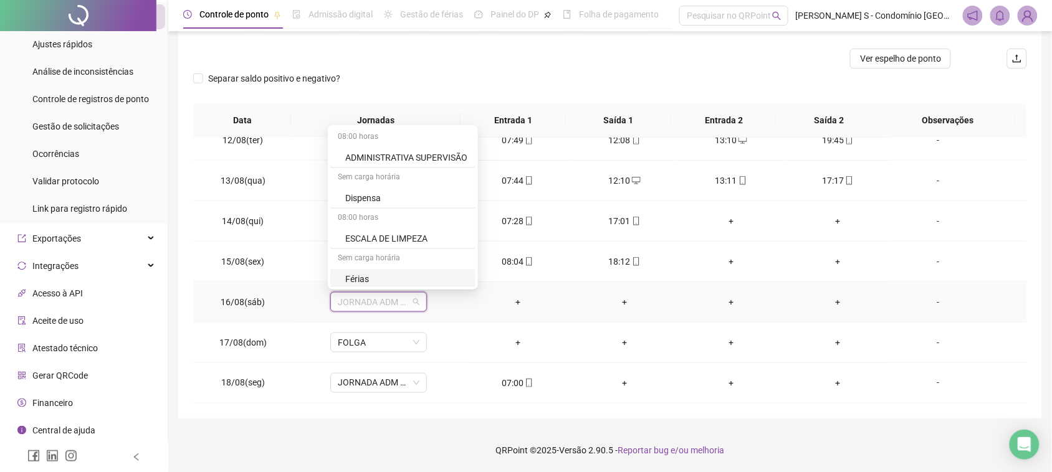
scroll to position [156, 0]
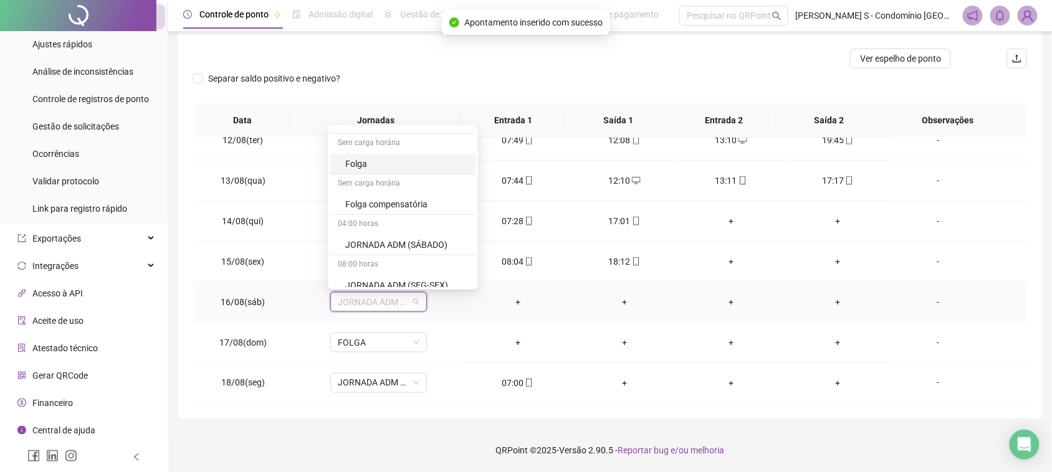
click at [368, 167] on div "Folga" at bounding box center [406, 164] width 123 height 14
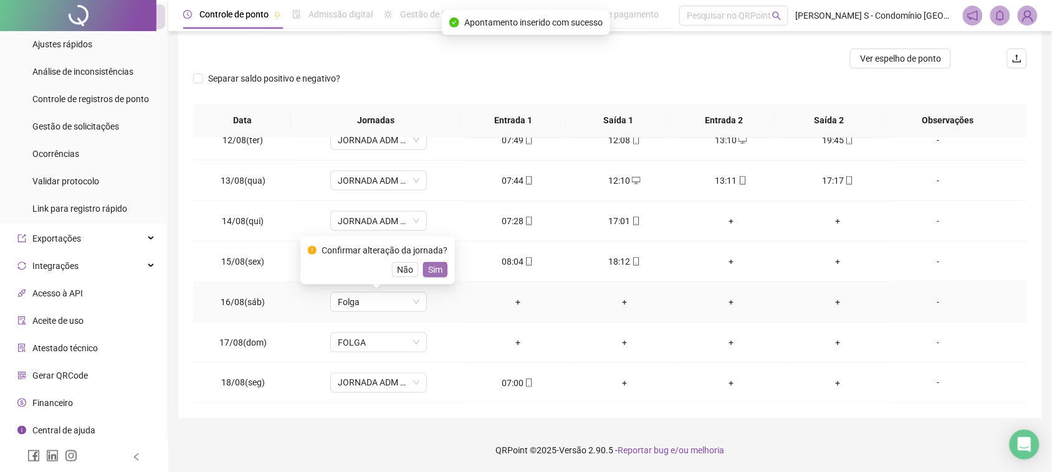
click at [434, 277] on button "Sim" at bounding box center [435, 269] width 24 height 15
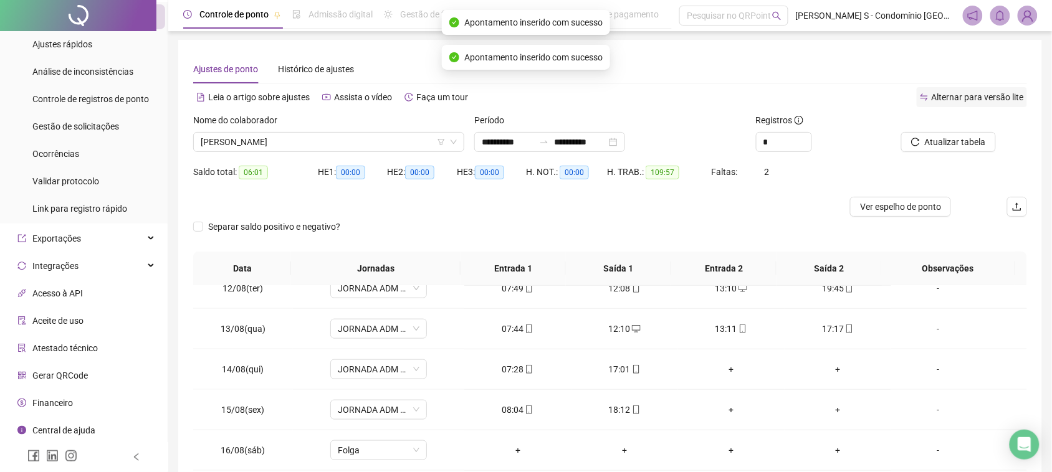
scroll to position [0, 0]
click at [955, 141] on span "Atualizar tabela" at bounding box center [955, 143] width 61 height 14
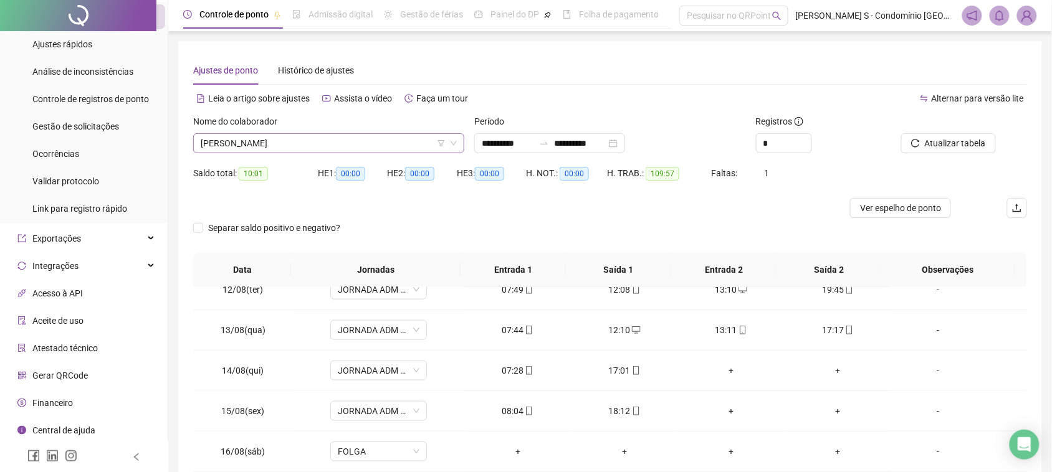
click at [362, 139] on span "[PERSON_NAME]" at bounding box center [329, 143] width 256 height 19
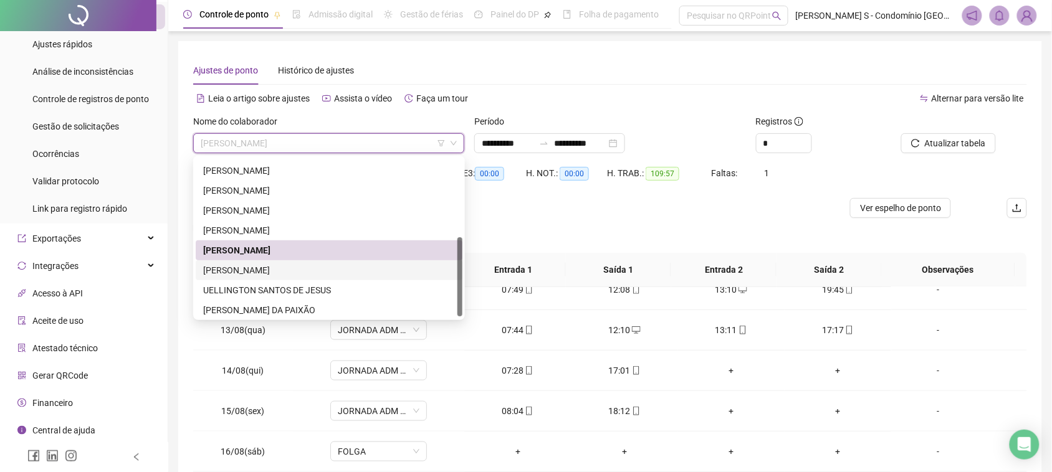
click at [319, 266] on div "[PERSON_NAME]" at bounding box center [329, 271] width 252 height 14
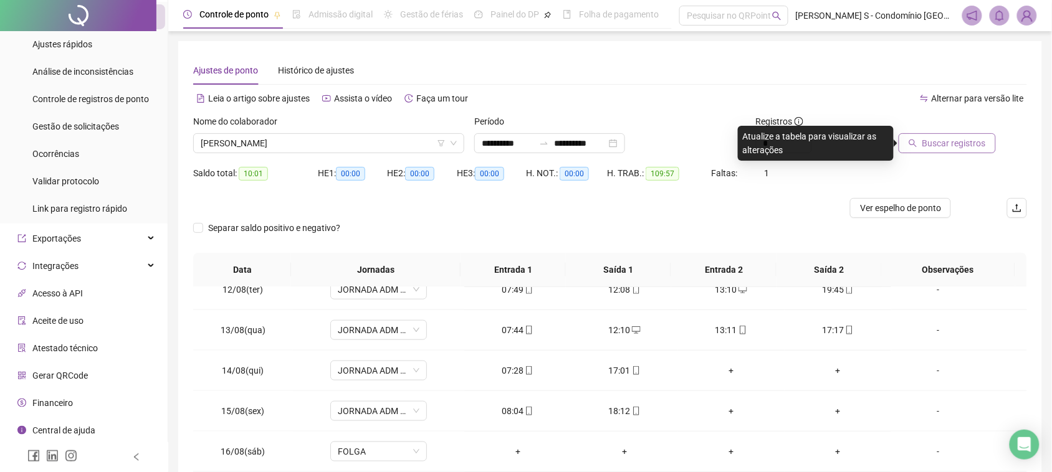
click at [955, 151] on button "Buscar registros" at bounding box center [947, 143] width 97 height 20
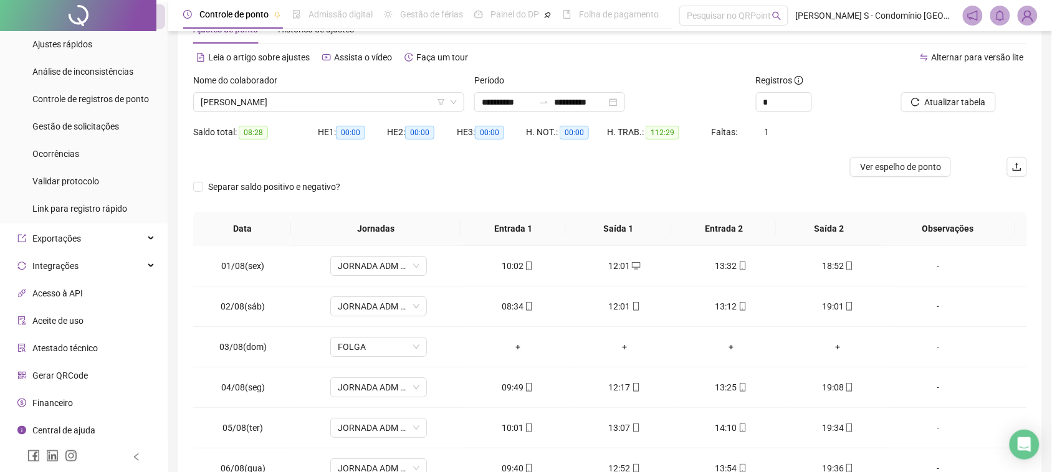
scroll to position [78, 0]
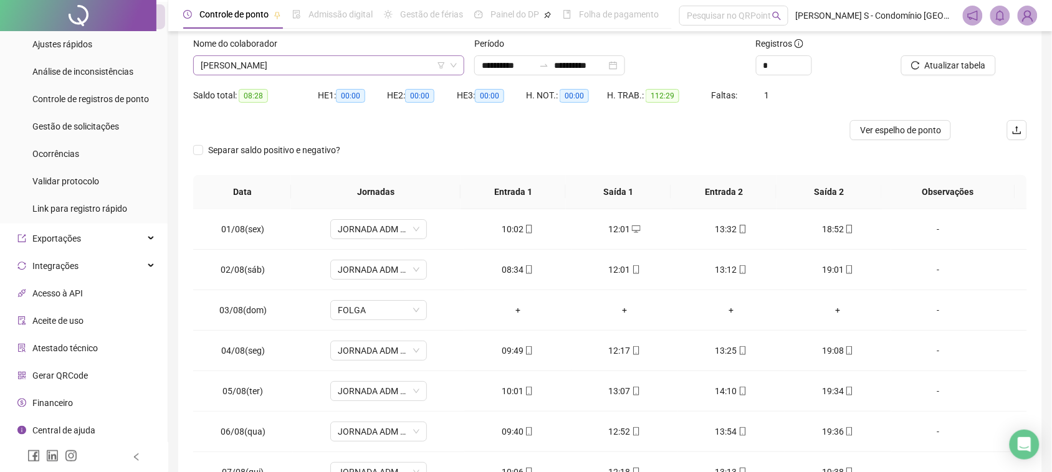
click at [310, 61] on span "[PERSON_NAME]" at bounding box center [329, 65] width 256 height 19
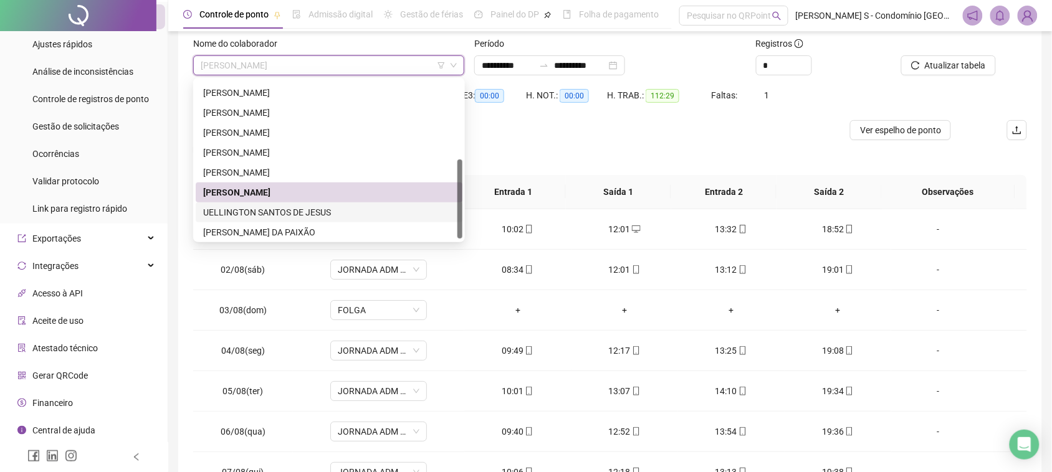
click at [269, 214] on div "UELLINGTON SANTOS DE JESUS" at bounding box center [329, 213] width 252 height 14
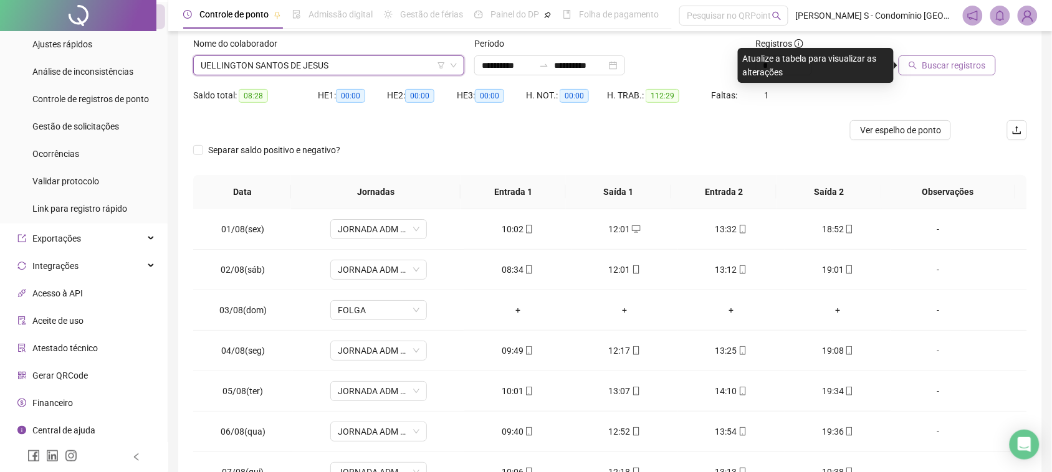
click at [909, 62] on button "Buscar registros" at bounding box center [947, 65] width 97 height 20
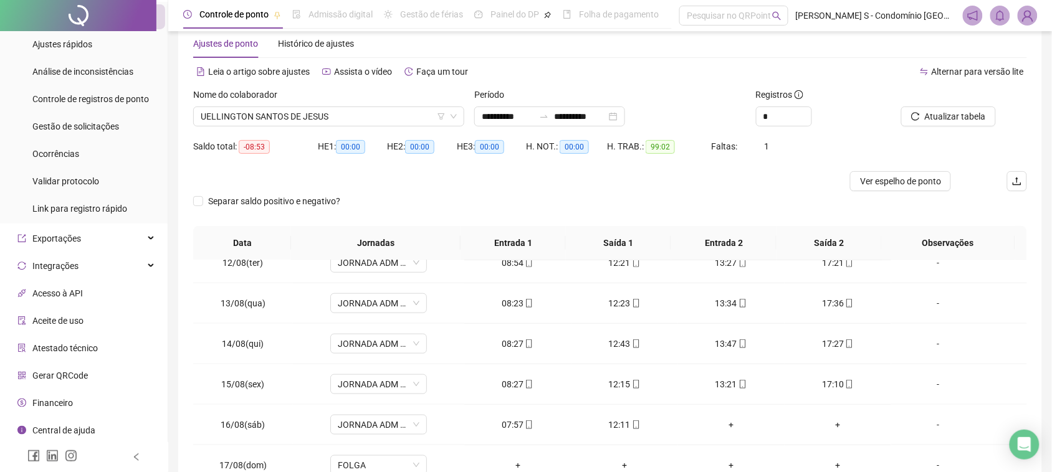
scroll to position [0, 0]
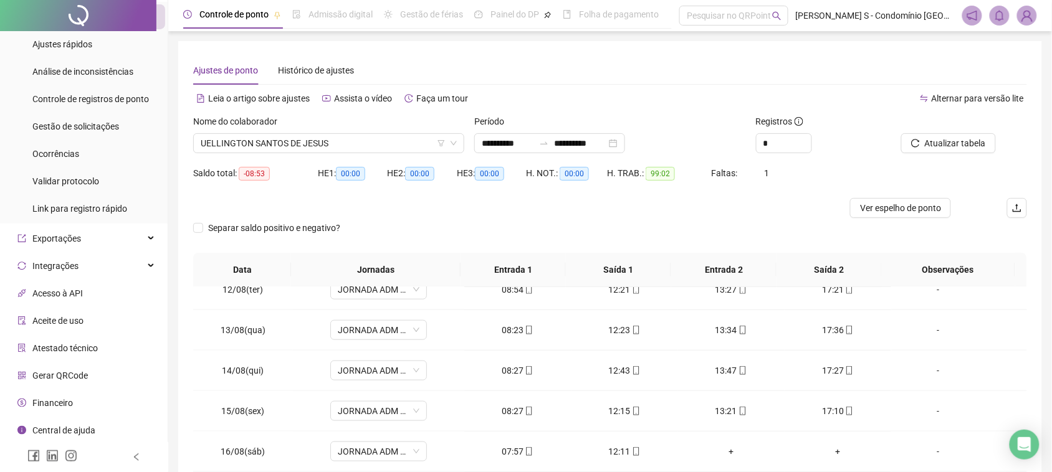
click at [322, 153] on div "Nome do colaborador [PERSON_NAME] DE JESUS" at bounding box center [328, 139] width 281 height 49
click at [332, 144] on span "UELLINGTON SANTOS DE JESUS" at bounding box center [329, 143] width 256 height 19
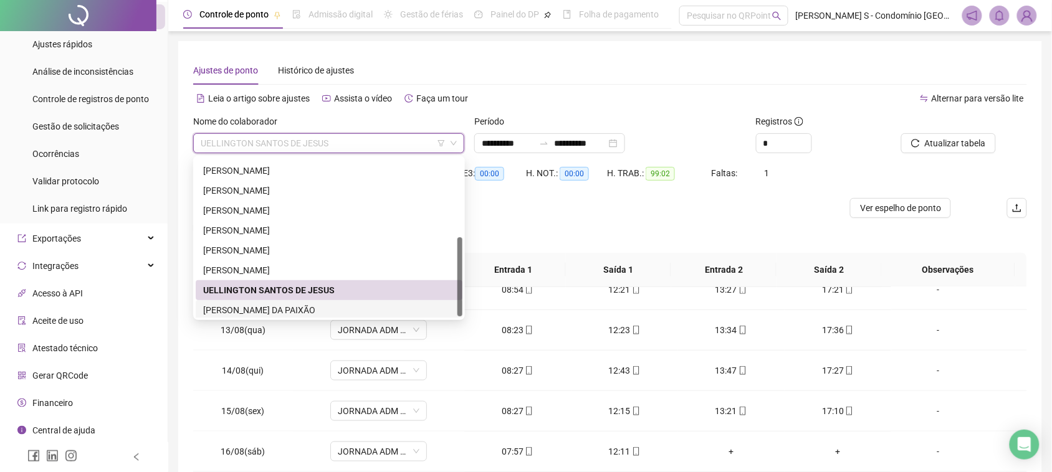
click at [280, 310] on div "[PERSON_NAME] DA PAIXÃO" at bounding box center [329, 311] width 252 height 14
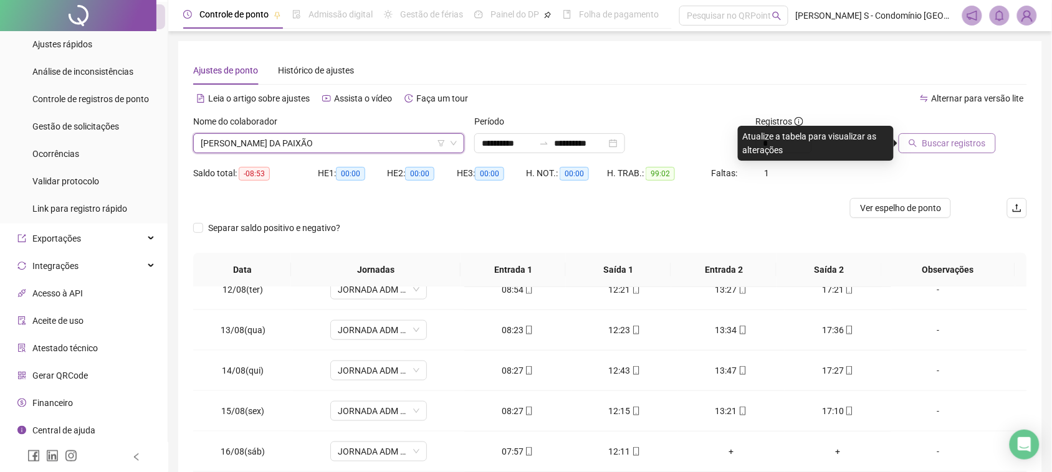
click at [914, 142] on icon "search" at bounding box center [913, 143] width 9 height 9
